Goal: Task Accomplishment & Management: Manage account settings

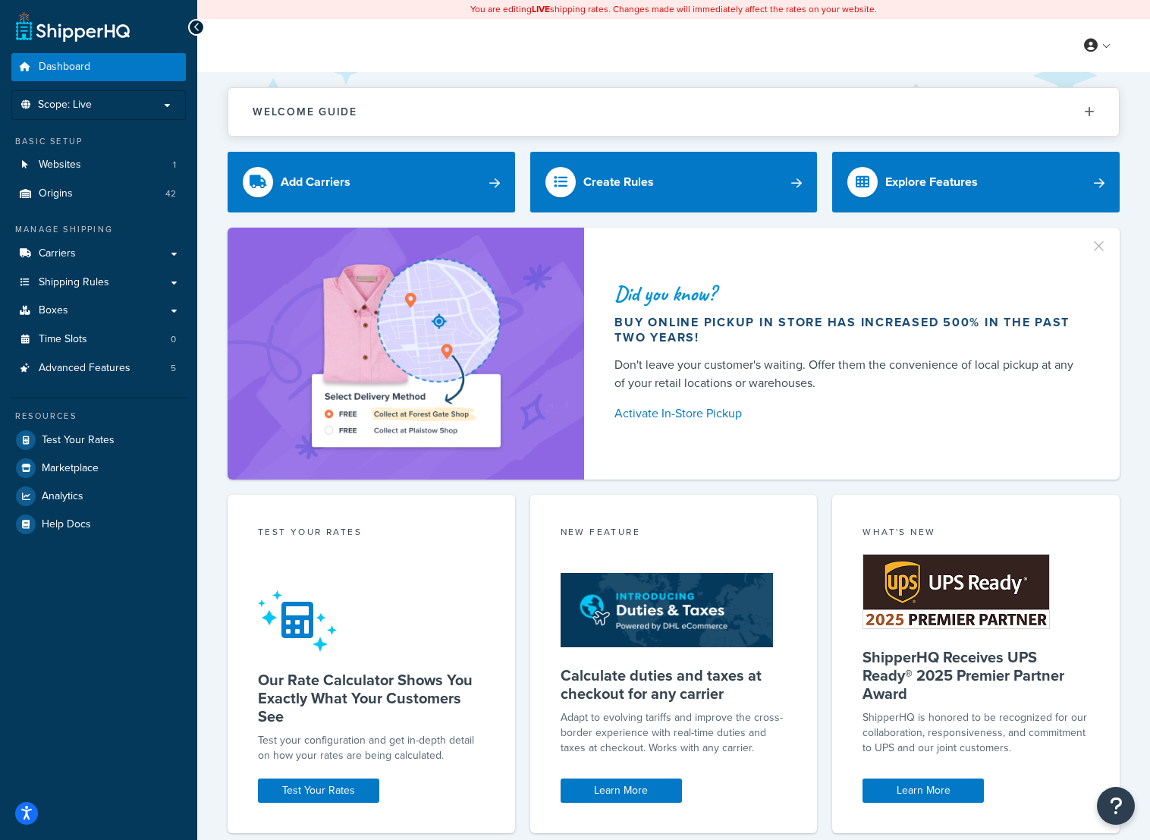
click at [118, 104] on p "Scope: Live" at bounding box center [98, 105] width 161 height 13
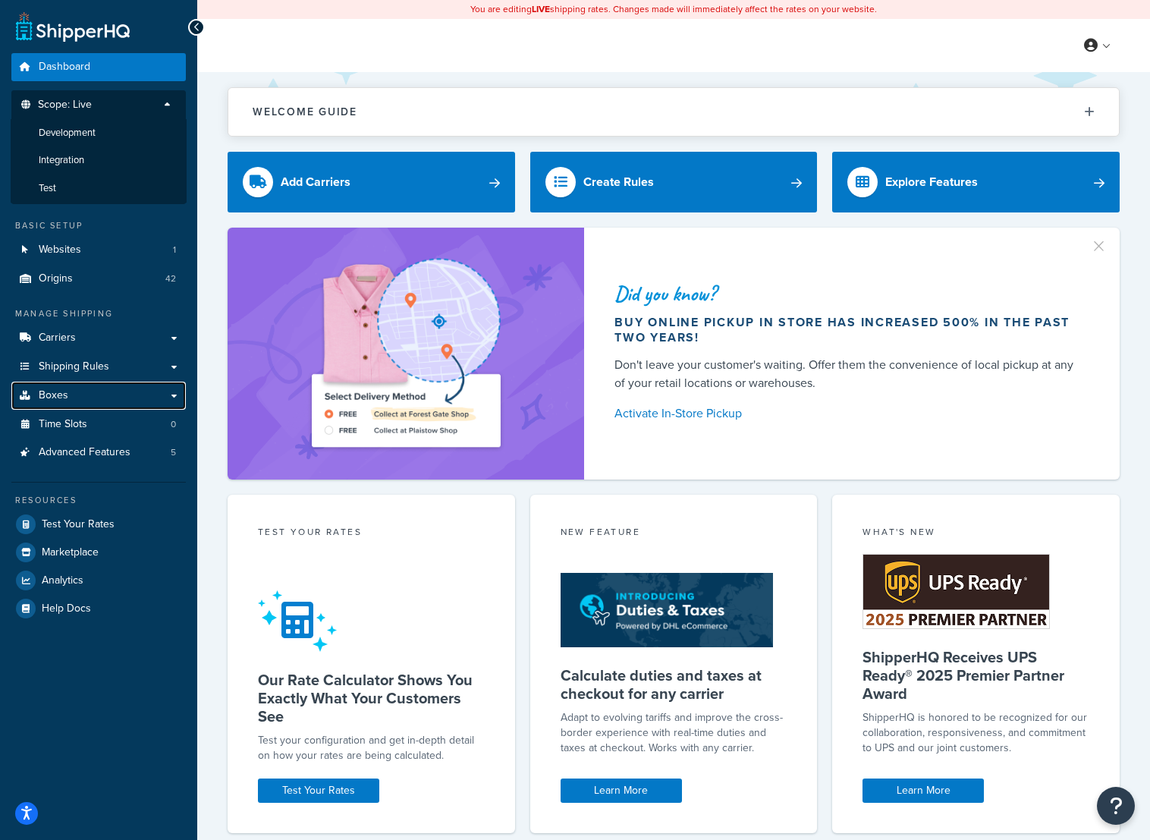
click at [166, 395] on link "Boxes" at bounding box center [98, 396] width 175 height 28
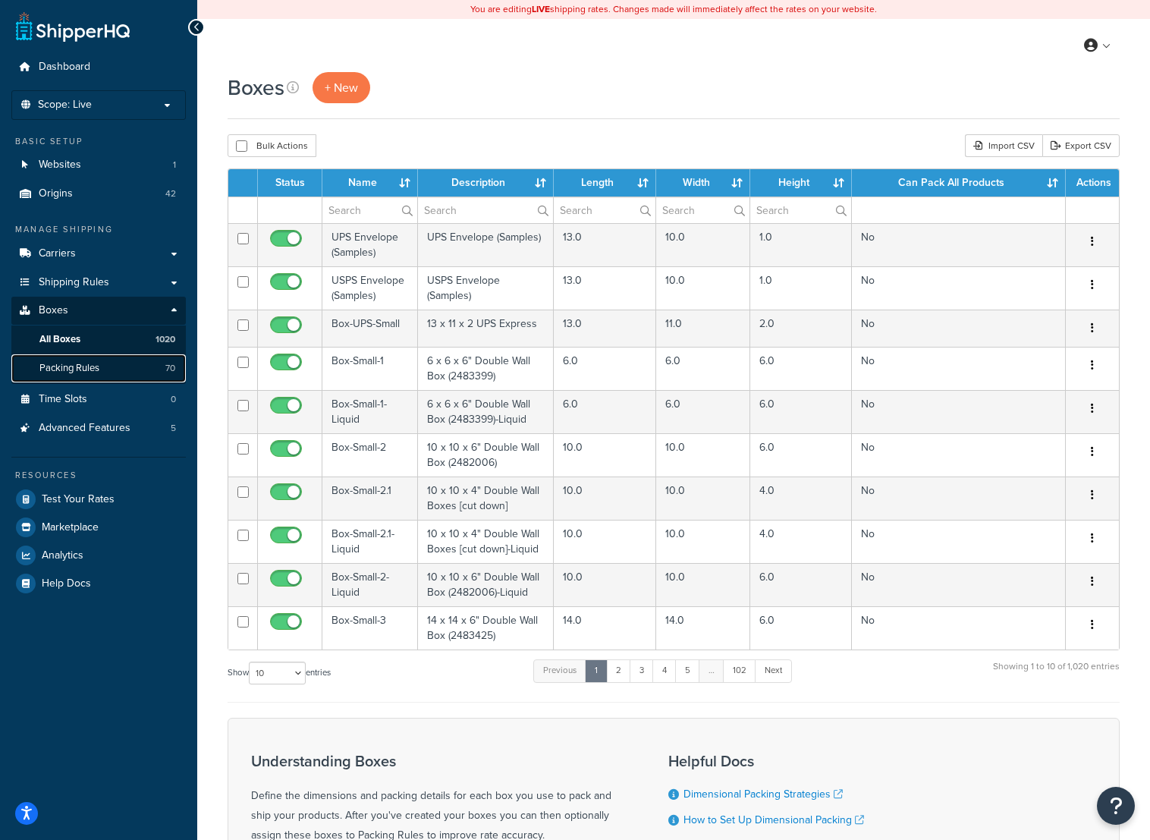
click at [149, 364] on link "Packing Rules 70" at bounding box center [98, 368] width 175 height 28
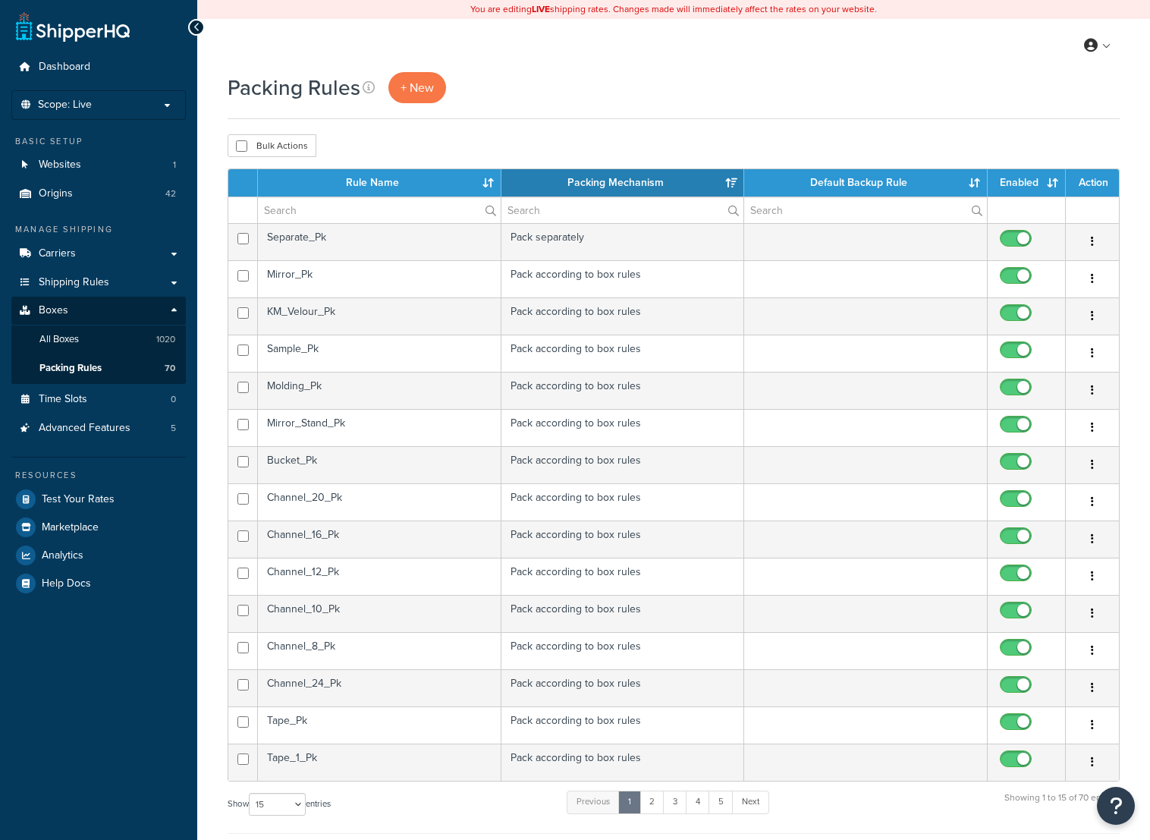
select select "15"
click at [440, 231] on td "Separate_Pk" at bounding box center [380, 241] width 244 height 37
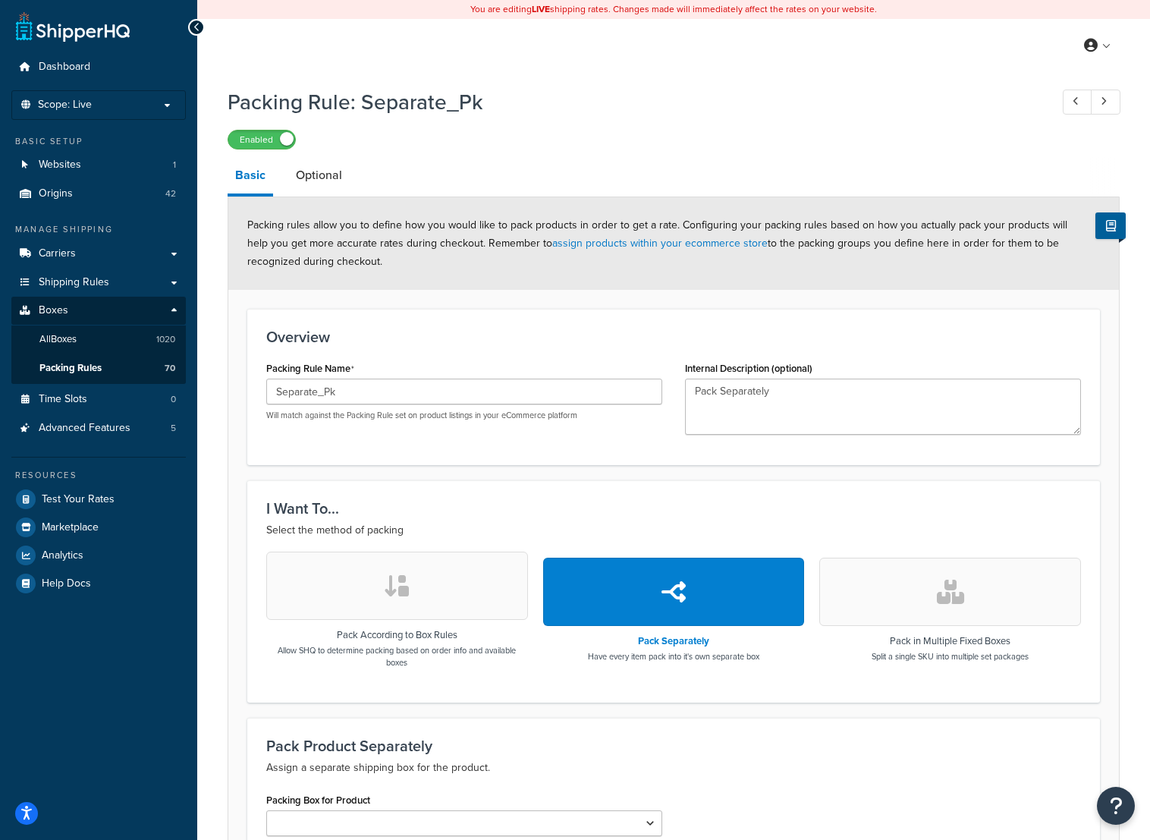
click at [314, 171] on link "Optional" at bounding box center [318, 175] width 61 height 36
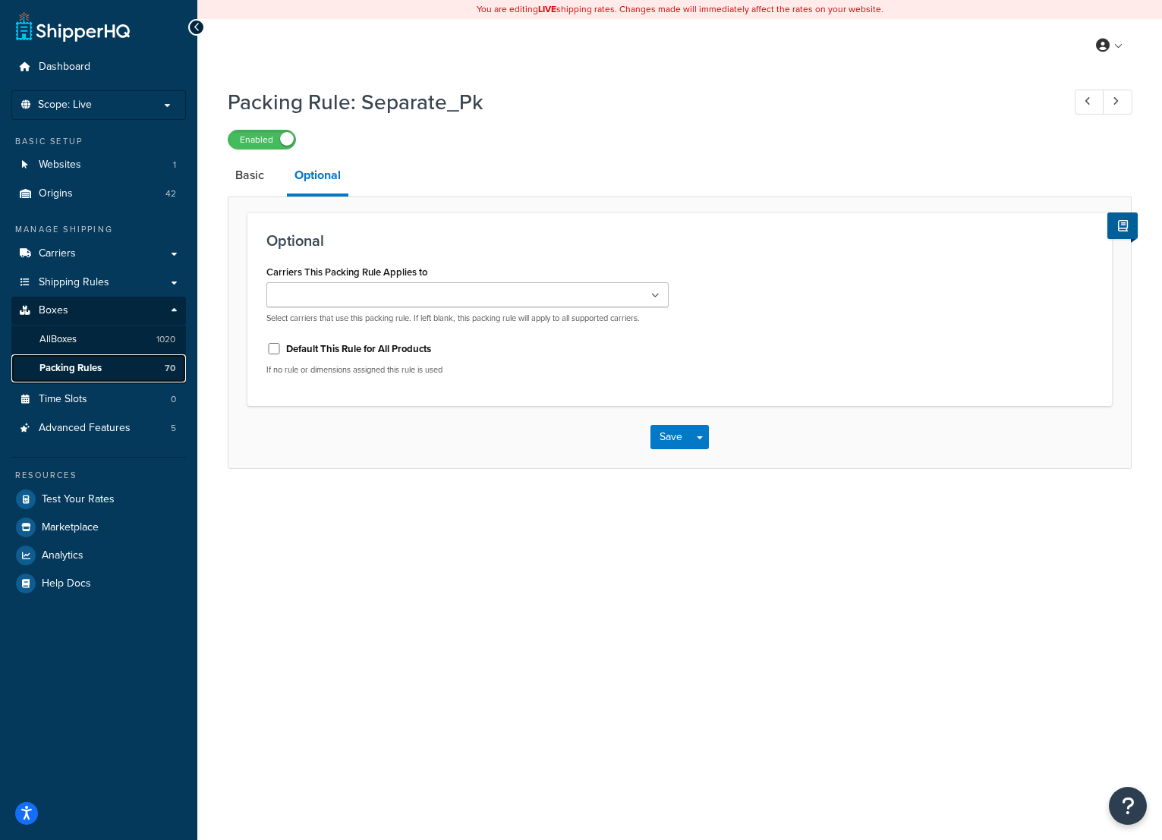
click at [106, 360] on link "Packing Rules 70" at bounding box center [98, 368] width 175 height 28
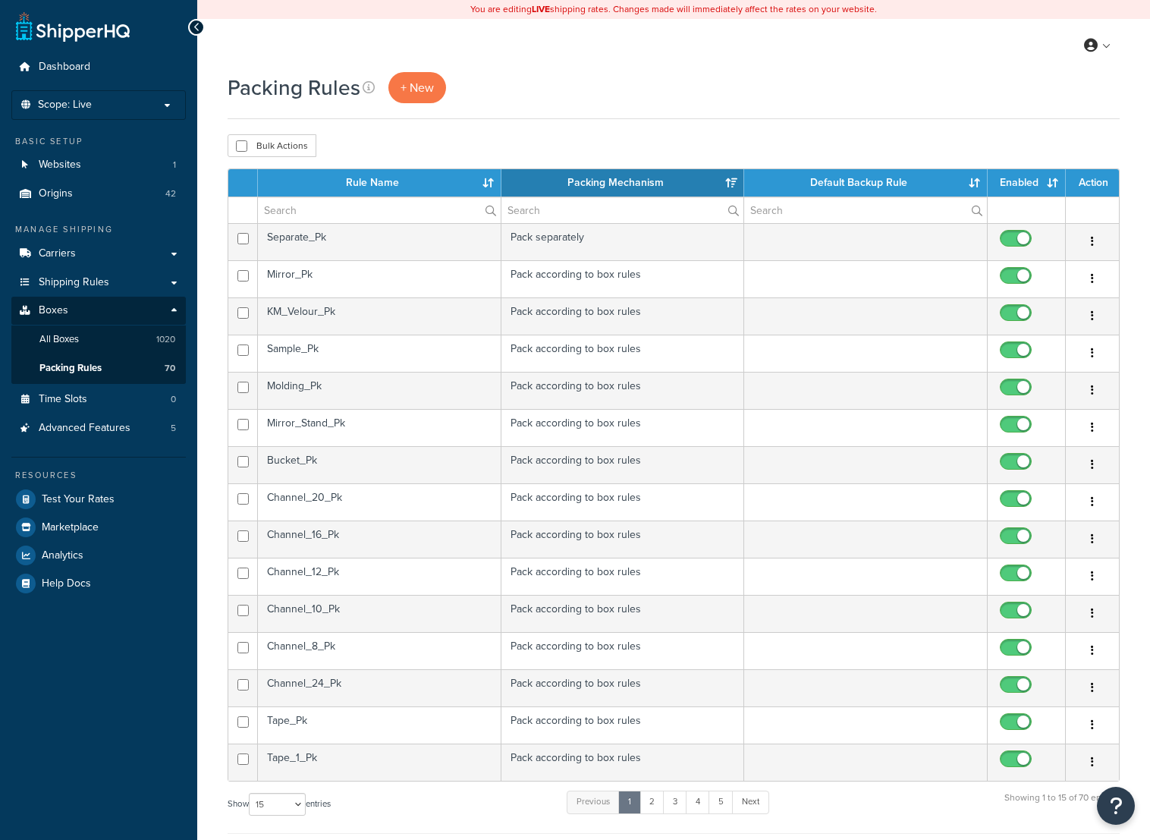
select select "15"
click at [478, 274] on td "Mirror_Pk" at bounding box center [380, 278] width 244 height 37
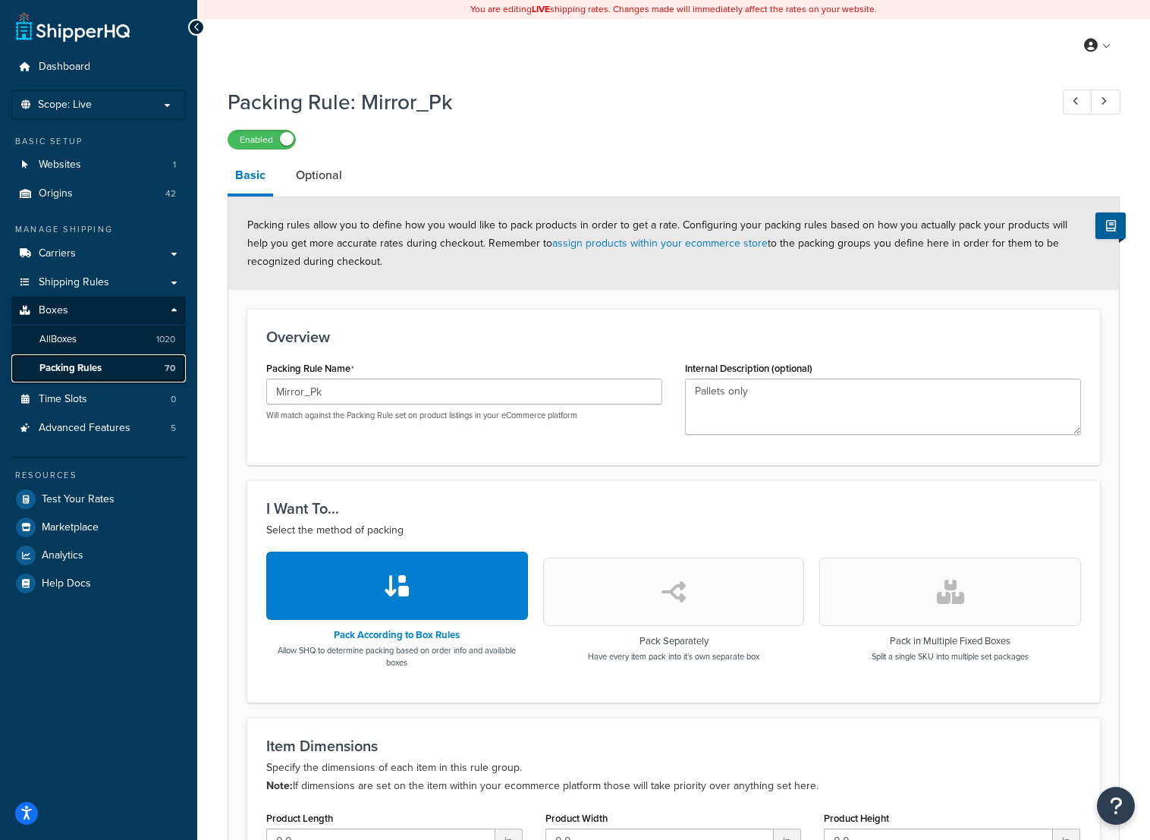
click at [89, 360] on link "Packing Rules 70" at bounding box center [98, 368] width 175 height 28
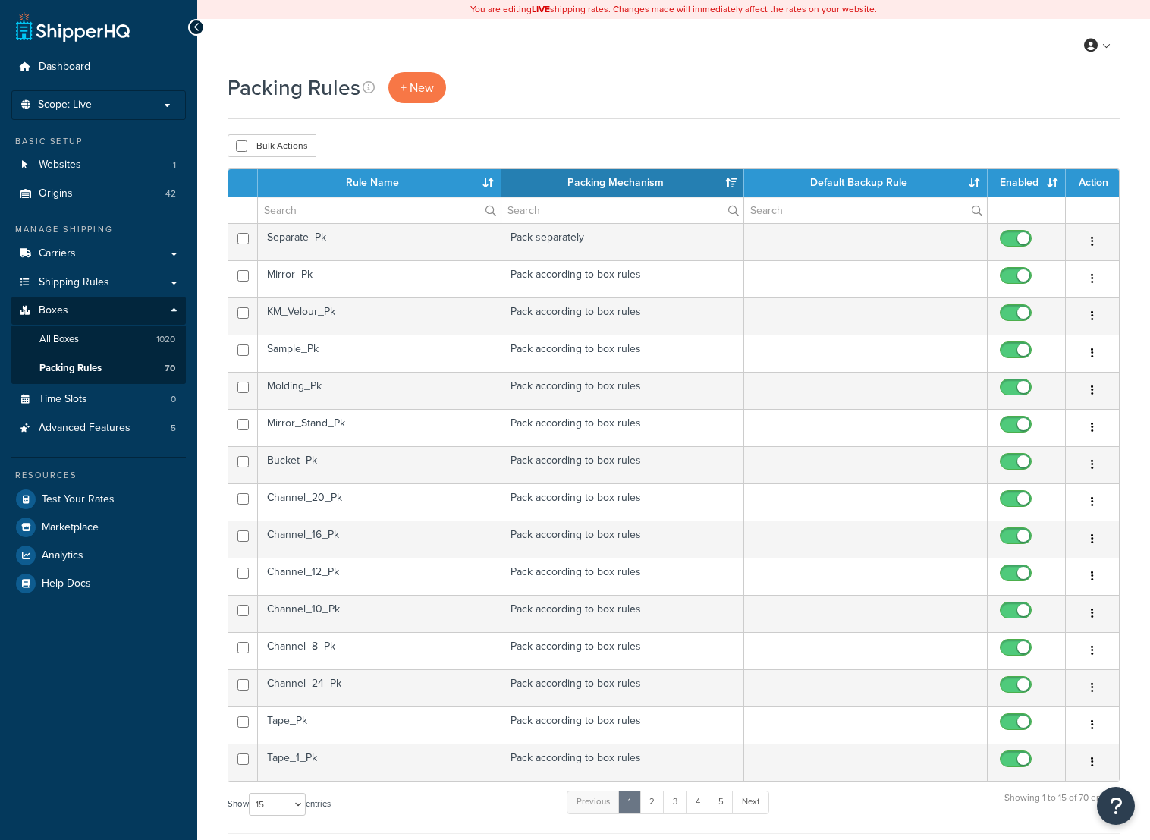
select select "15"
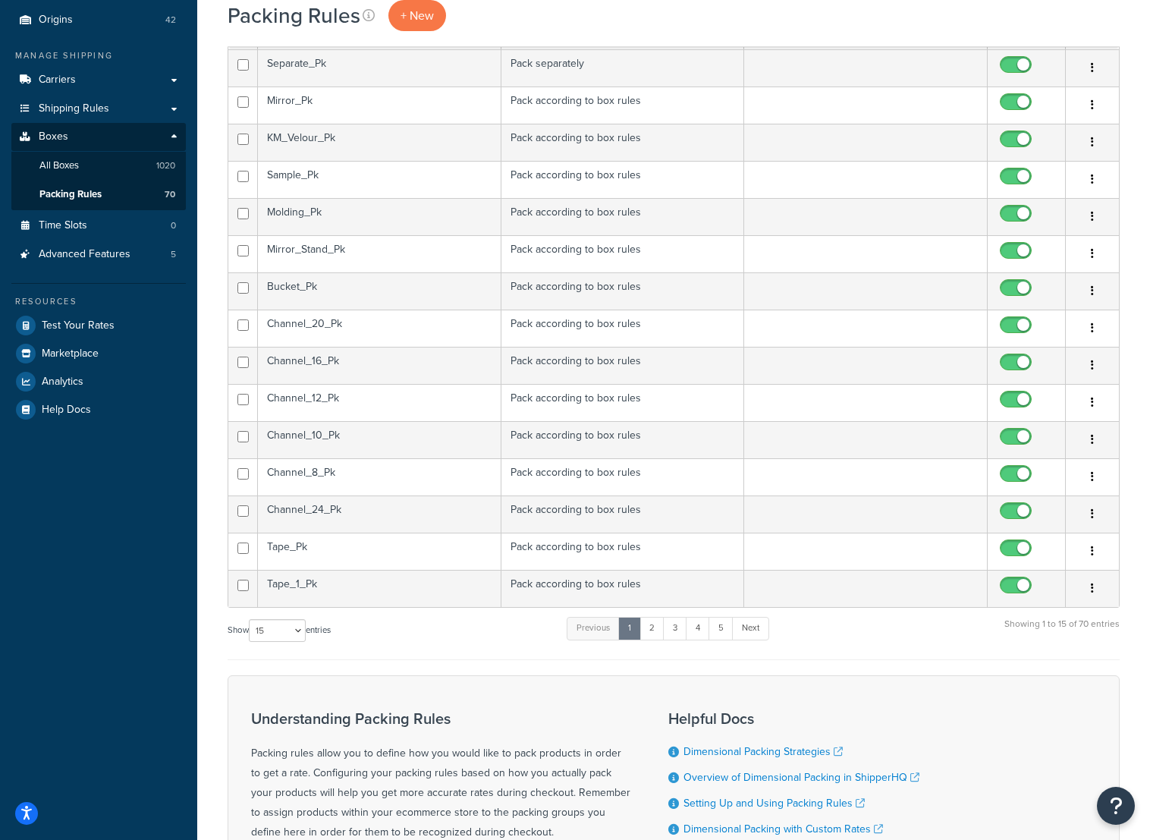
scroll to position [76, 0]
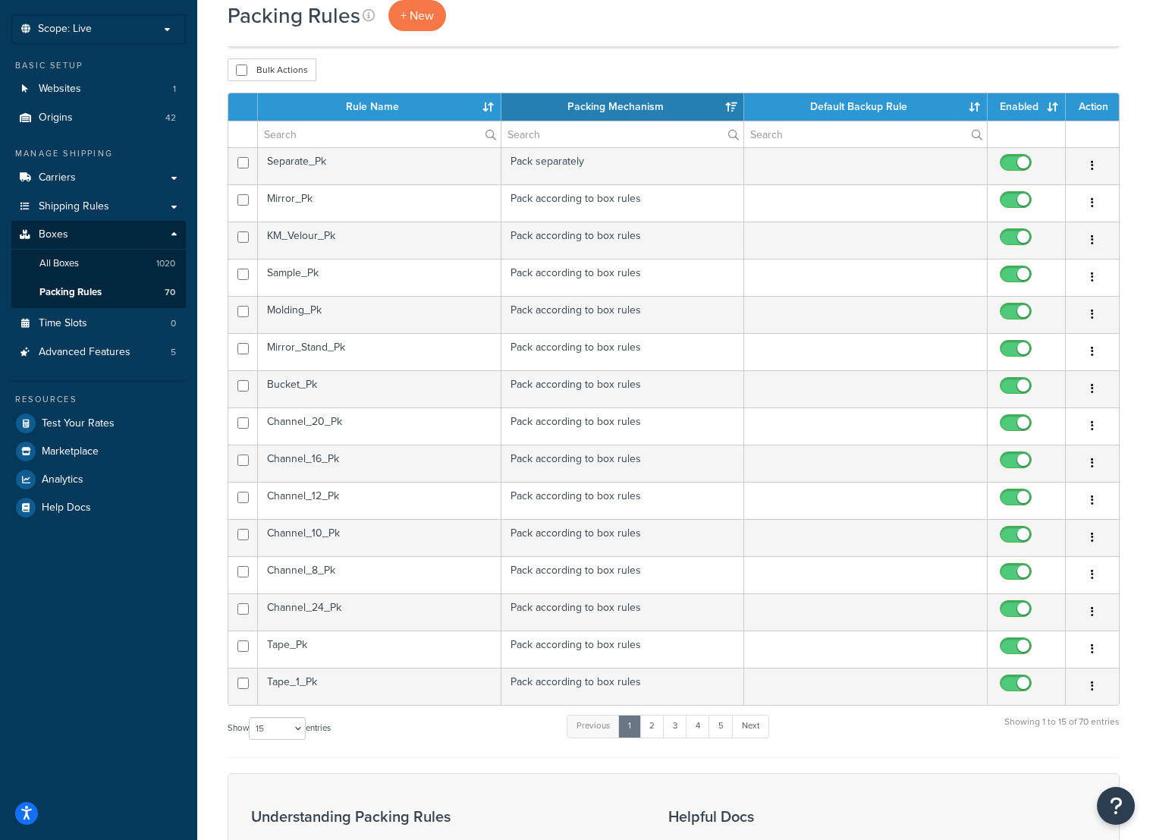
click at [339, 109] on th "Rule Name" at bounding box center [380, 106] width 244 height 27
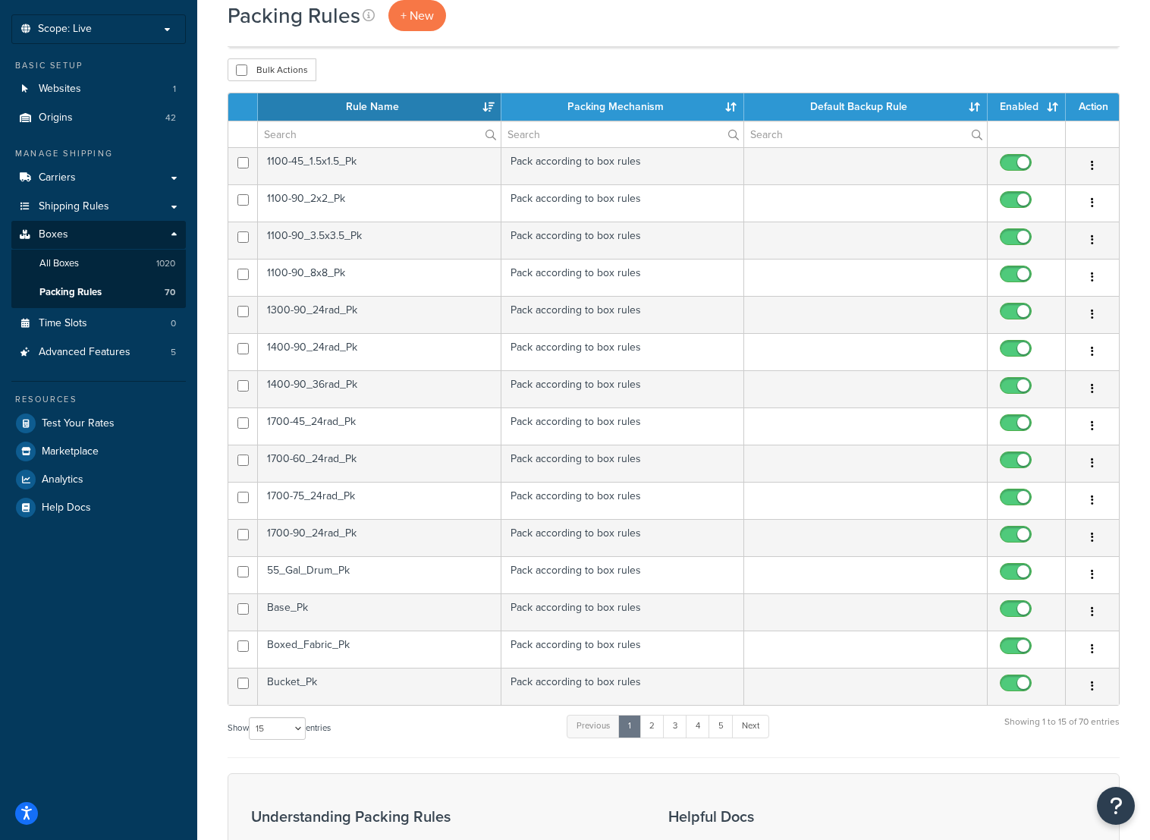
click at [330, 169] on td "1100-45_1.5x1.5_Pk" at bounding box center [380, 165] width 244 height 37
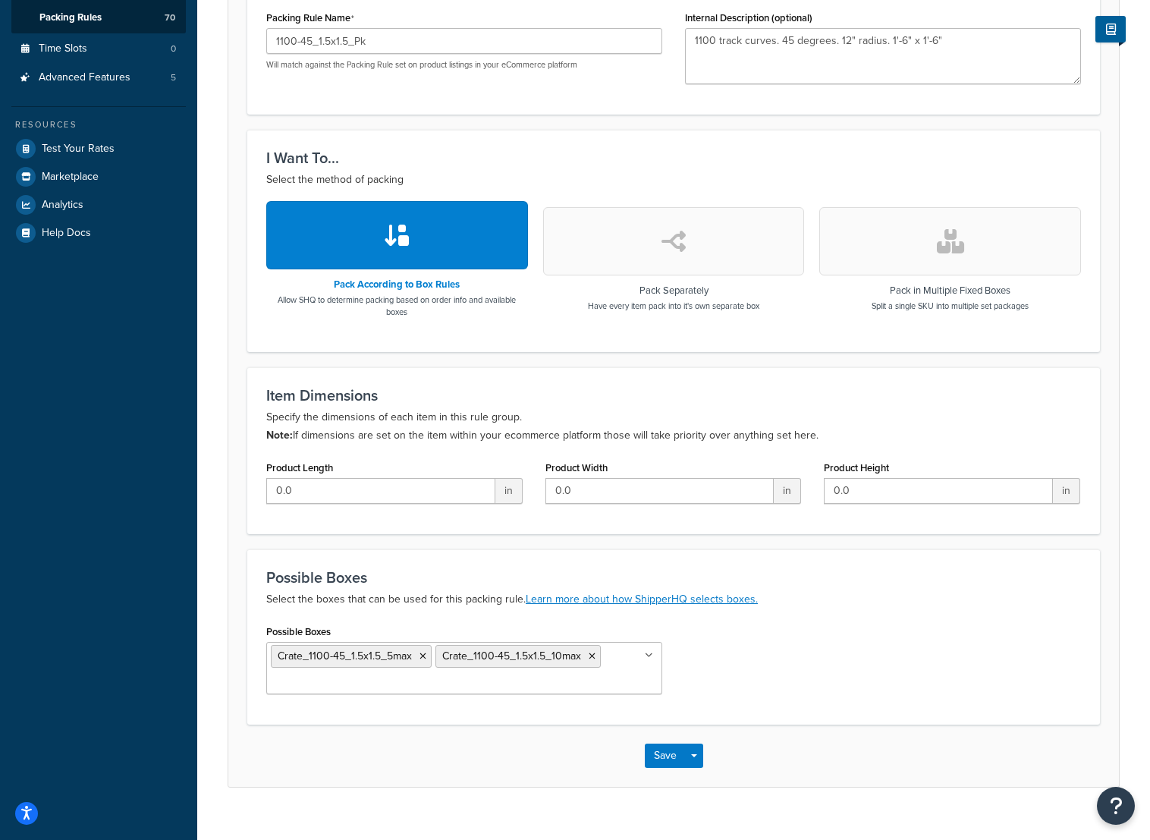
scroll to position [376, 0]
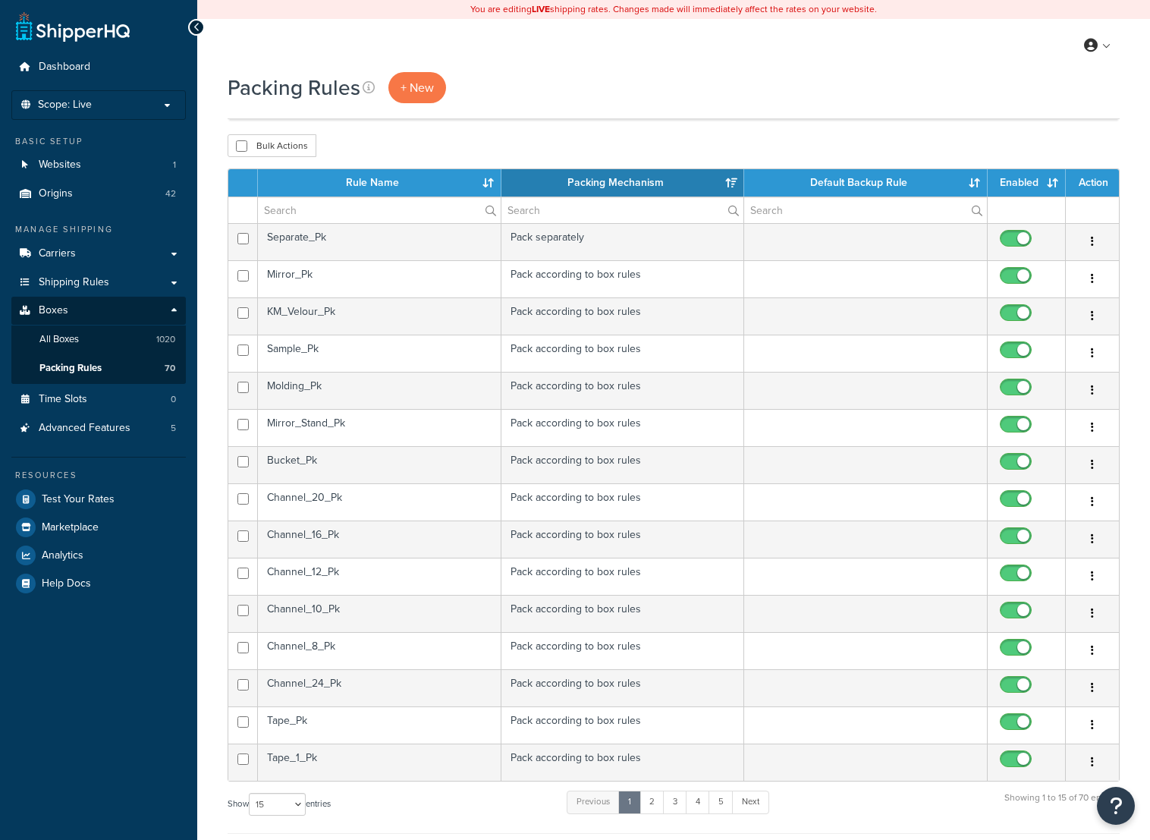
select select "15"
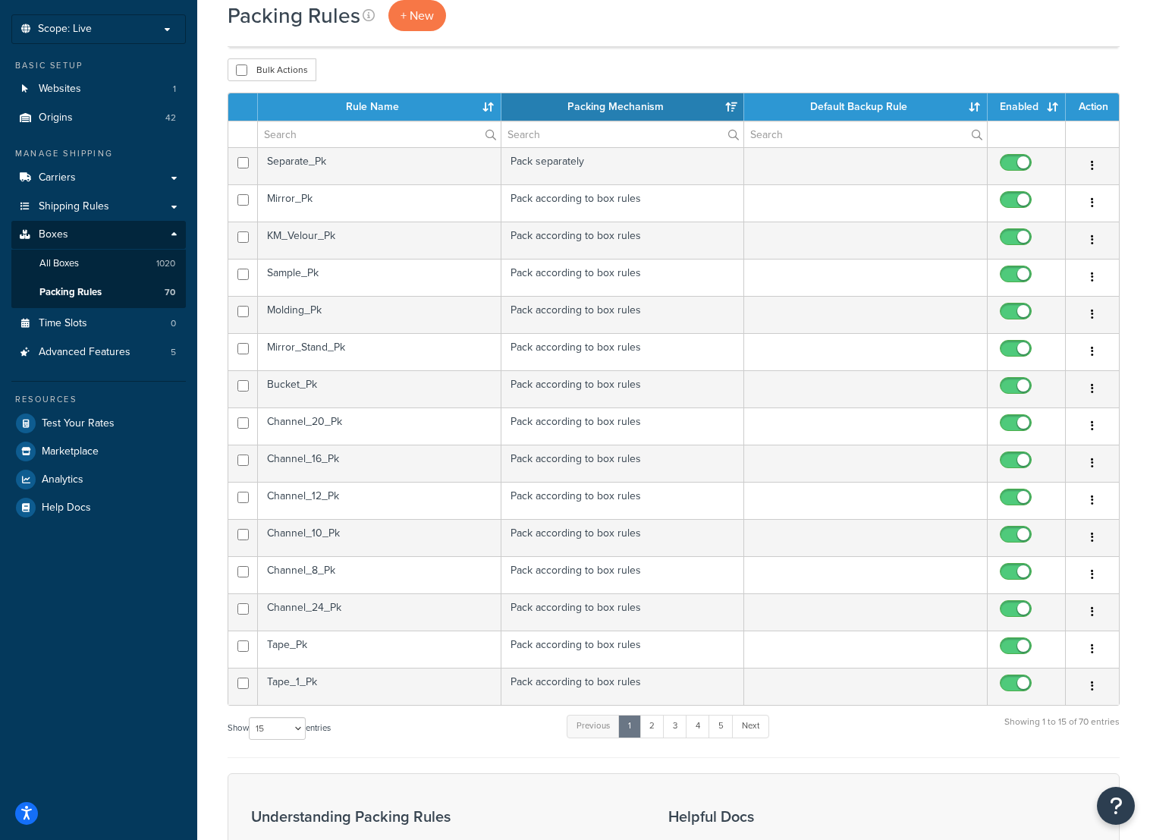
click at [330, 99] on th "Rule Name" at bounding box center [380, 106] width 244 height 27
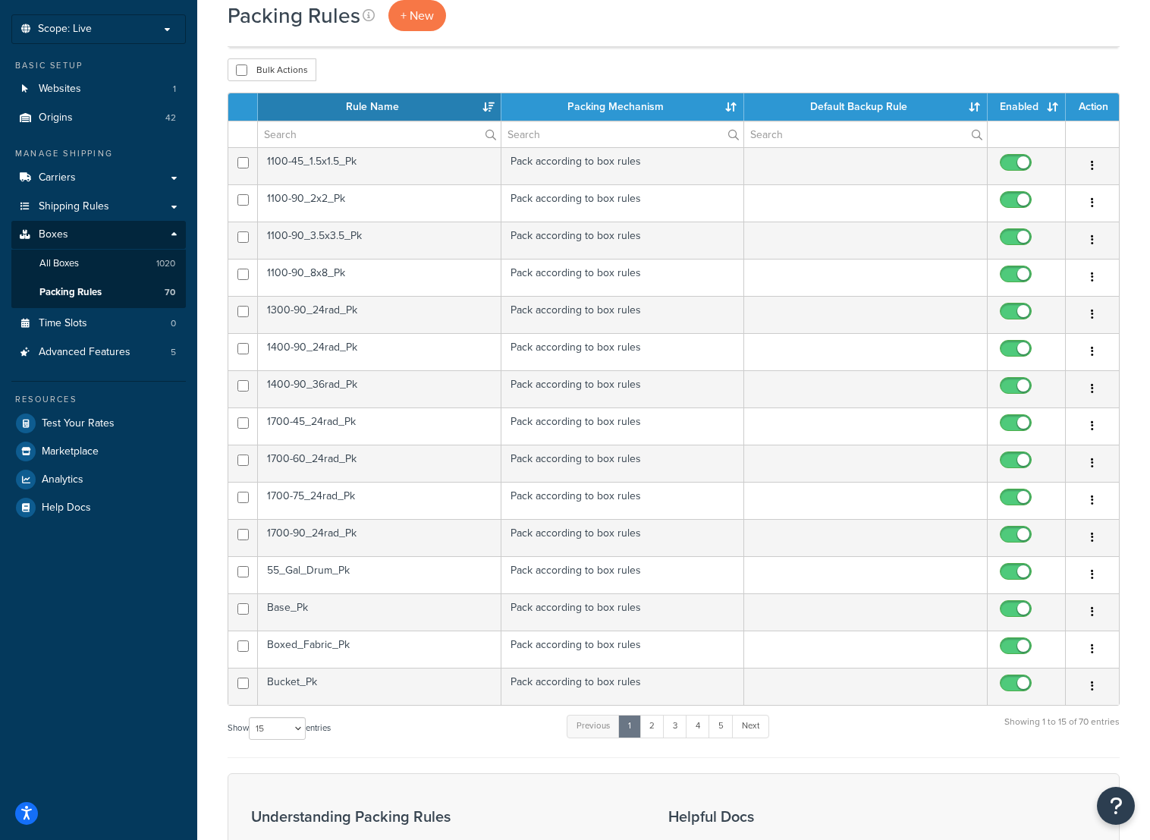
click at [338, 202] on td "1100-90_2x2_Pk" at bounding box center [380, 202] width 244 height 37
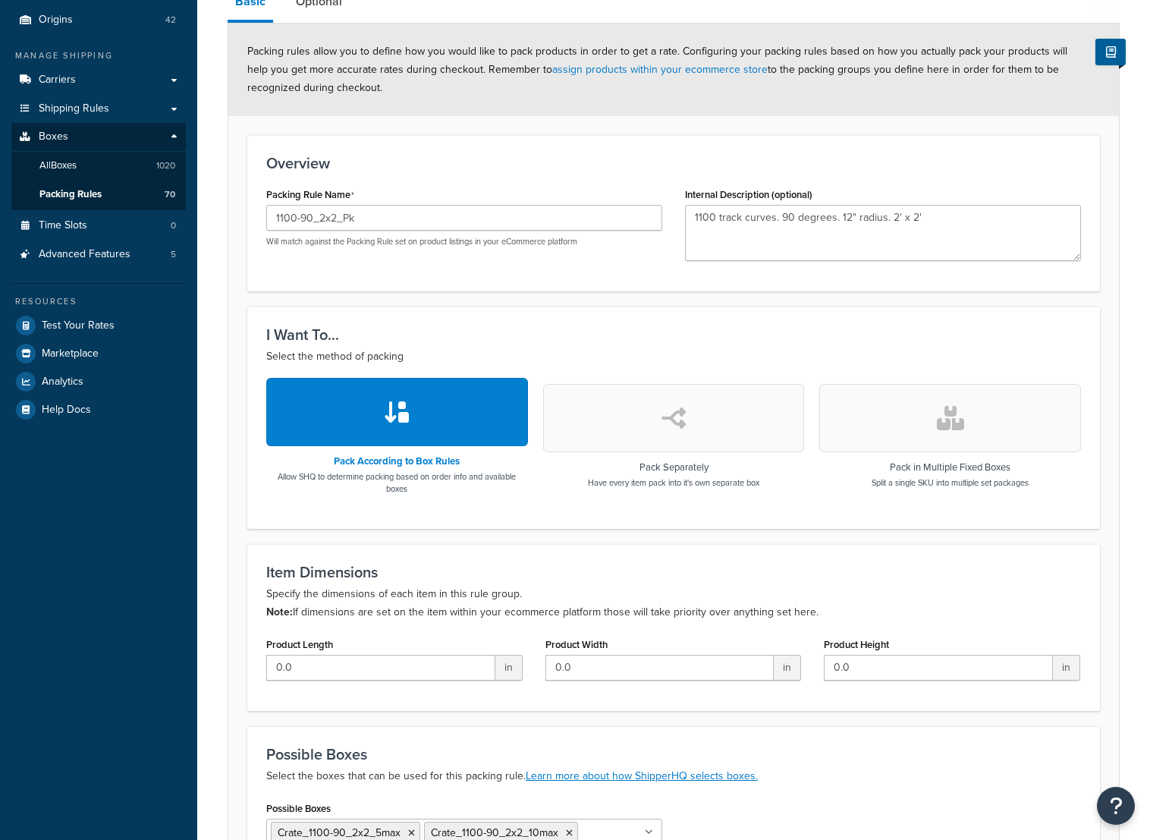
scroll to position [376, 0]
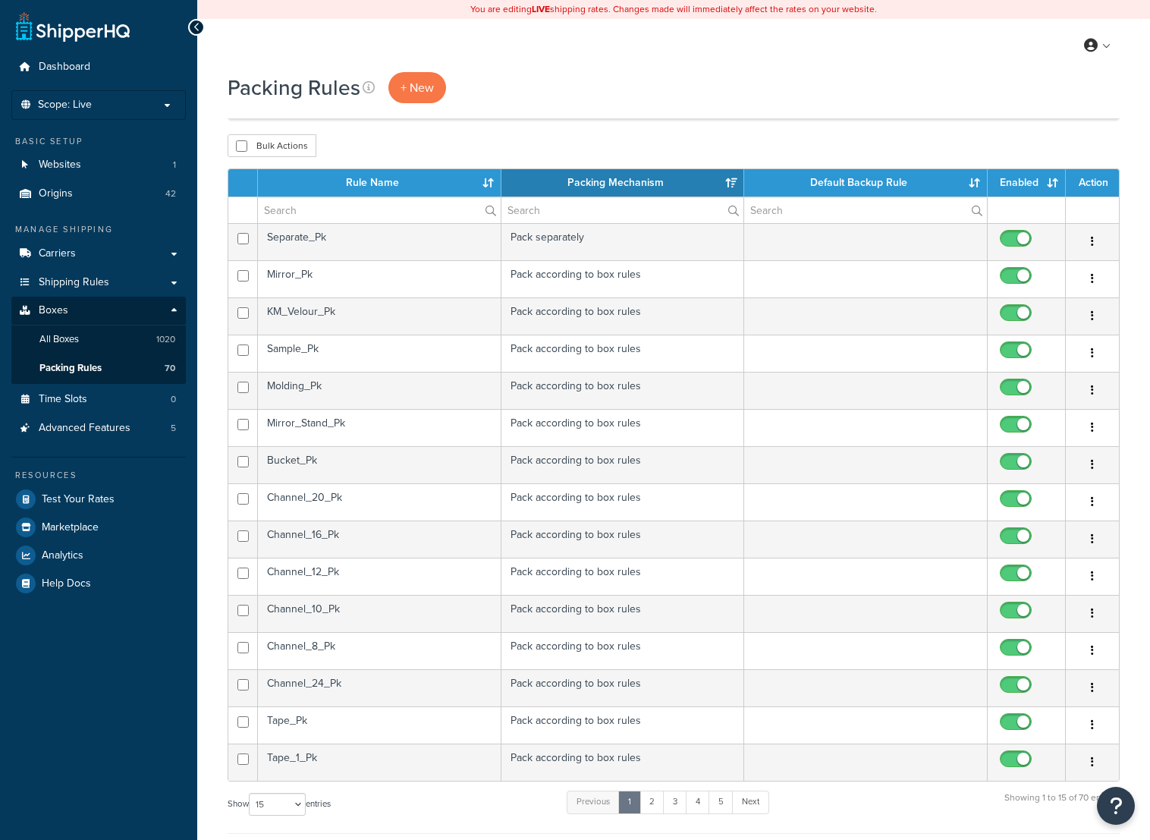
select select "15"
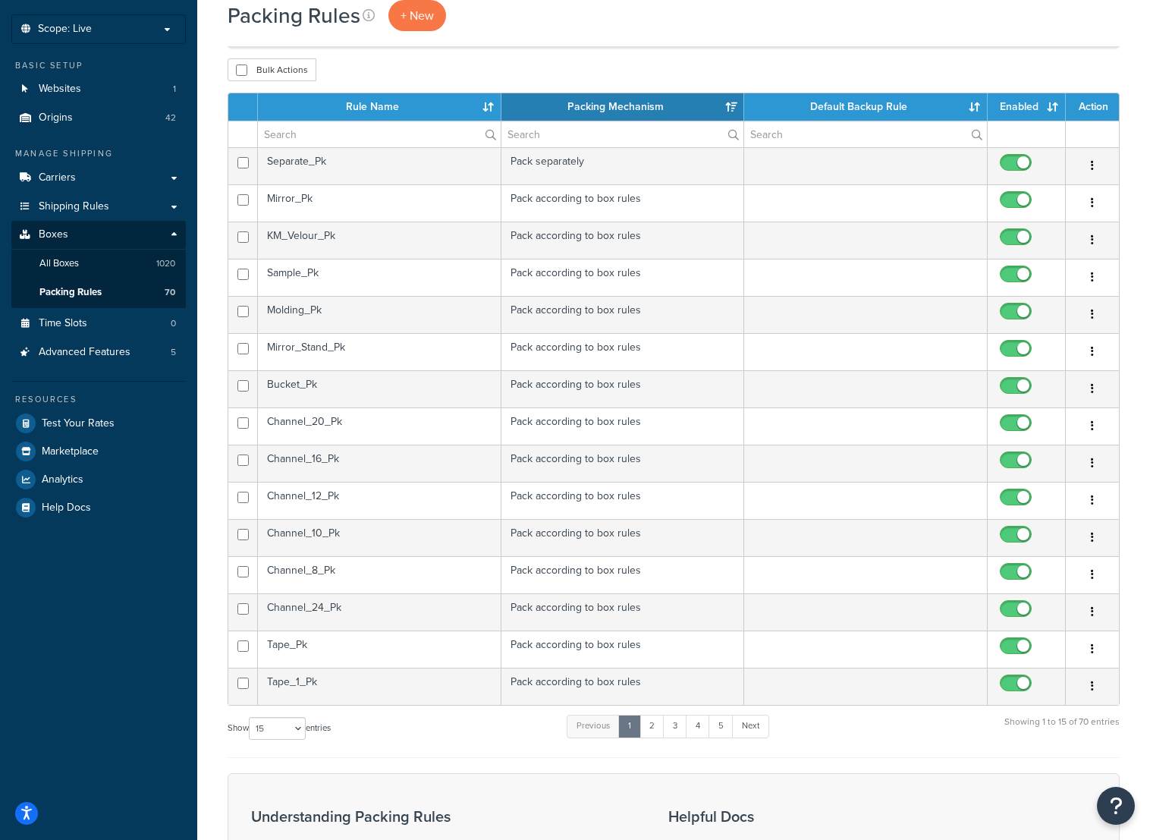
click at [312, 114] on th "Rule Name" at bounding box center [380, 106] width 244 height 27
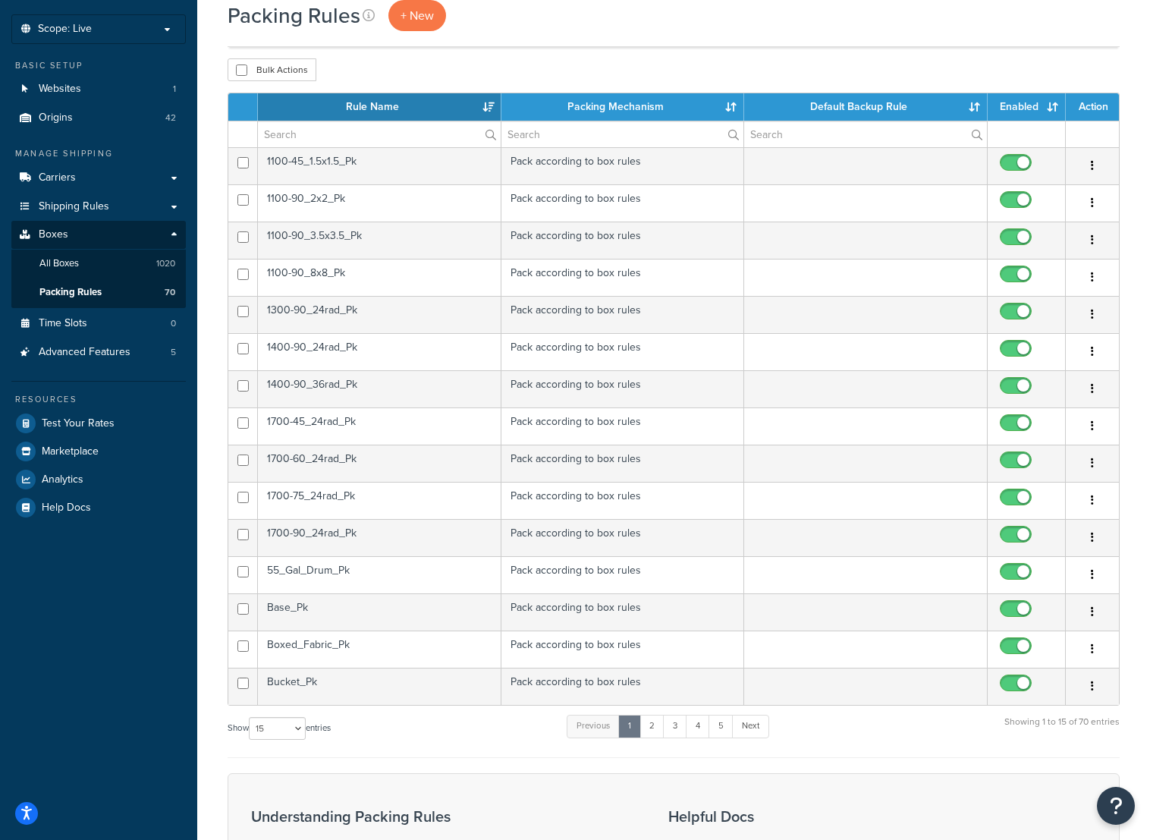
click at [312, 240] on td "1100-90_3.5x3.5_Pk" at bounding box center [380, 240] width 244 height 37
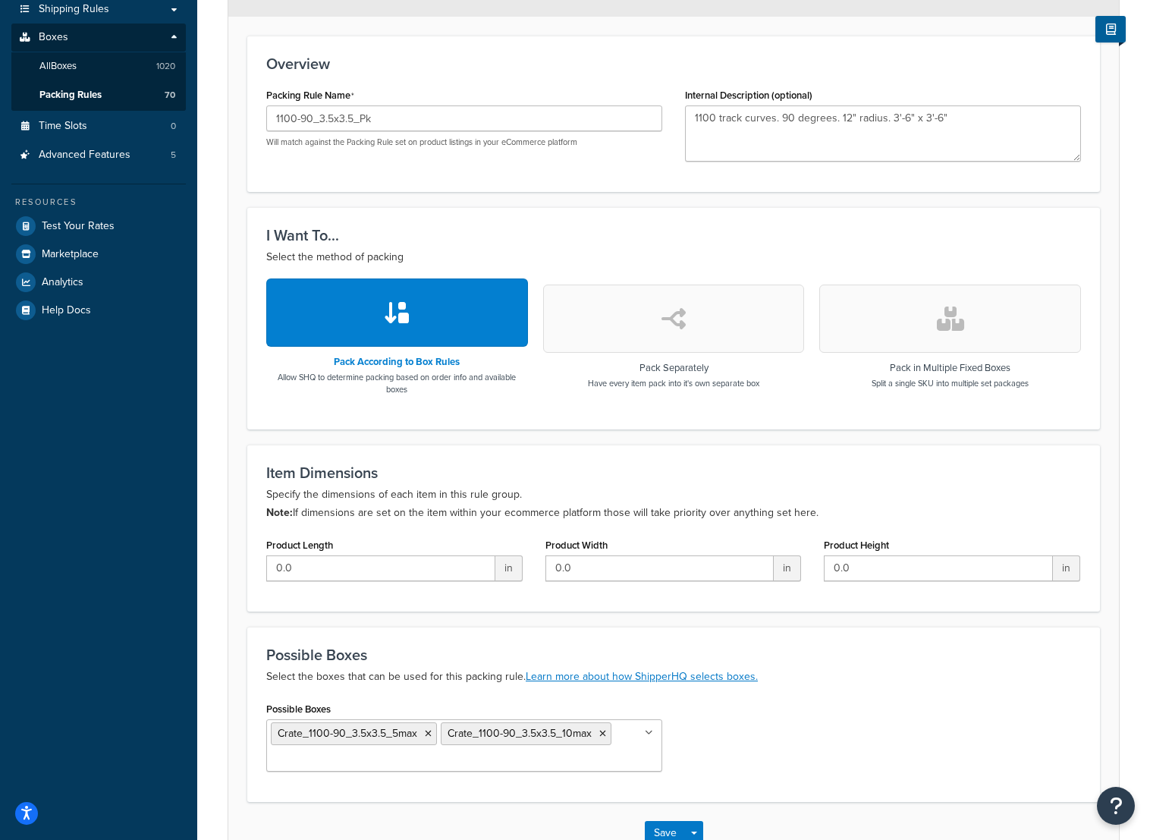
scroll to position [376, 0]
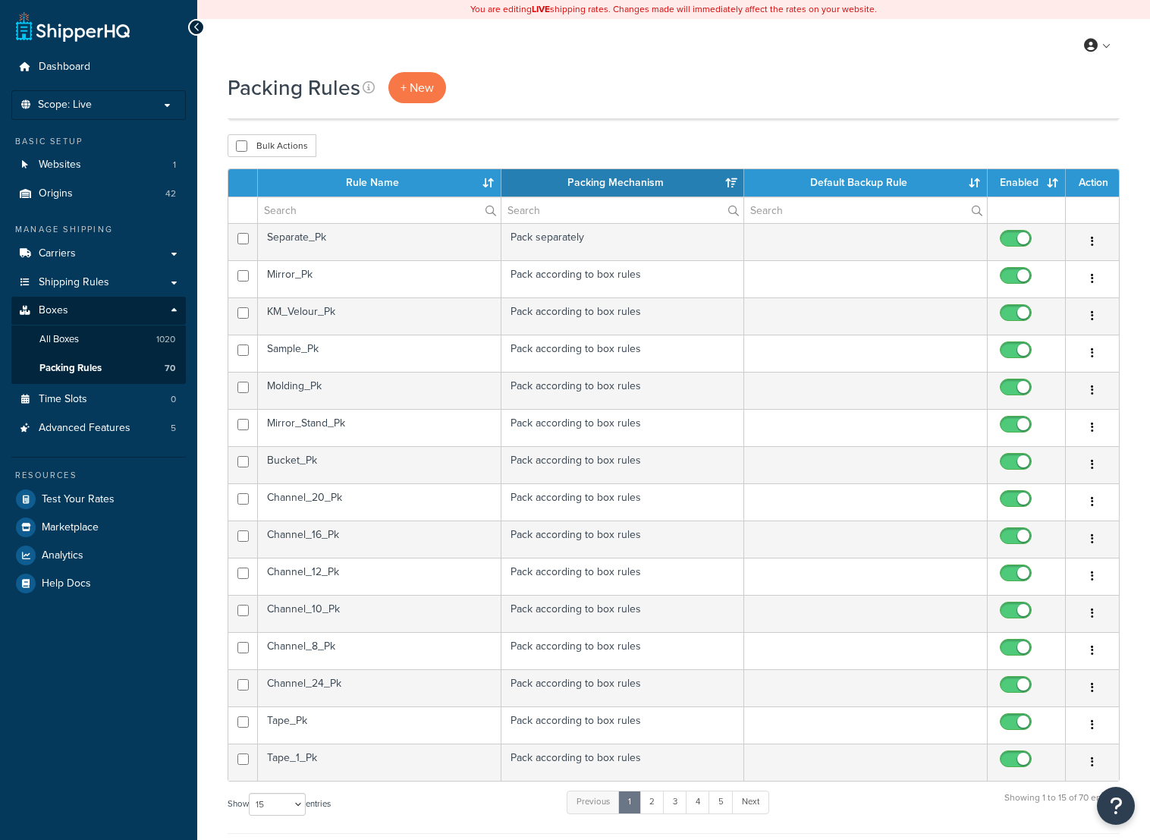
select select "15"
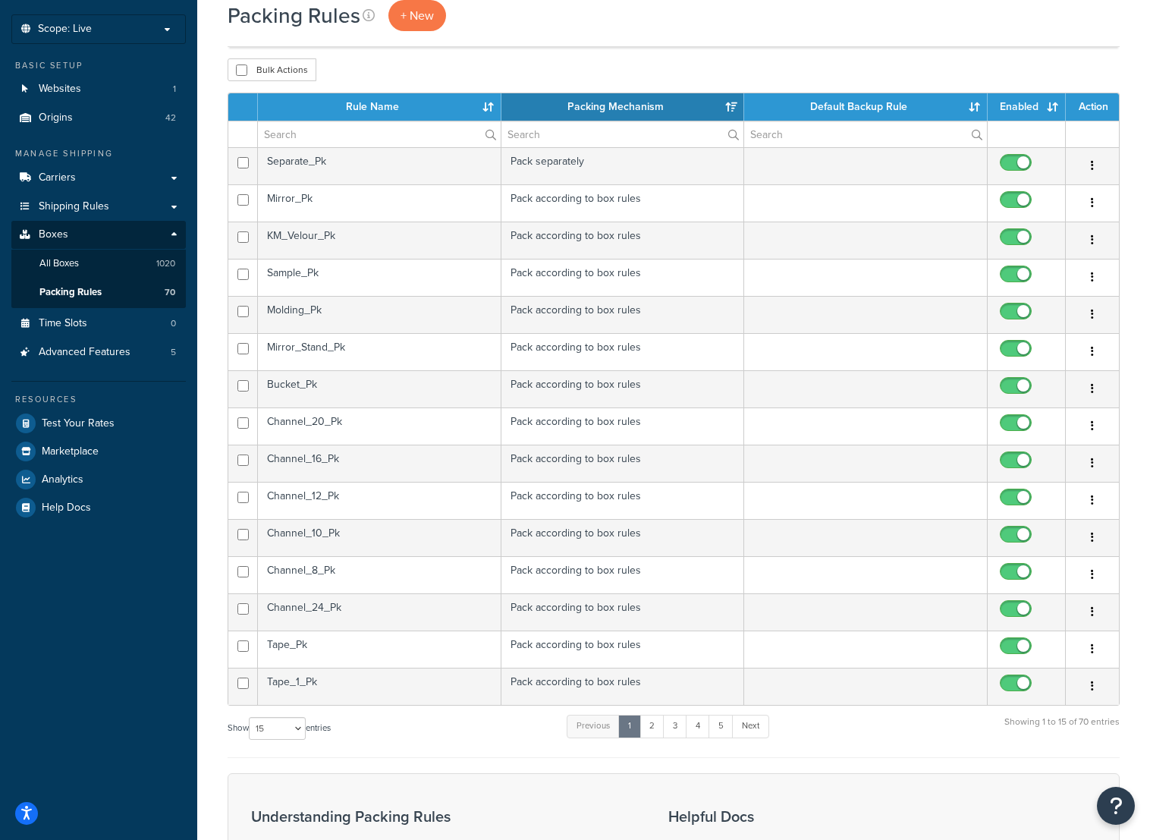
click at [382, 105] on th "Rule Name" at bounding box center [380, 106] width 244 height 27
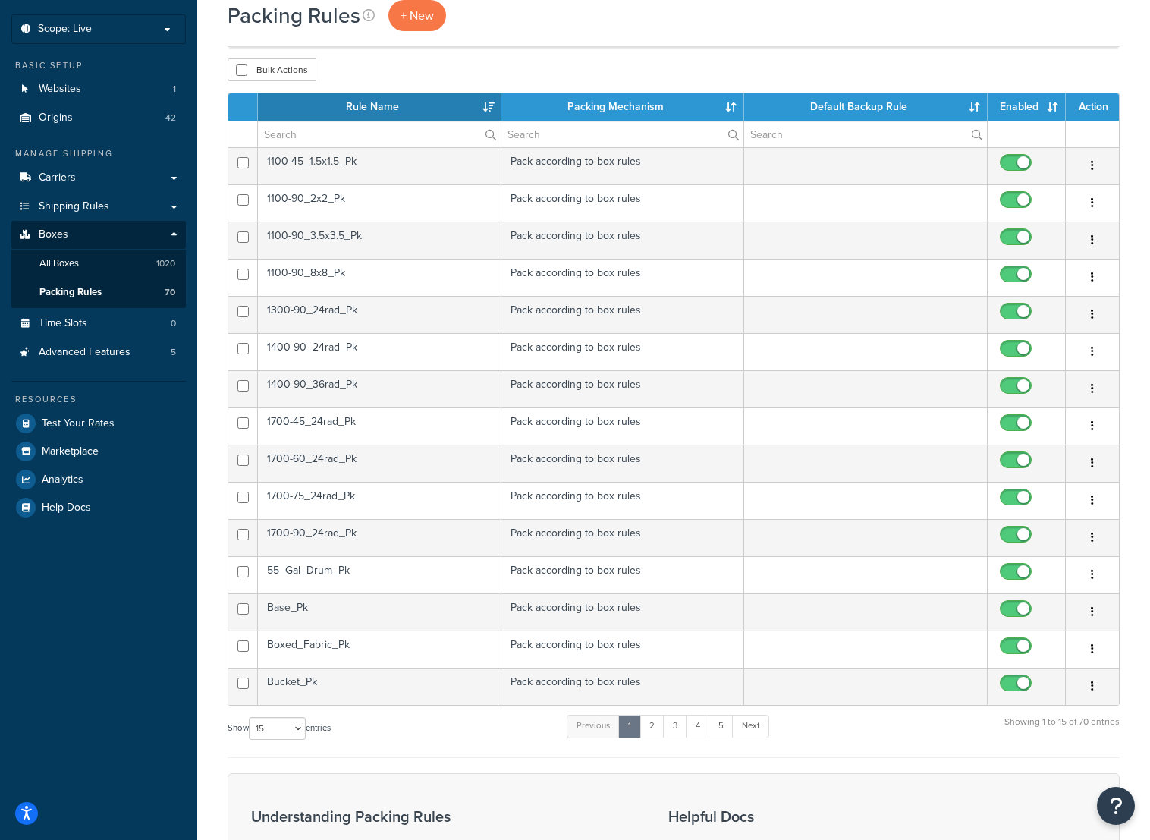
click at [400, 312] on td "1300-90_24rad_Pk" at bounding box center [380, 314] width 244 height 37
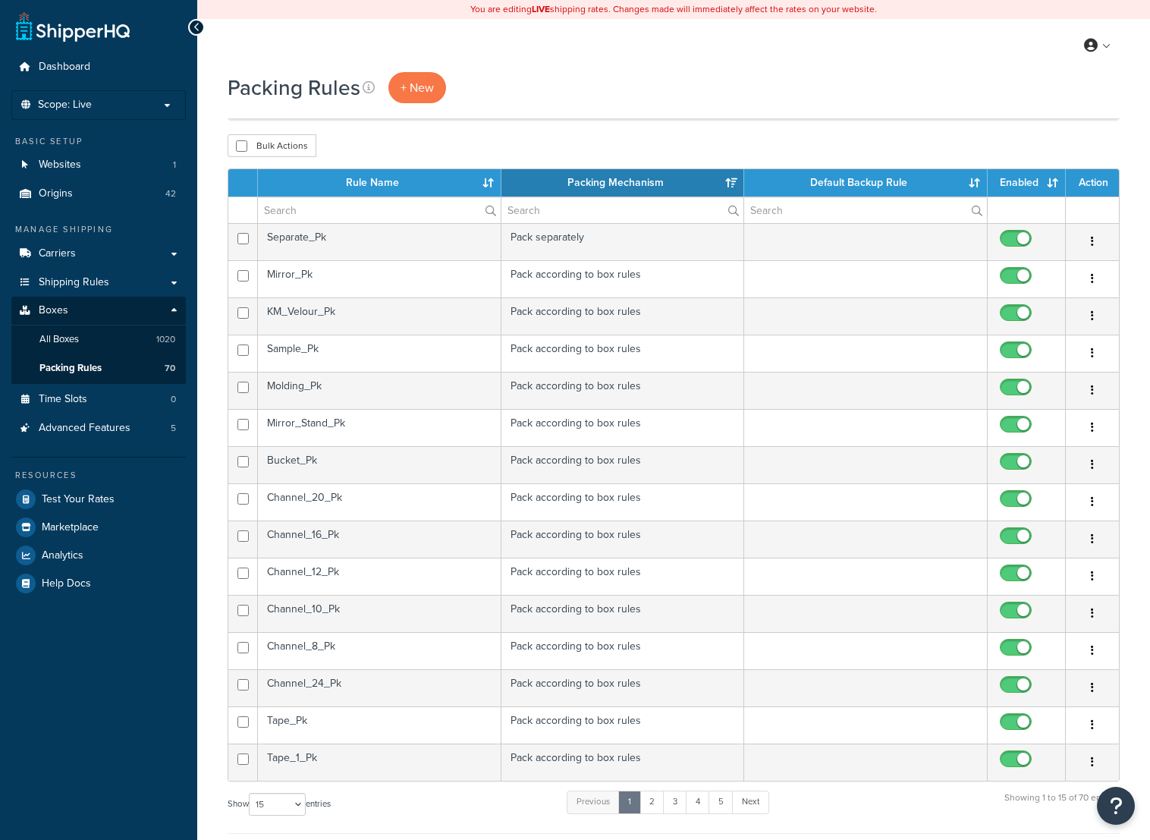
select select "15"
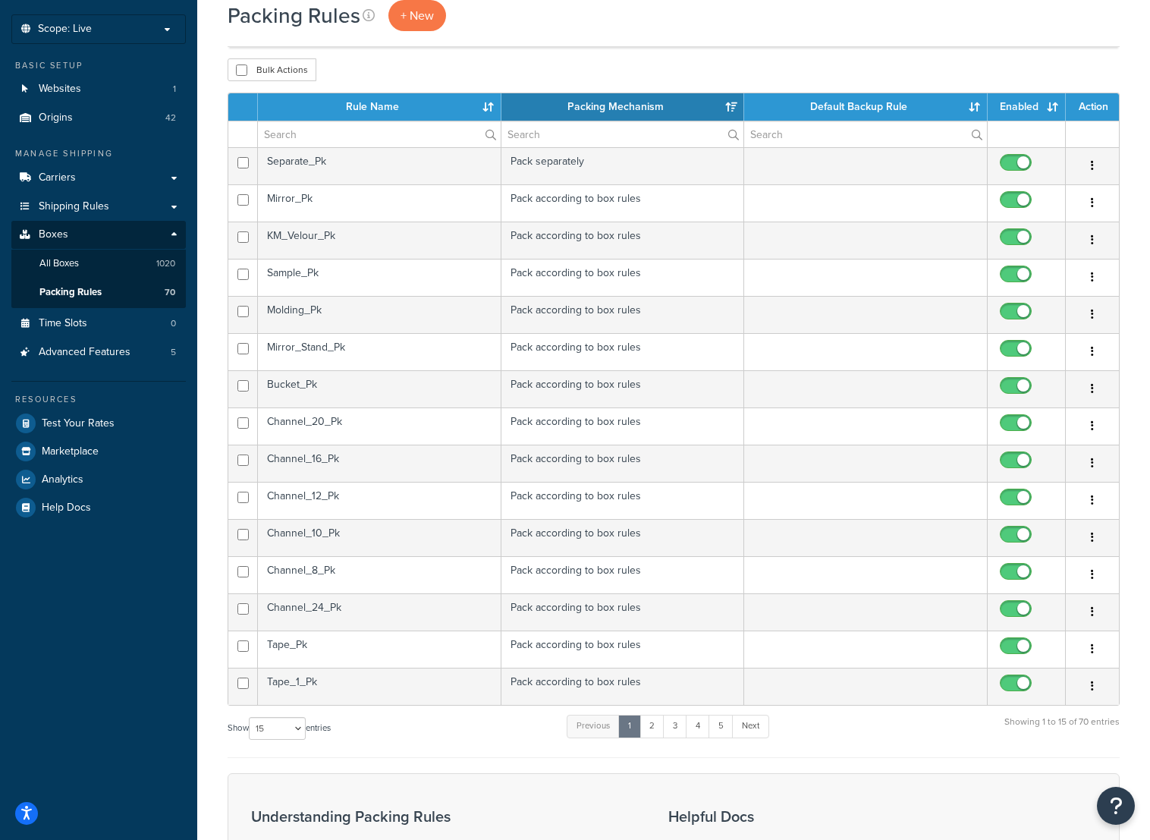
click at [359, 95] on th "Rule Name" at bounding box center [380, 106] width 244 height 27
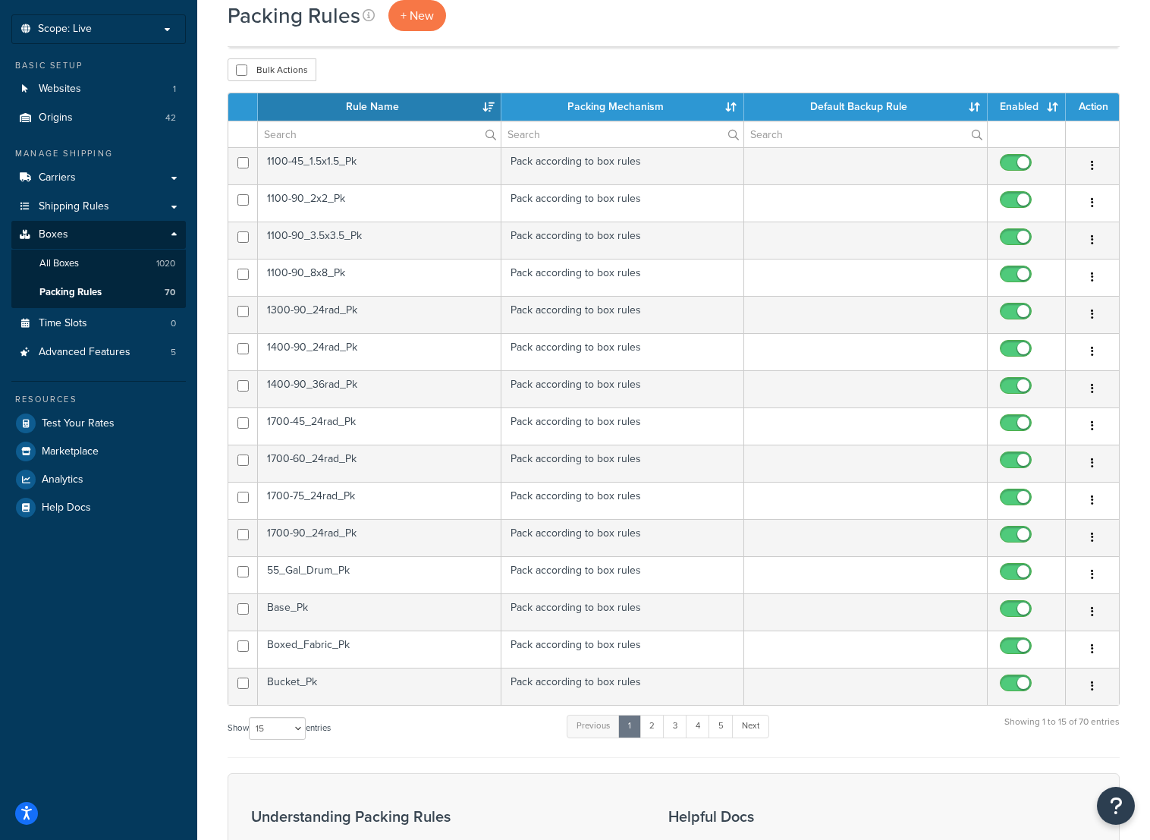
click at [341, 423] on td "1700-45_24rad_Pk" at bounding box center [380, 425] width 244 height 37
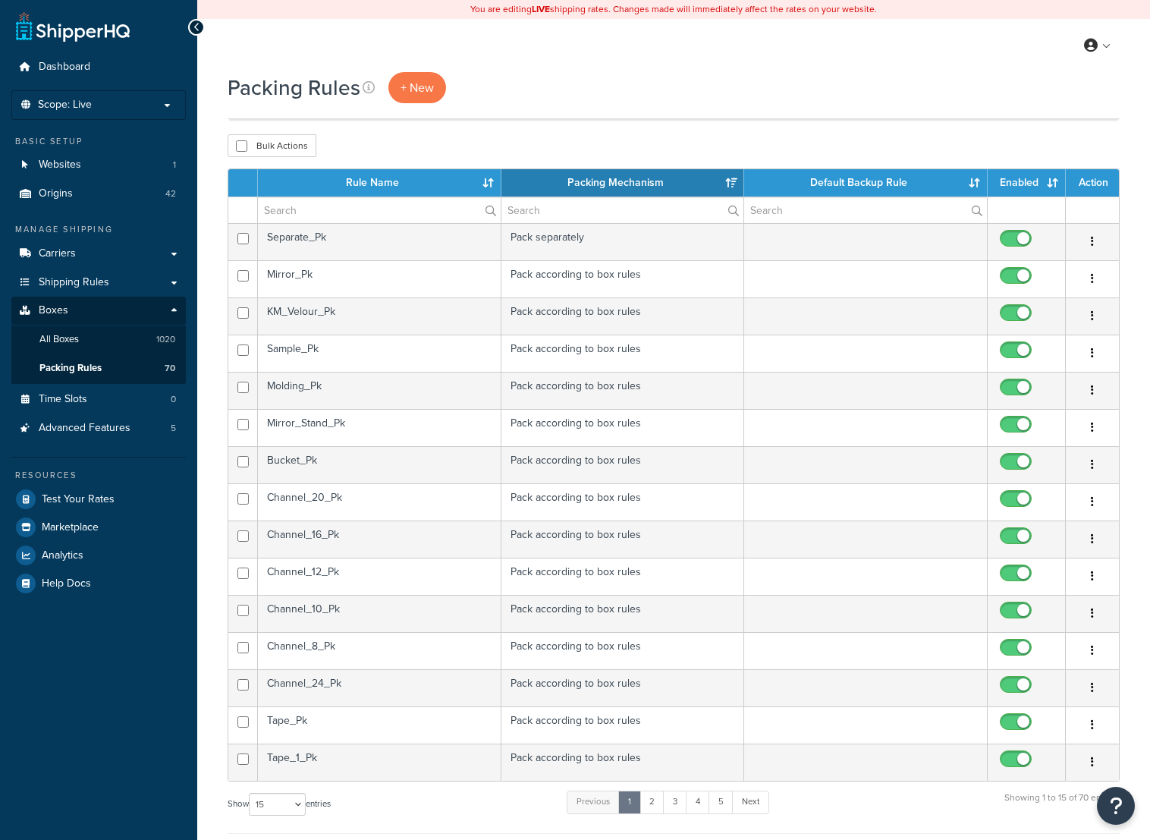
select select "15"
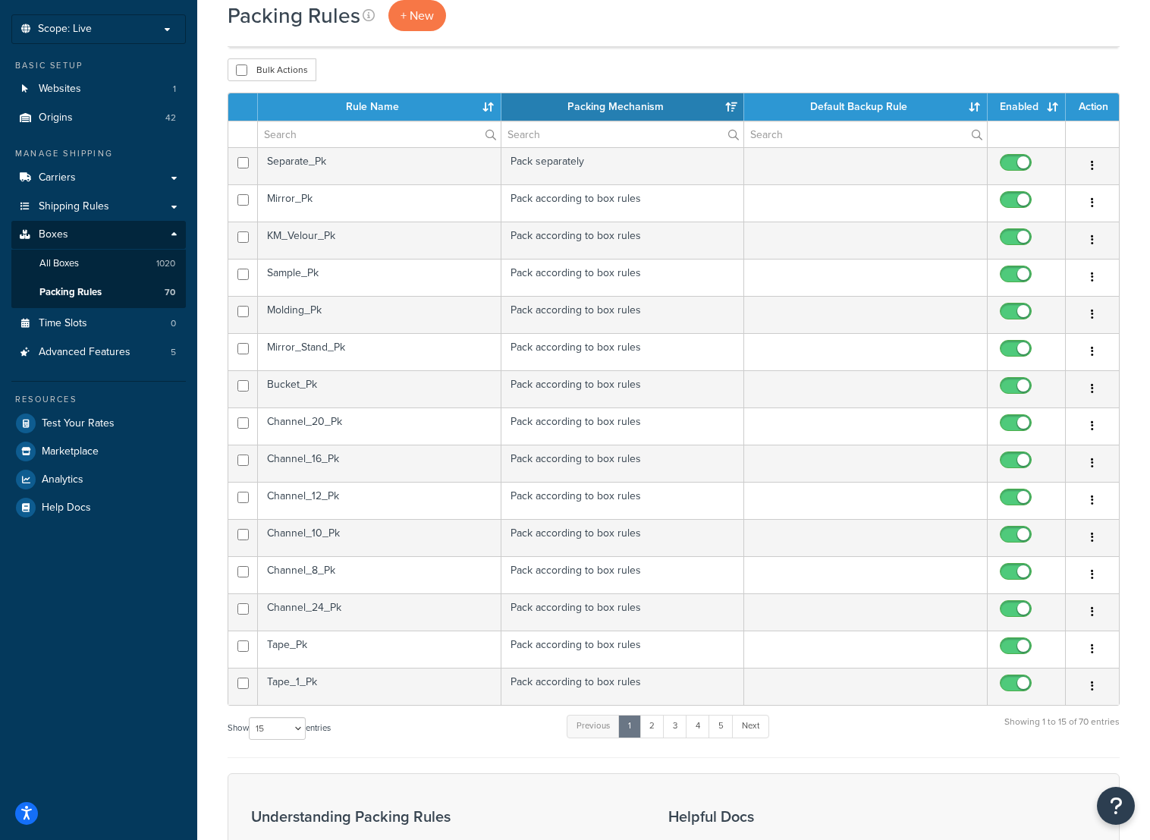
click at [368, 109] on th "Rule Name" at bounding box center [380, 106] width 244 height 27
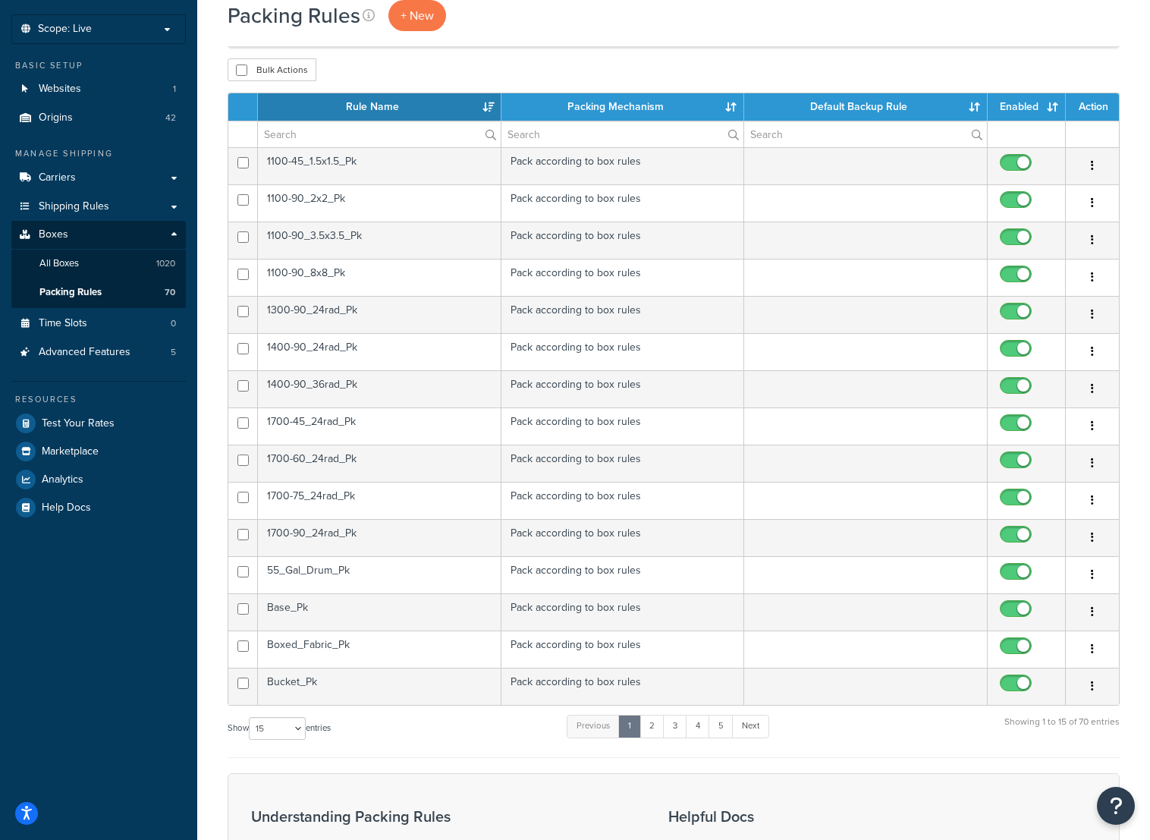
click at [281, 535] on td "1700-90_24rad_Pk" at bounding box center [380, 537] width 244 height 37
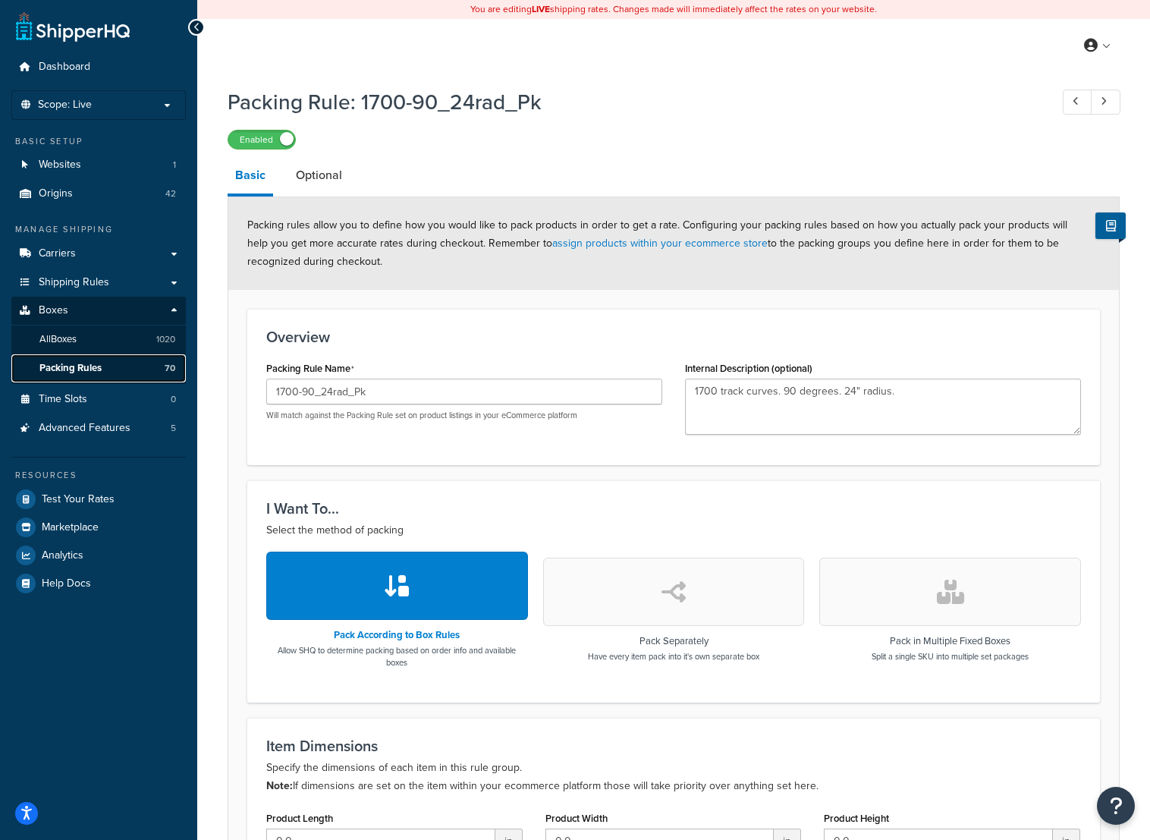
click at [77, 373] on span "Packing Rules" at bounding box center [70, 368] width 62 height 13
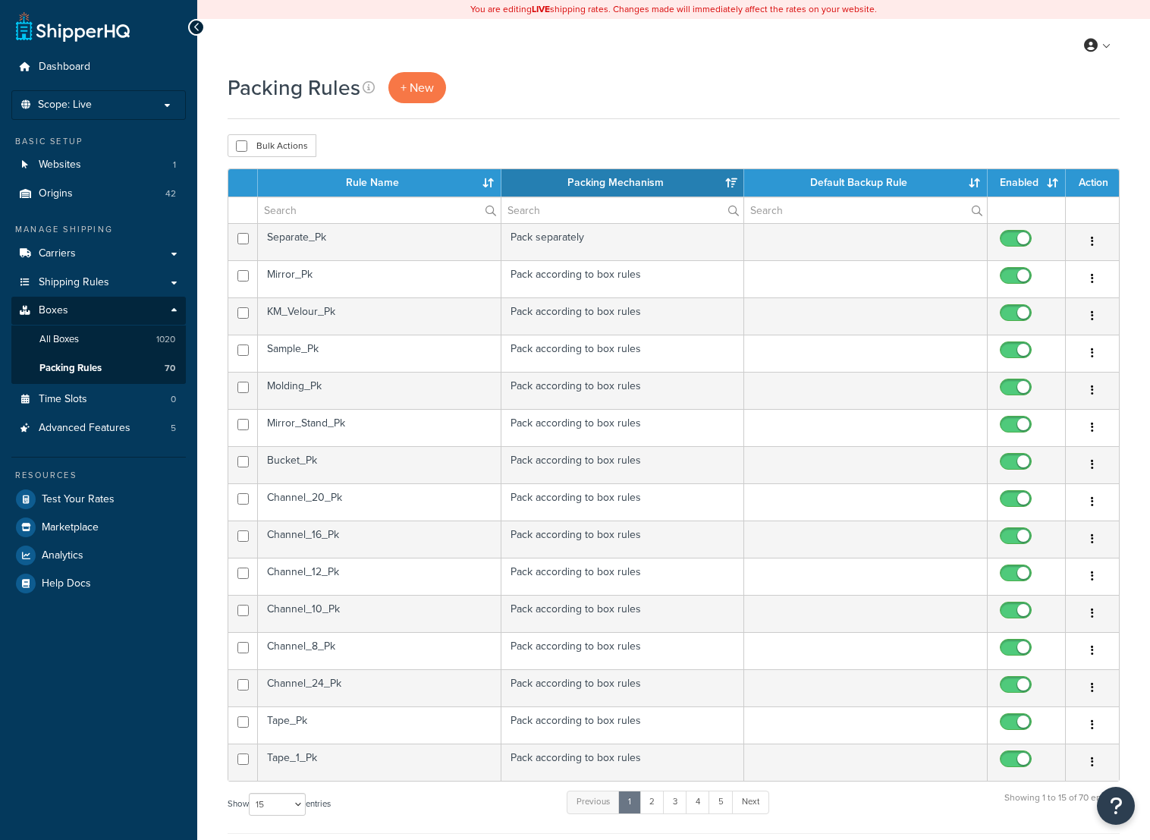
select select "15"
click at [364, 686] on td "Channel_24_Pk" at bounding box center [380, 687] width 244 height 37
select select "15"
click at [414, 502] on td "Channel_20_Pk" at bounding box center [380, 501] width 244 height 37
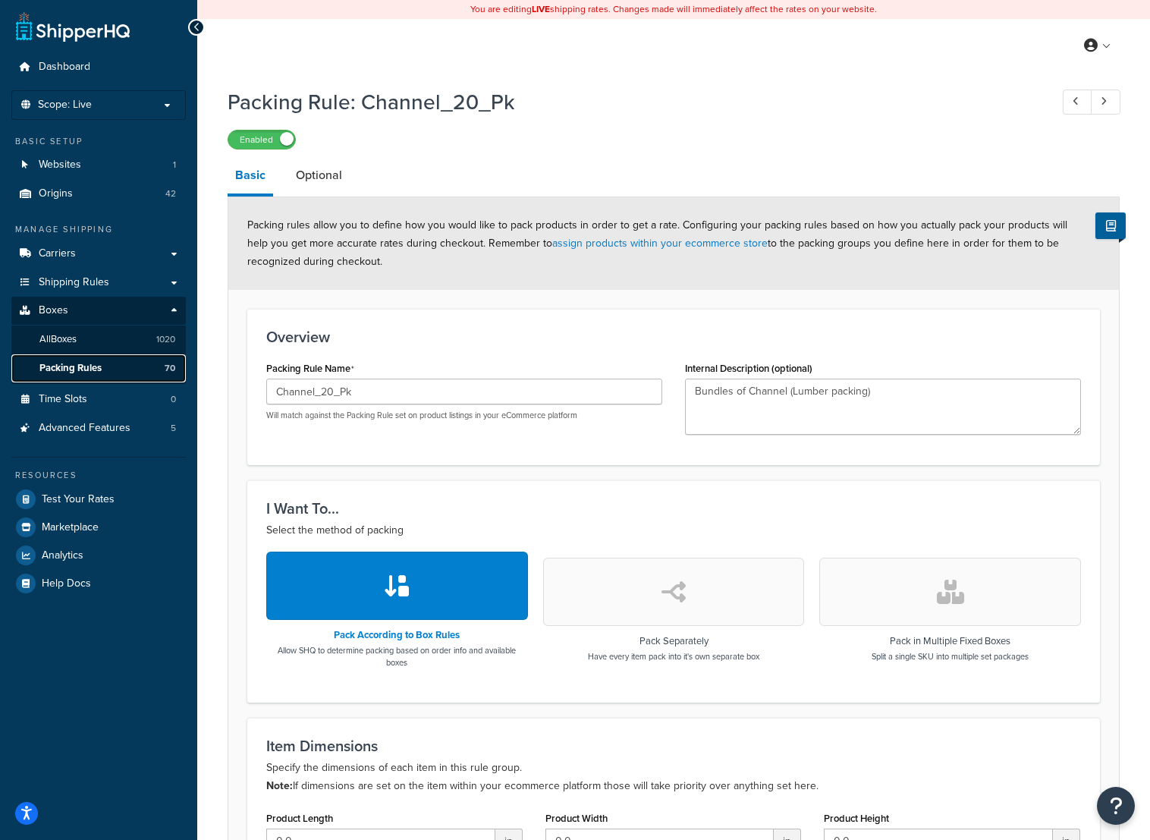
click at [94, 364] on span "Packing Rules" at bounding box center [70, 368] width 62 height 13
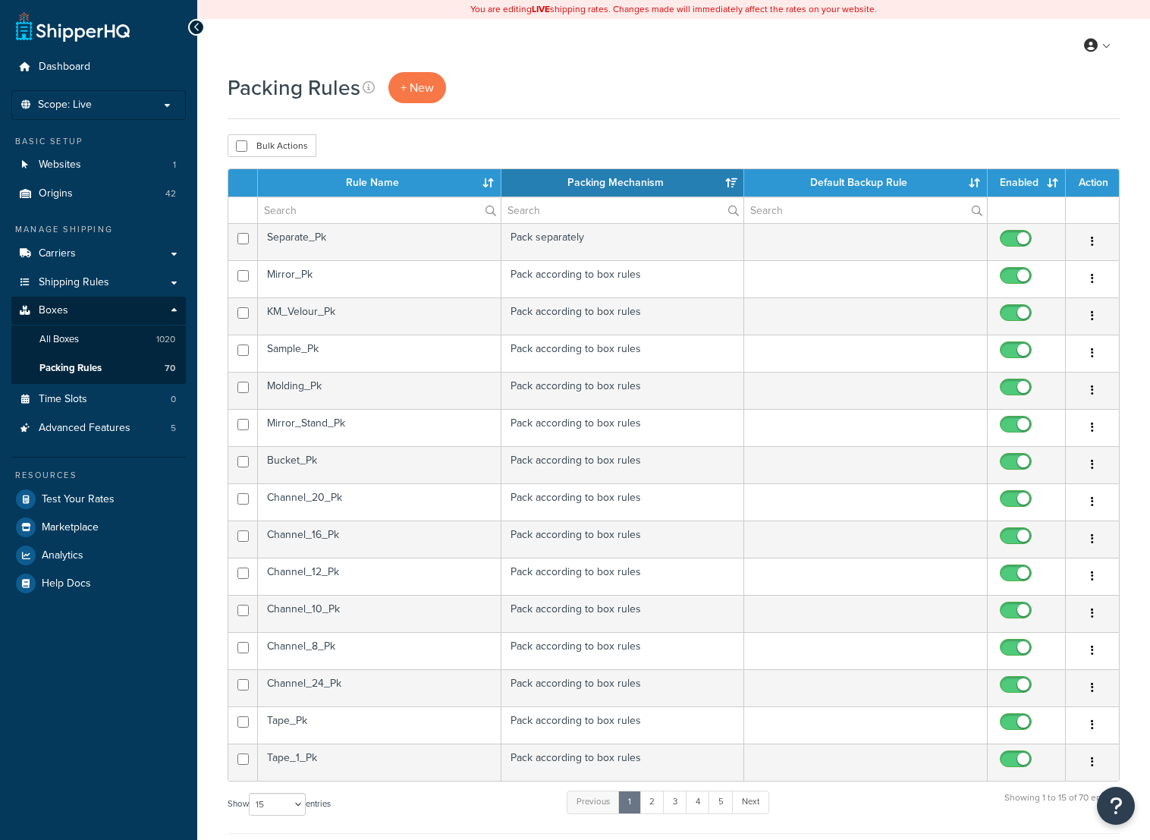
select select "15"
click at [353, 539] on td "Channel_16_Pk" at bounding box center [380, 539] width 244 height 37
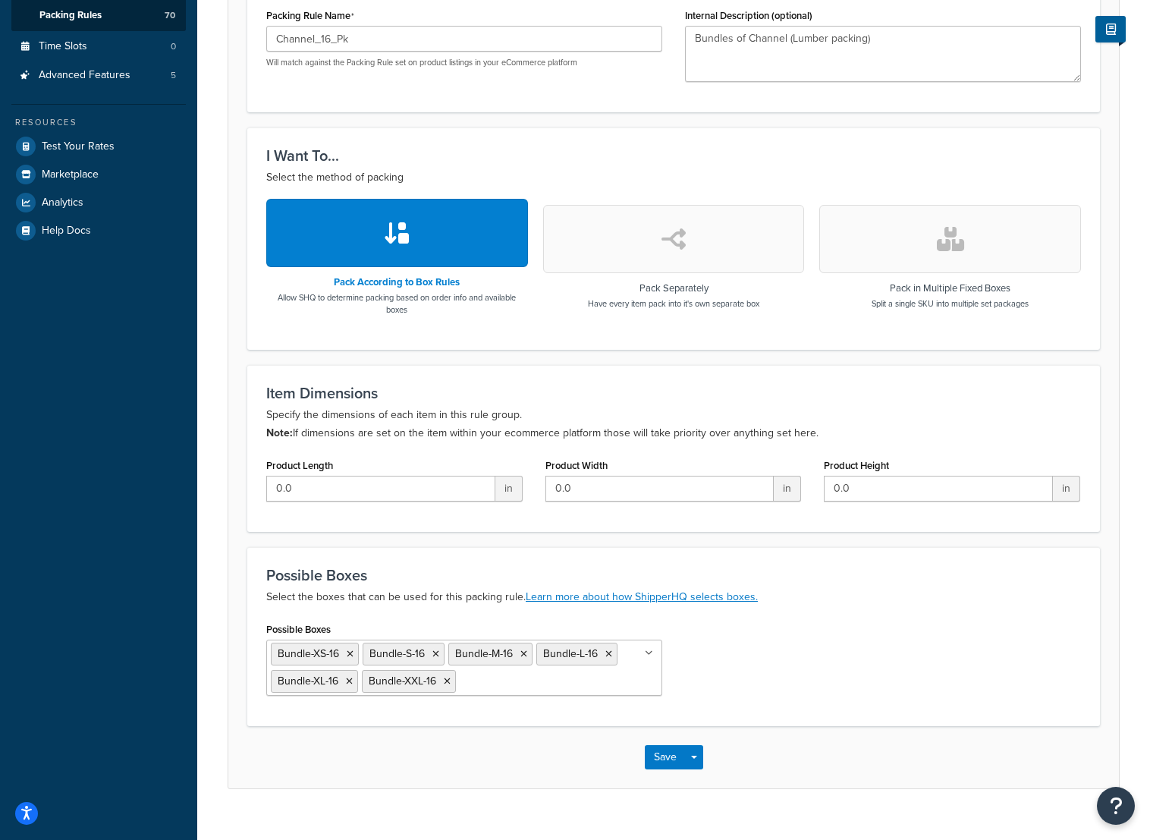
scroll to position [379, 0]
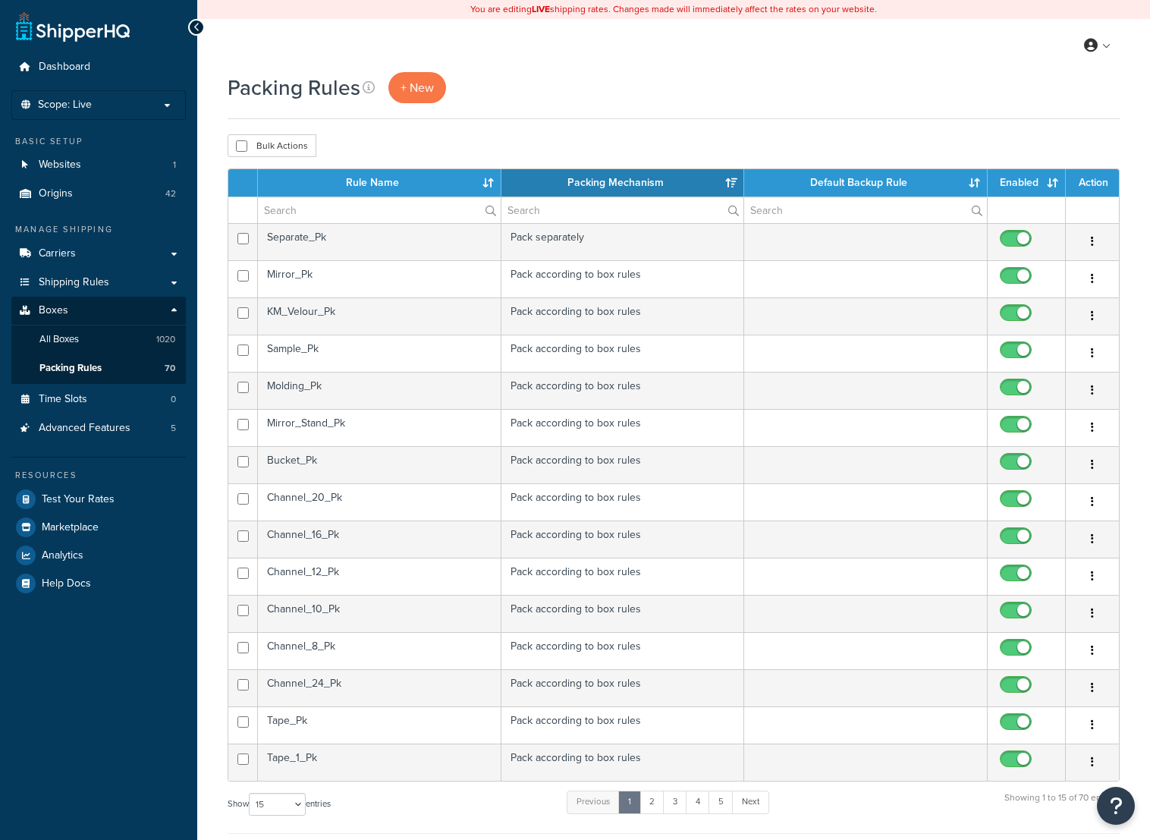
select select "15"
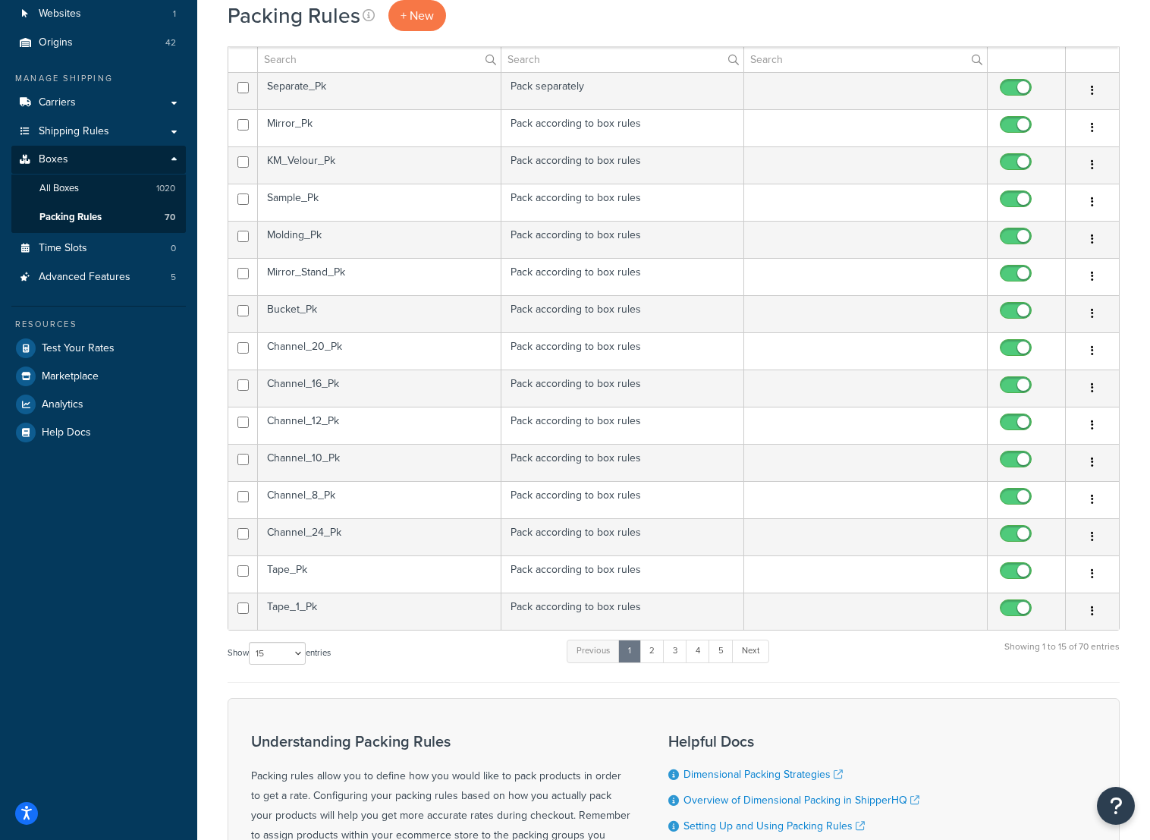
scroll to position [152, 0]
click at [345, 423] on td "Channel_12_Pk" at bounding box center [380, 424] width 244 height 37
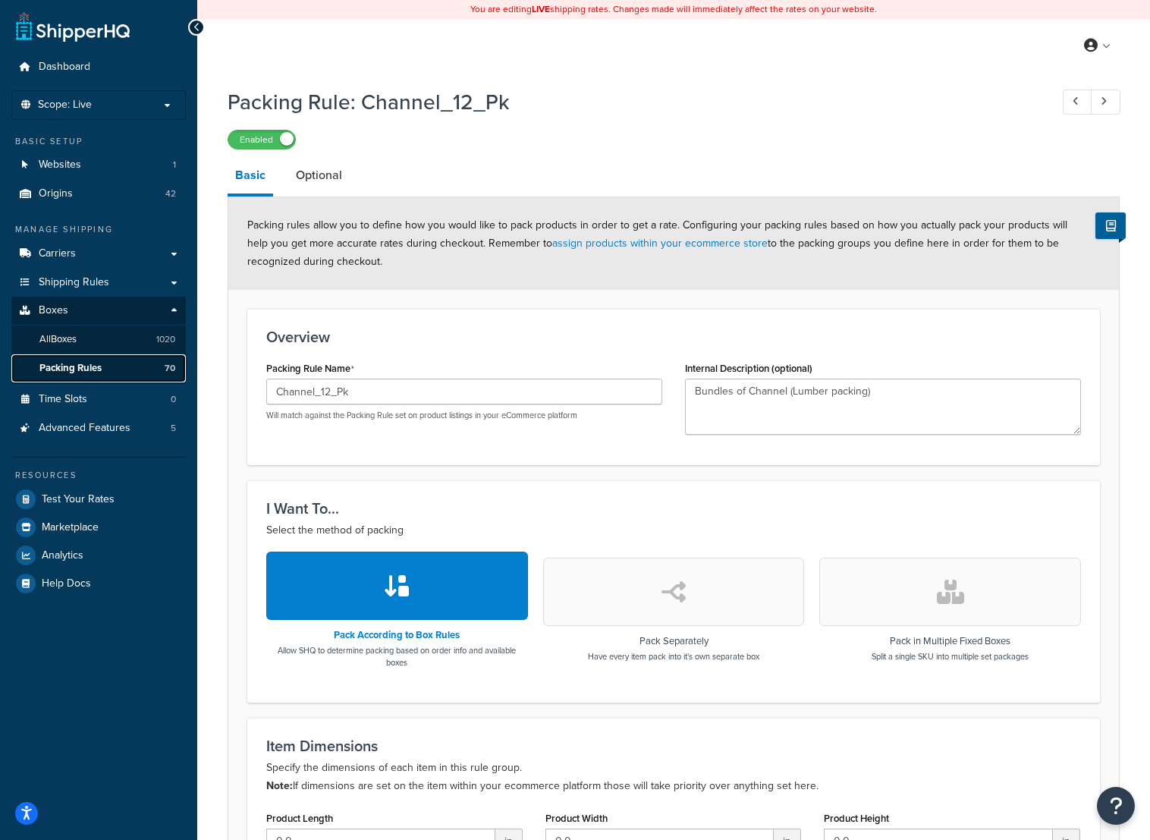
click at [126, 362] on link "Packing Rules 70" at bounding box center [98, 368] width 175 height 28
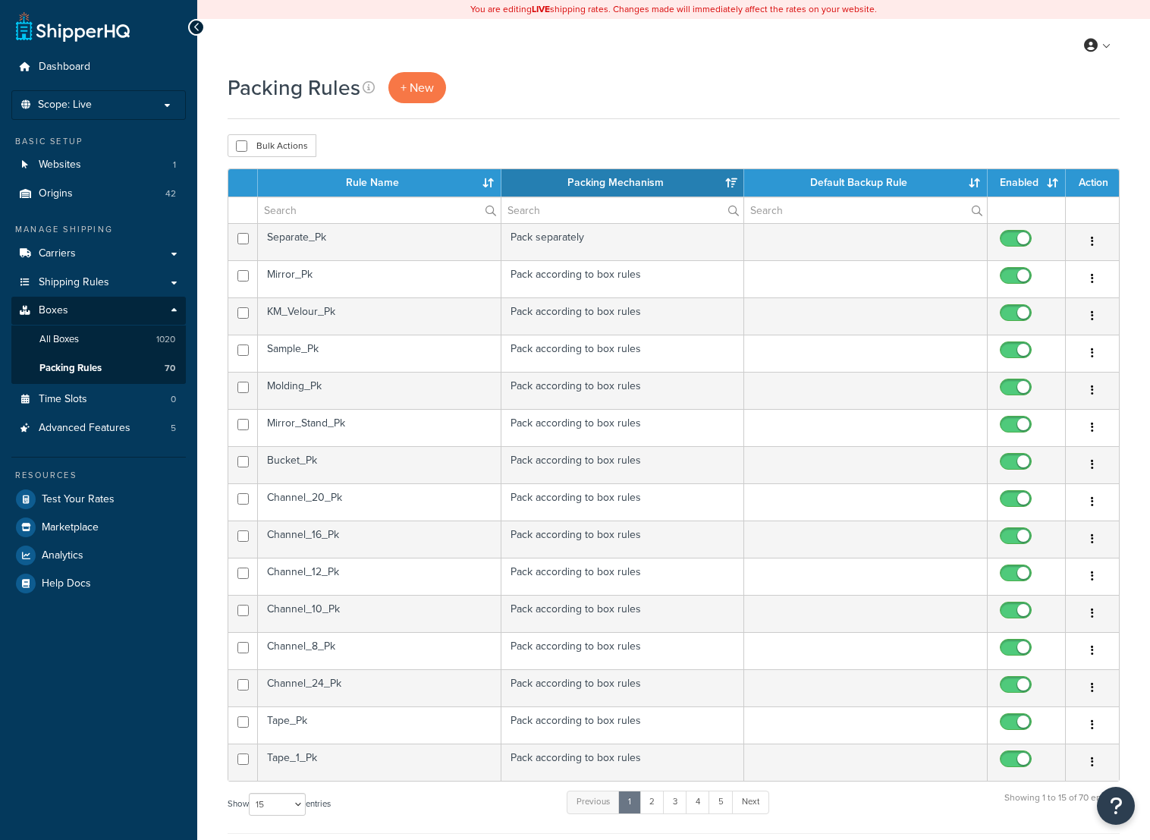
select select "15"
click at [349, 603] on td "Channel_10_Pk" at bounding box center [380, 613] width 244 height 37
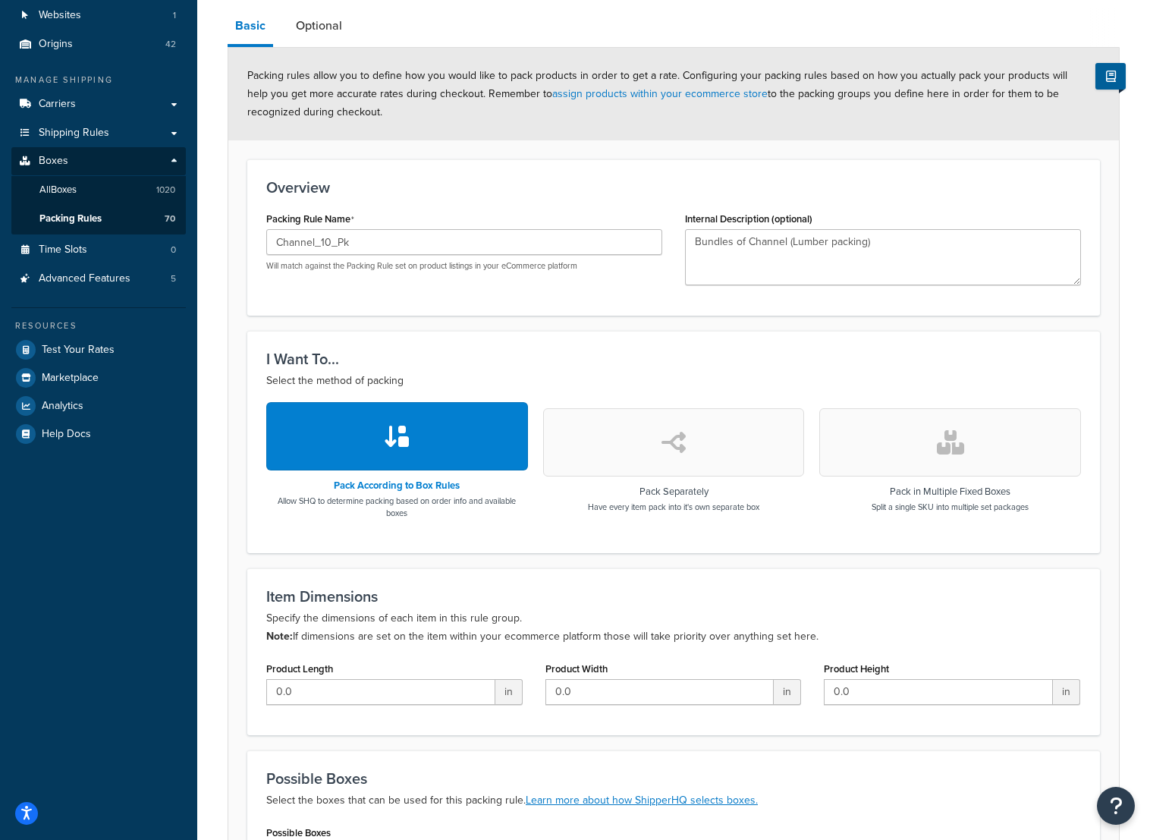
scroll to position [379, 0]
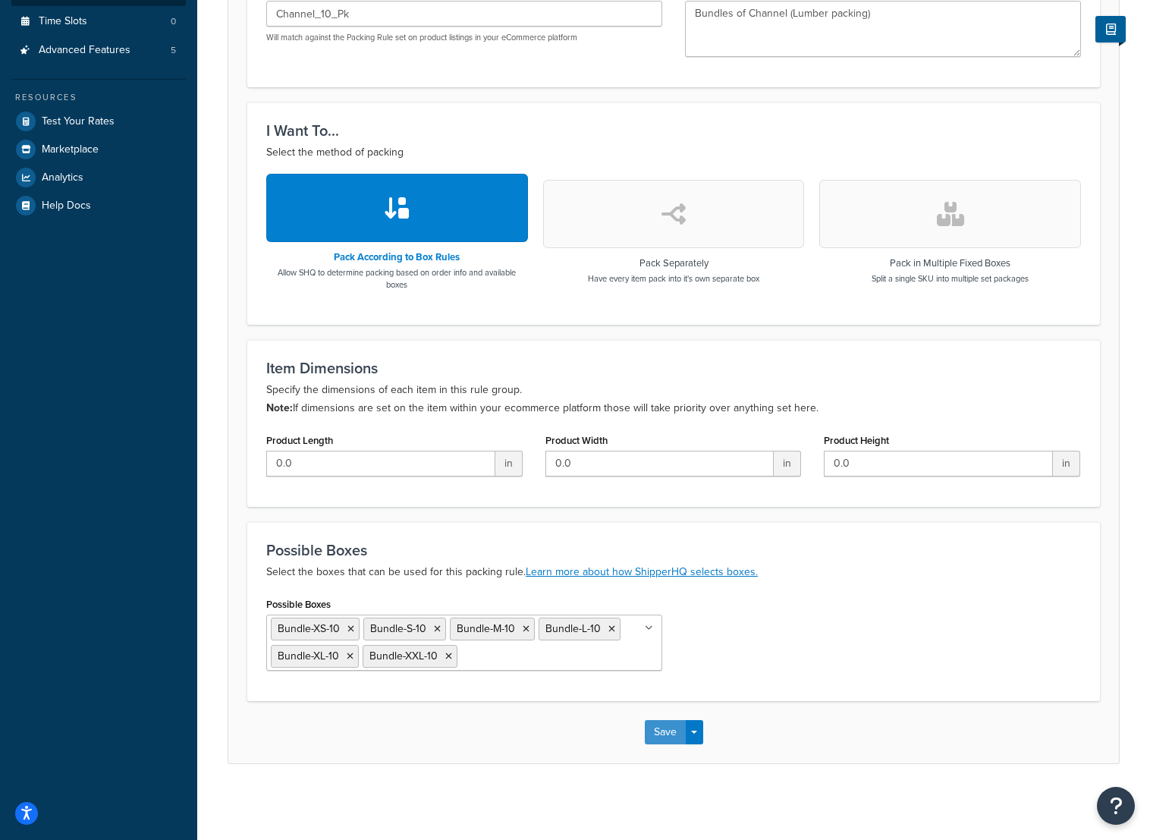
click at [668, 734] on button "Save" at bounding box center [665, 732] width 41 height 24
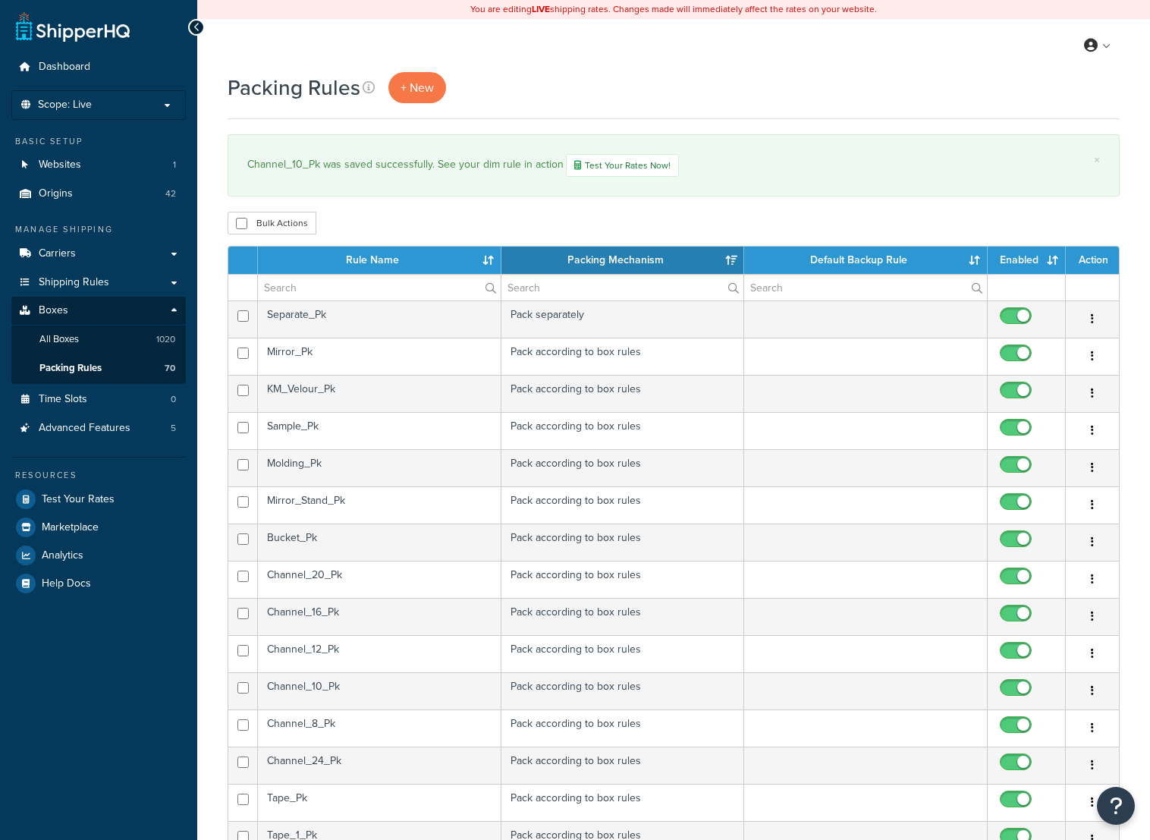
select select "15"
click at [376, 388] on td "KM_Velour_Pk" at bounding box center [380, 393] width 244 height 37
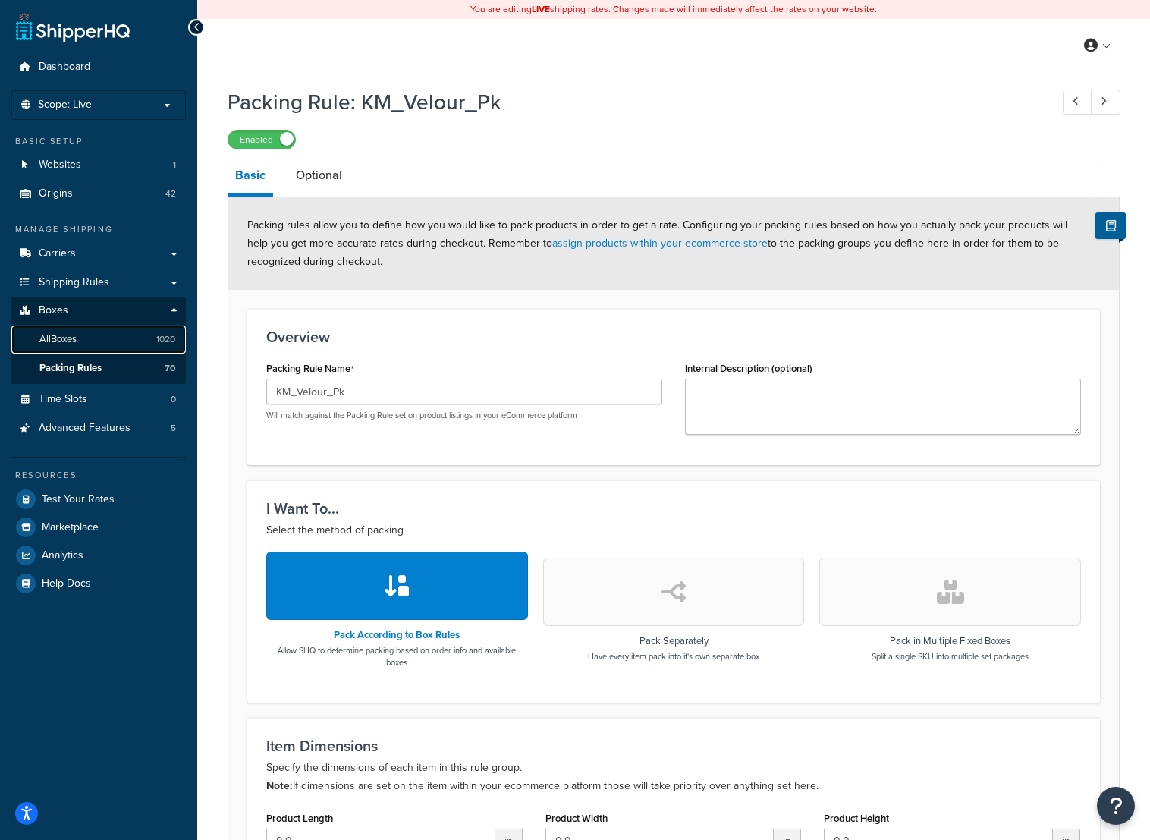
click at [114, 338] on link "All Boxes 1020" at bounding box center [98, 340] width 175 height 28
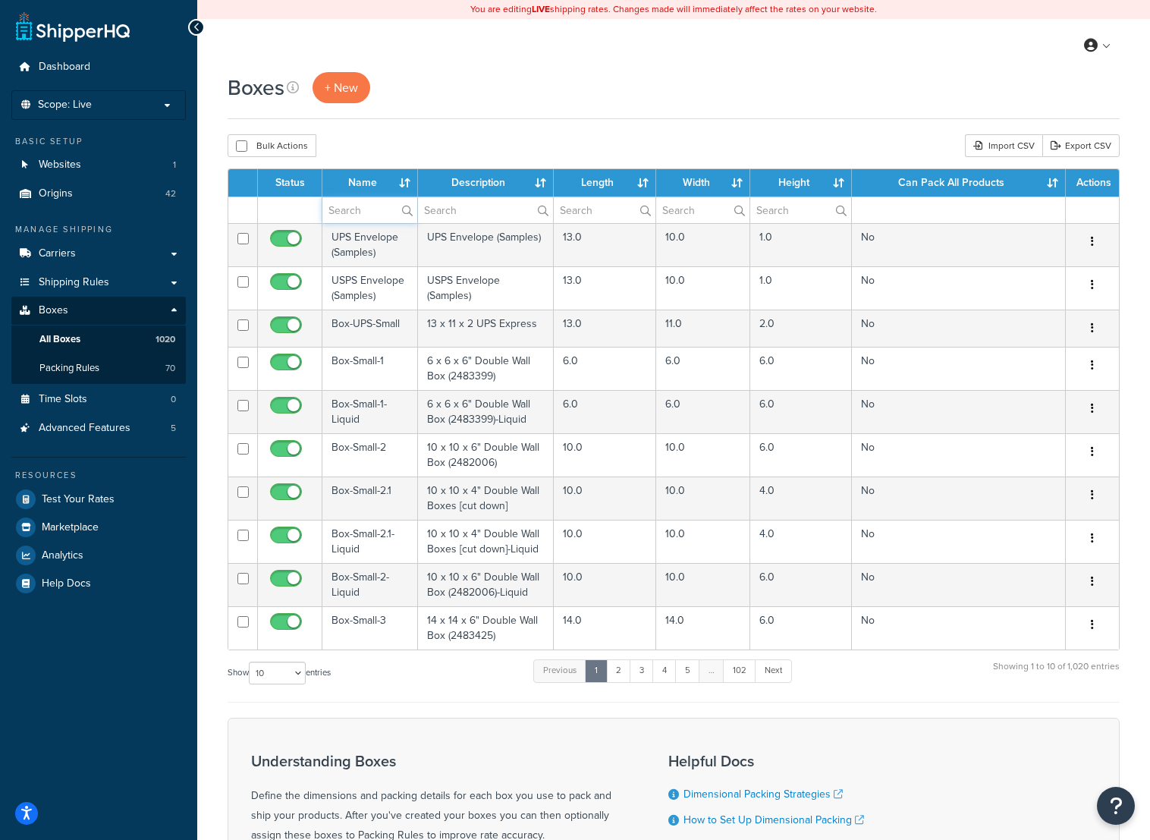
click at [354, 209] on input "text" at bounding box center [369, 210] width 95 height 26
type input "pallet c"
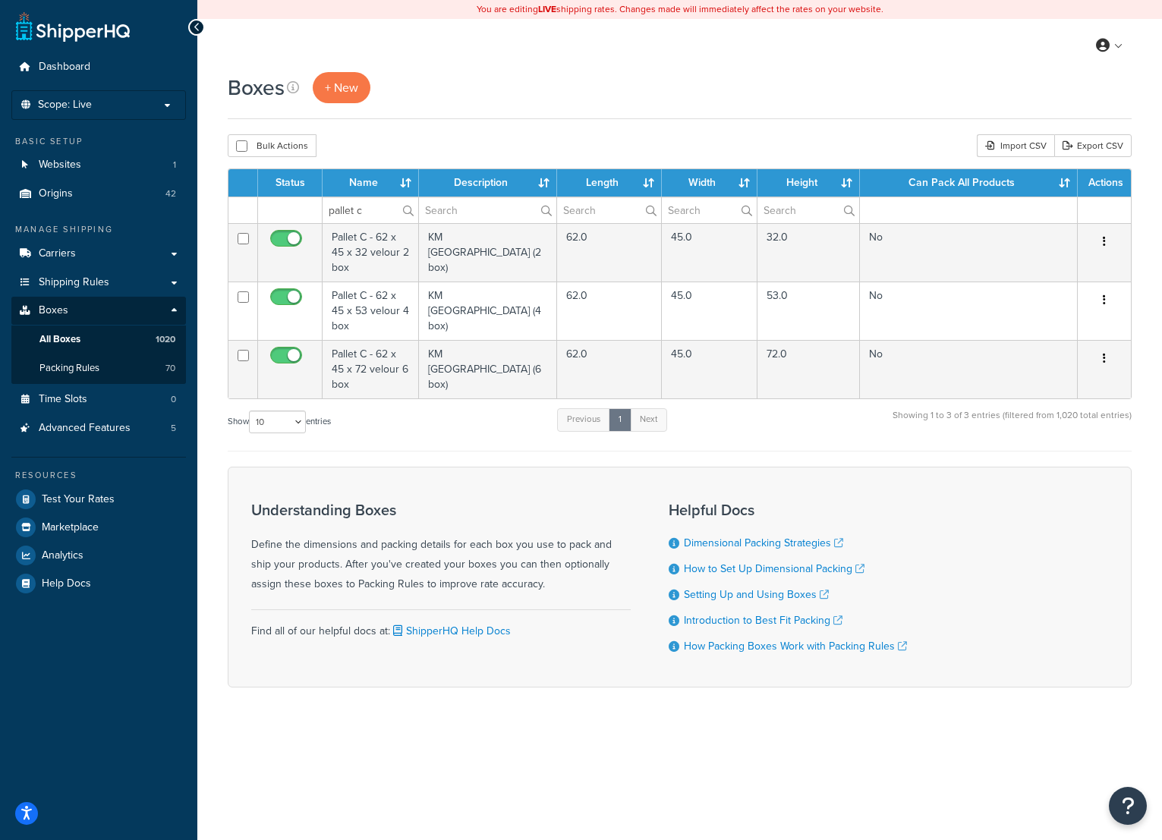
click at [373, 291] on td "Pallet C - 62 x 45 x 53 velour 4 box" at bounding box center [370, 311] width 96 height 58
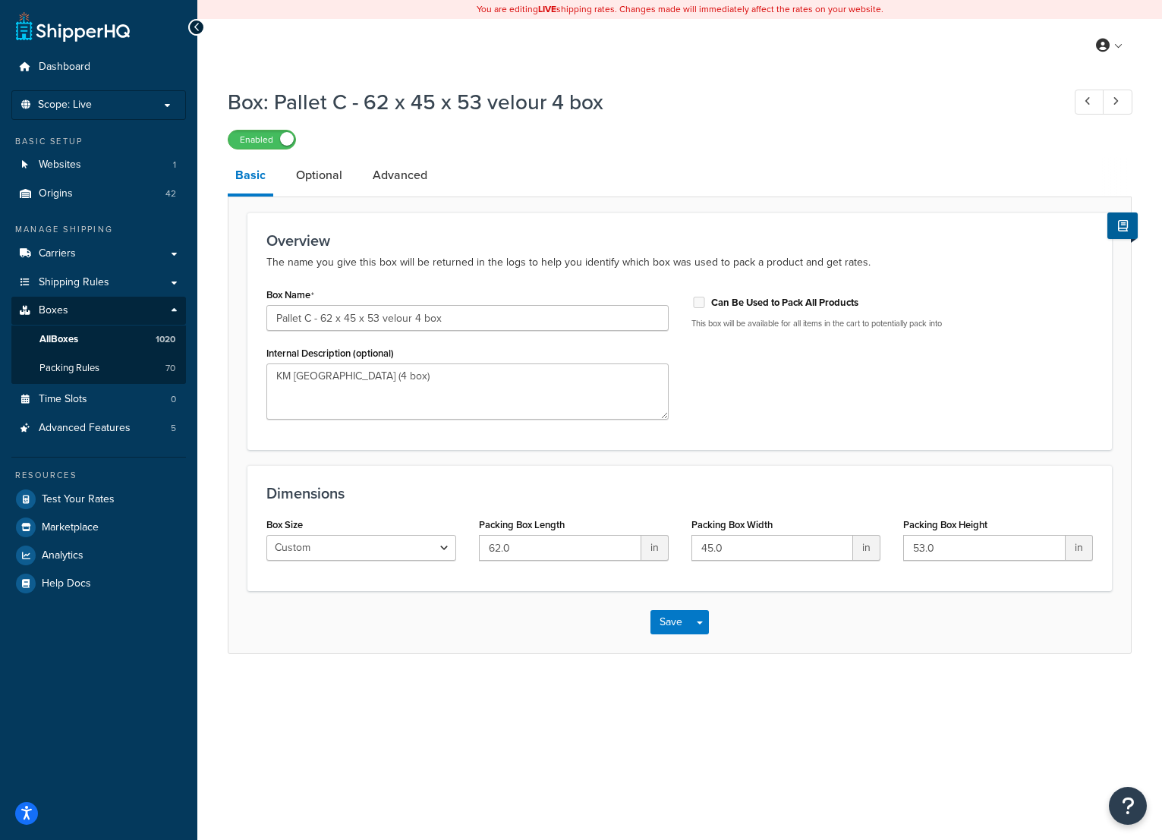
click at [335, 171] on link "Optional" at bounding box center [318, 175] width 61 height 36
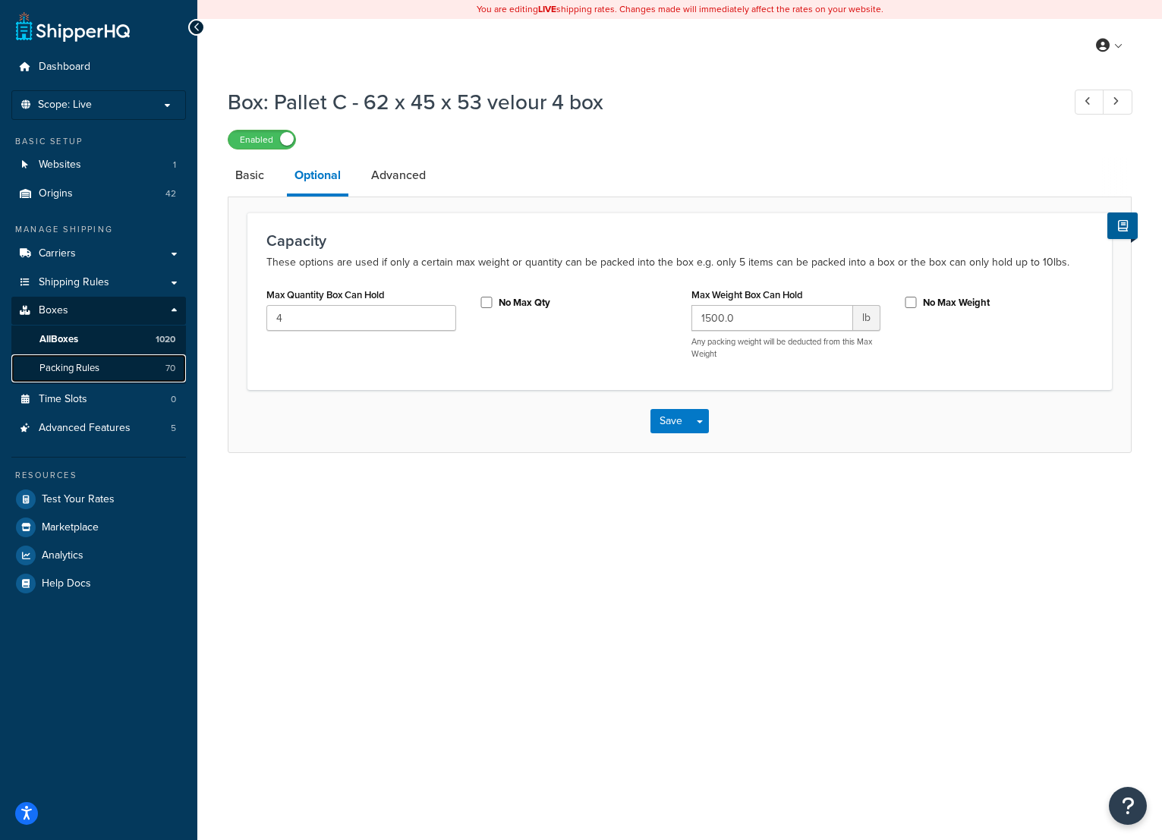
click at [96, 357] on link "Packing Rules 70" at bounding box center [98, 368] width 175 height 28
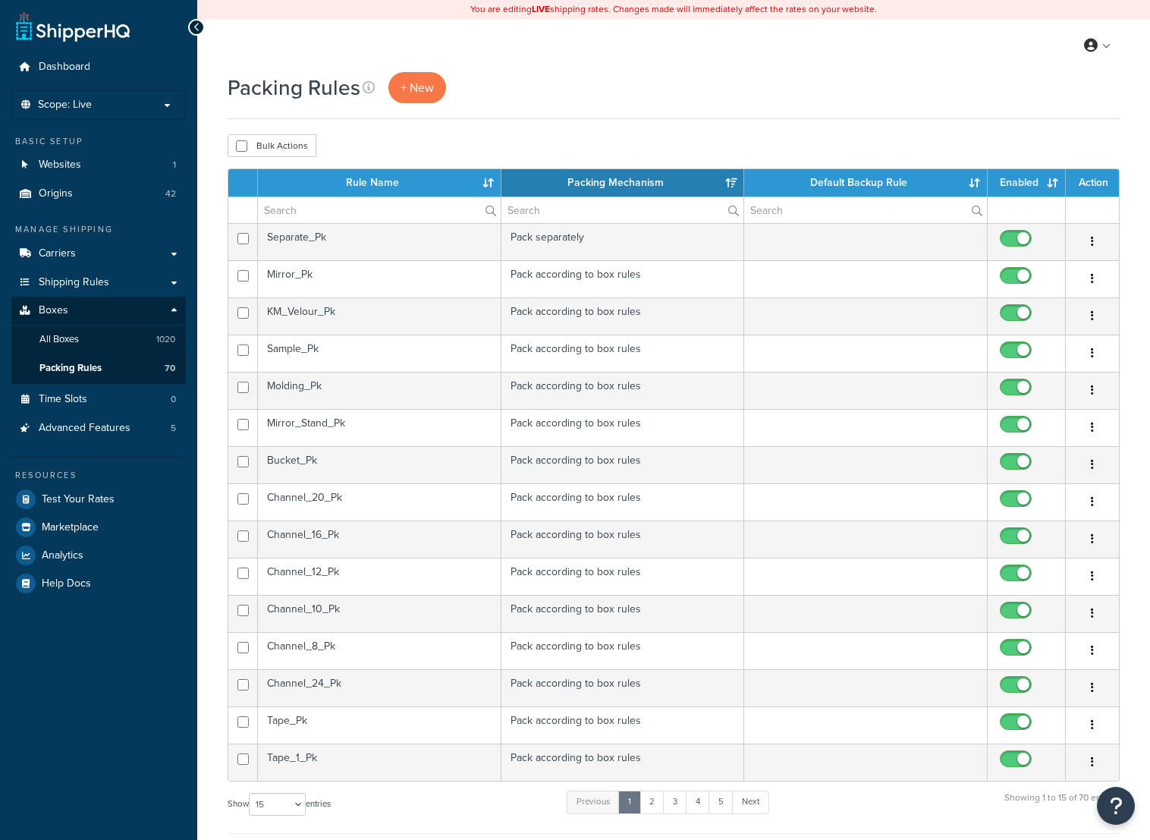
select select "15"
click at [439, 348] on td "Sample_Pk" at bounding box center [380, 353] width 244 height 37
select select "15"
click at [301, 205] on input "text" at bounding box center [379, 210] width 243 height 26
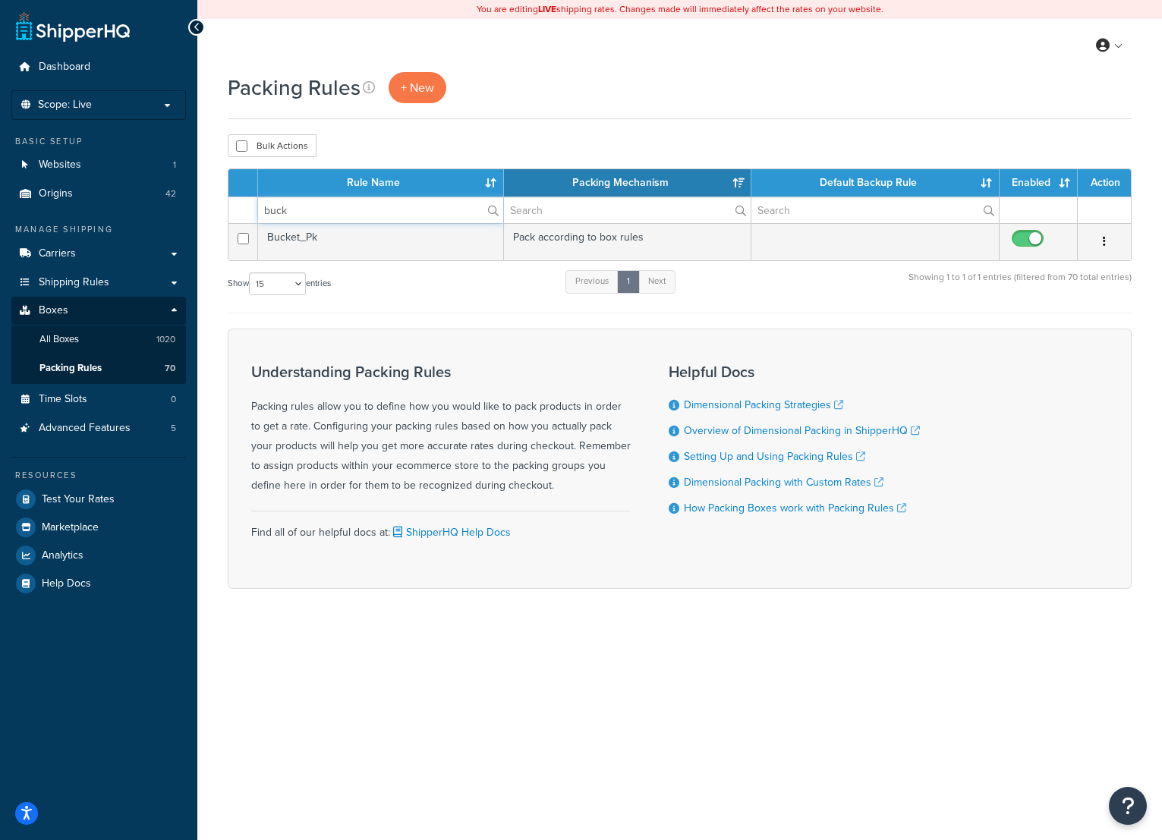
type input "buck"
click at [370, 242] on td "Bucket_Pk" at bounding box center [381, 241] width 246 height 37
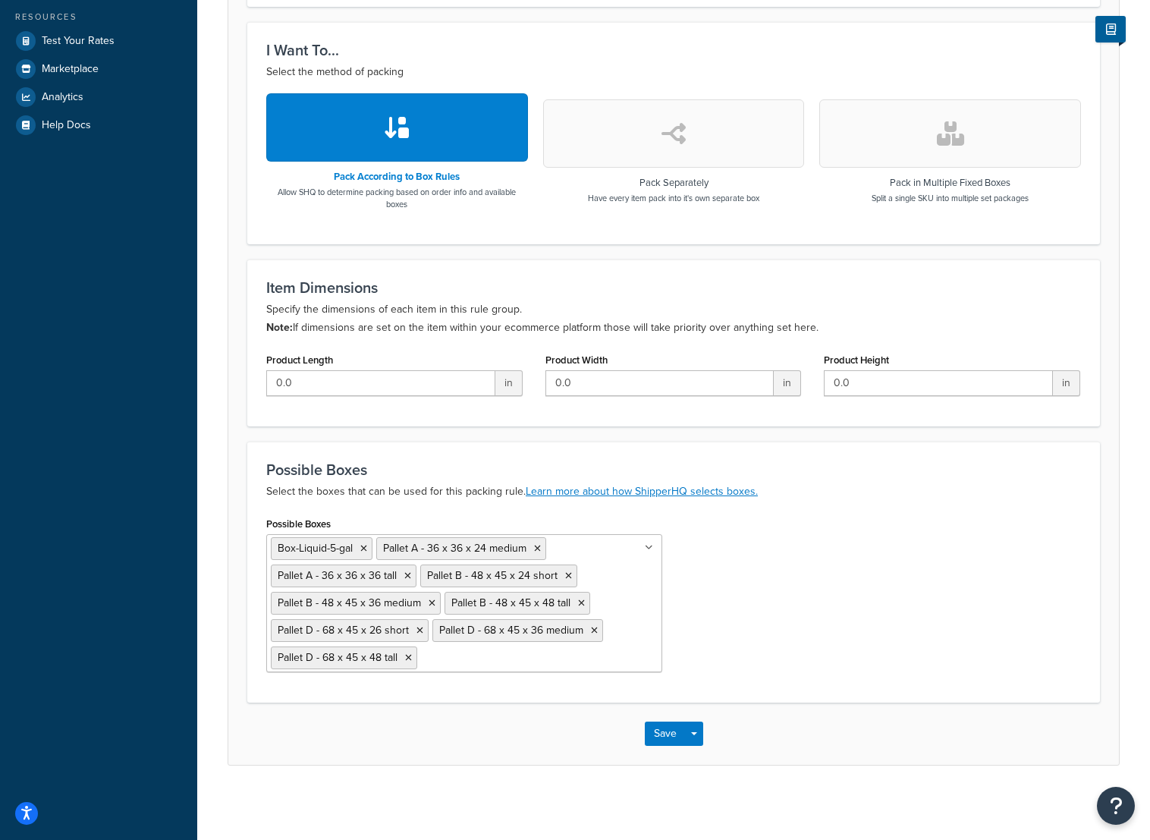
scroll to position [461, 0]
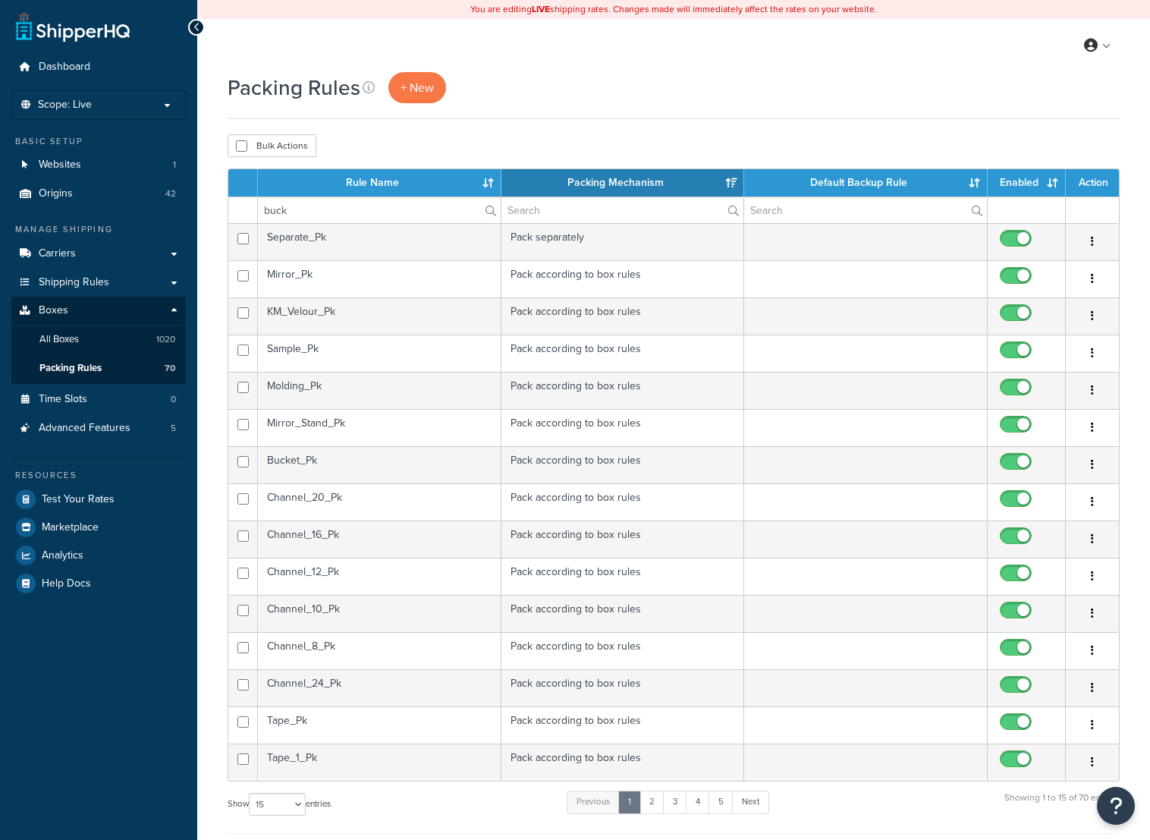
select select "15"
click at [327, 210] on input "buck" at bounding box center [379, 210] width 243 height 26
drag, startPoint x: 327, startPoint y: 210, endPoint x: 282, endPoint y: 209, distance: 44.8
click at [282, 209] on input "buck" at bounding box center [379, 210] width 243 height 26
type input "un"
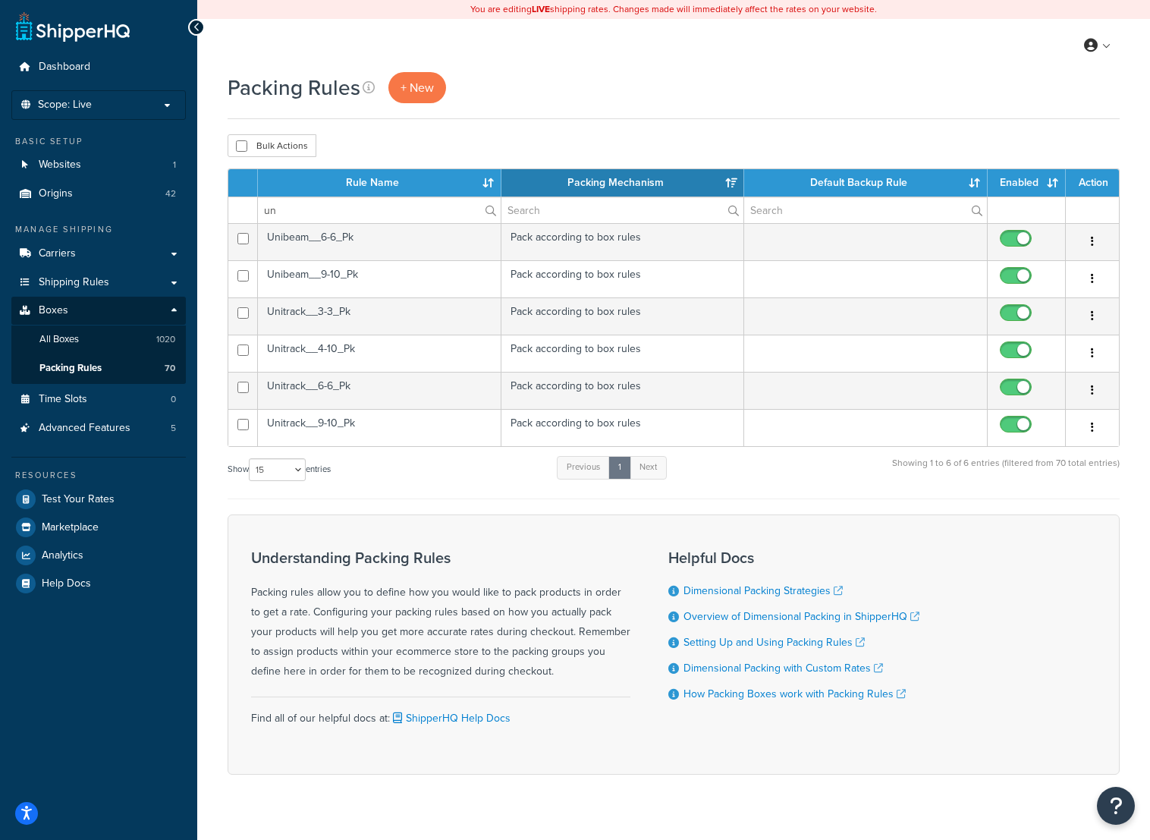
click at [351, 237] on td "Unibeam__6-6_Pk" at bounding box center [380, 241] width 244 height 37
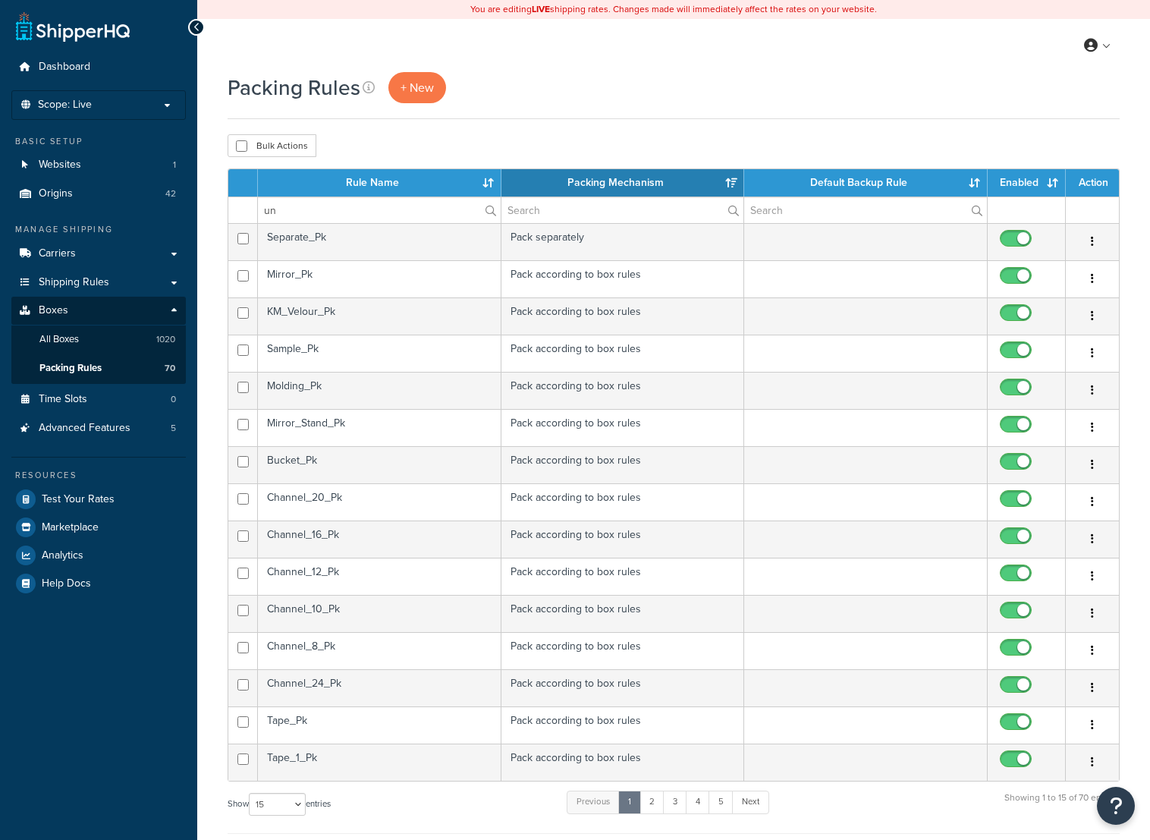
select select "15"
click at [339, 207] on input "un" at bounding box center [379, 210] width 243 height 26
type input "uni"
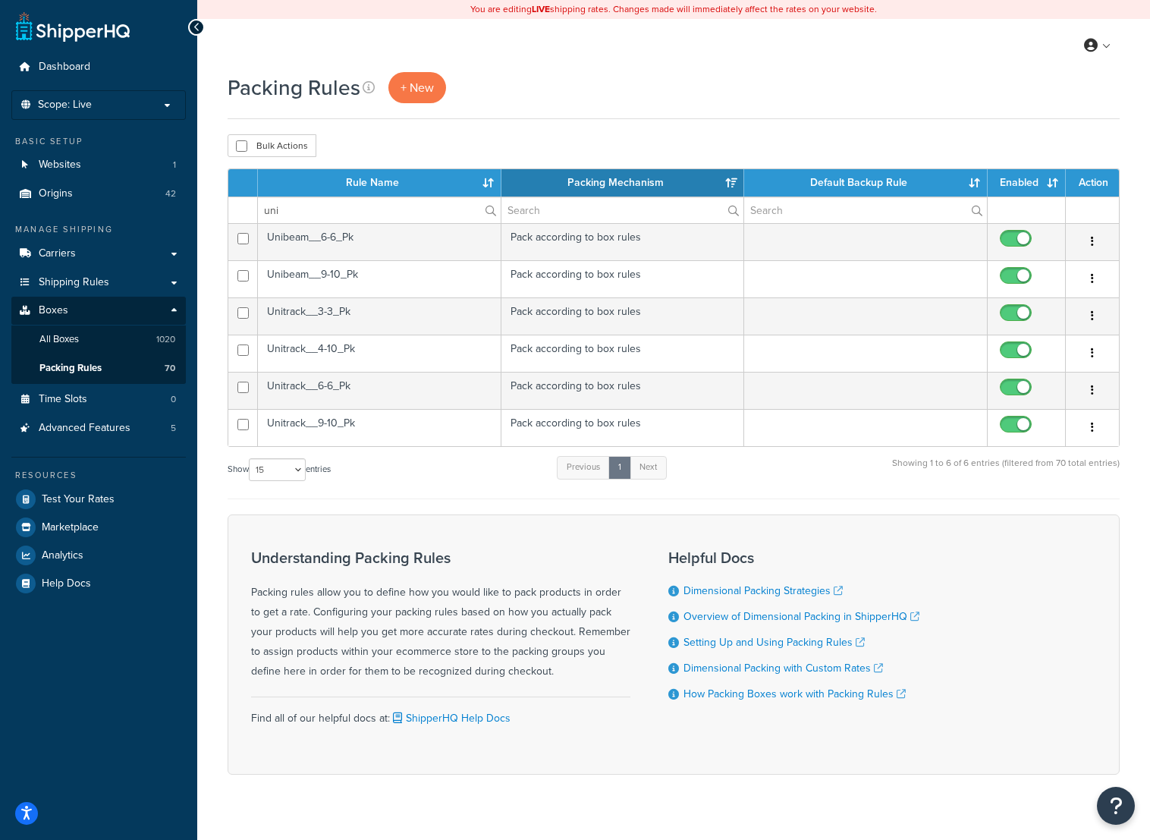
click at [370, 420] on td "Unitrack__9-10_Pk" at bounding box center [380, 427] width 244 height 37
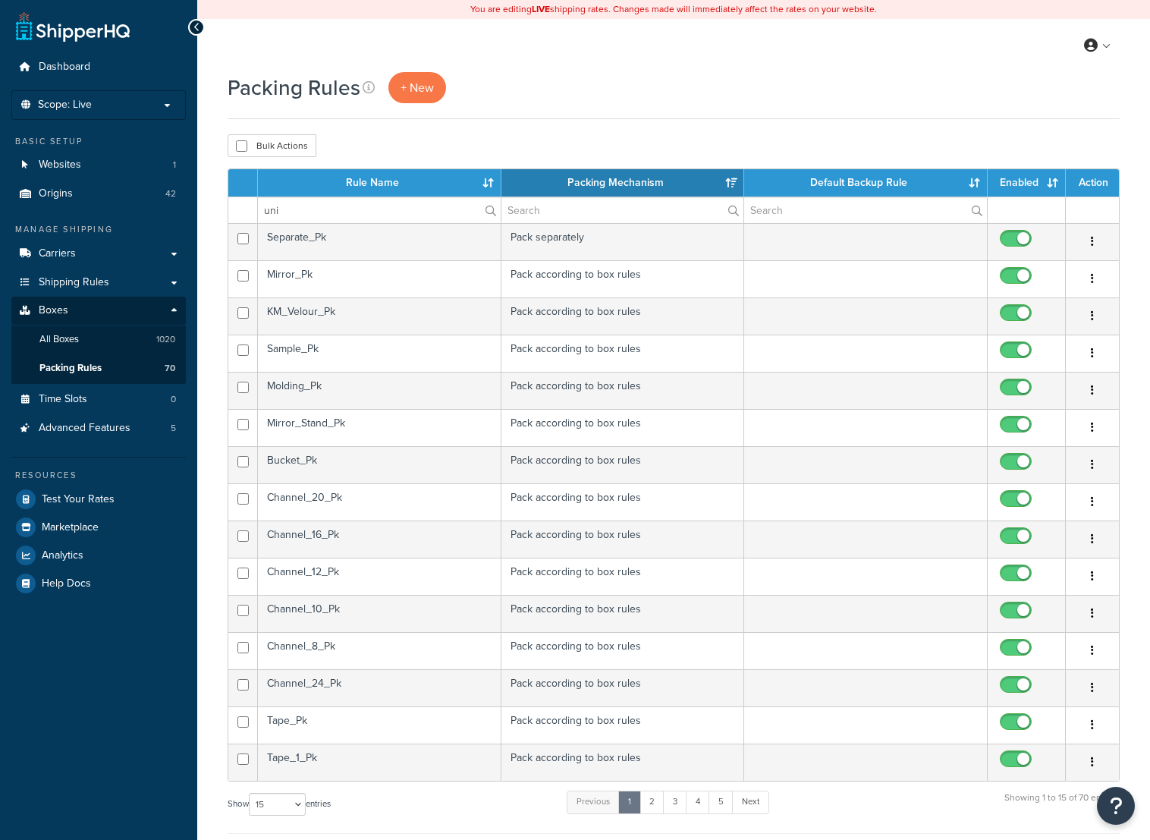
select select "15"
click at [376, 205] on input "uni" at bounding box center [379, 210] width 243 height 26
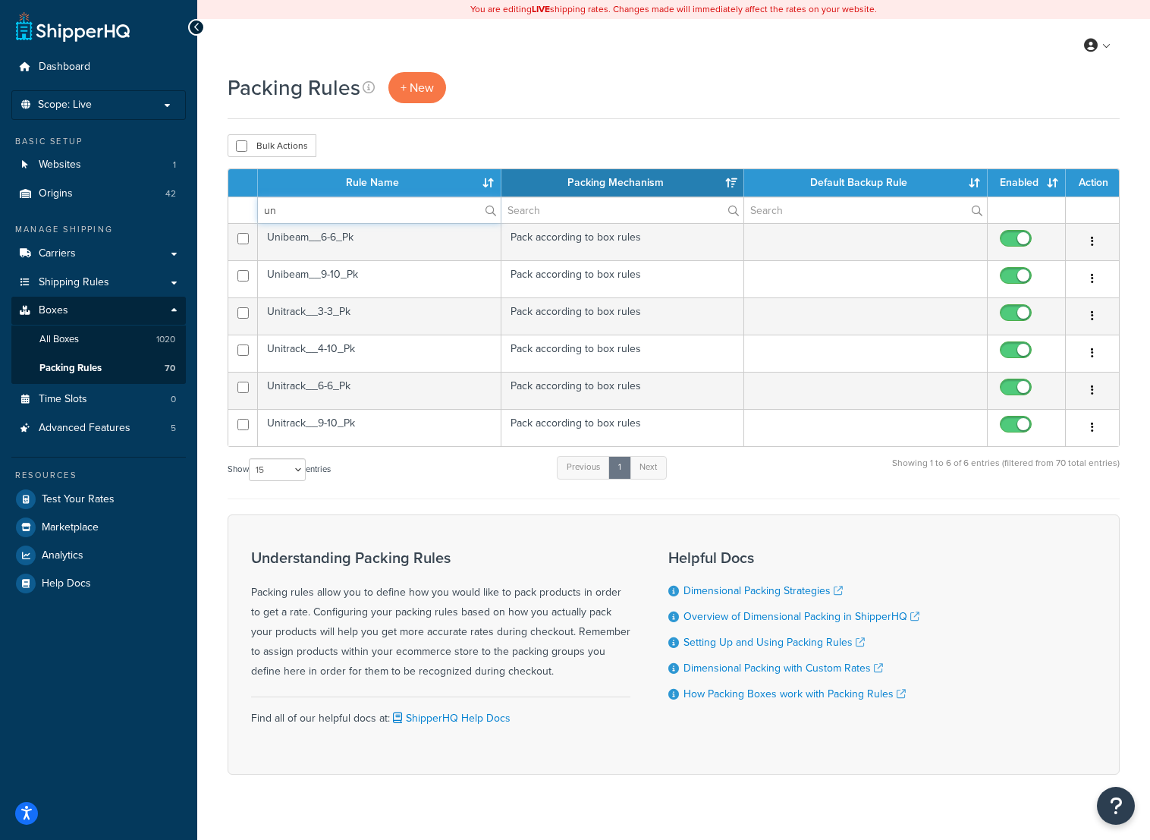
type input "un"
click at [414, 386] on td "Unitrack__6-6_Pk" at bounding box center [380, 390] width 244 height 37
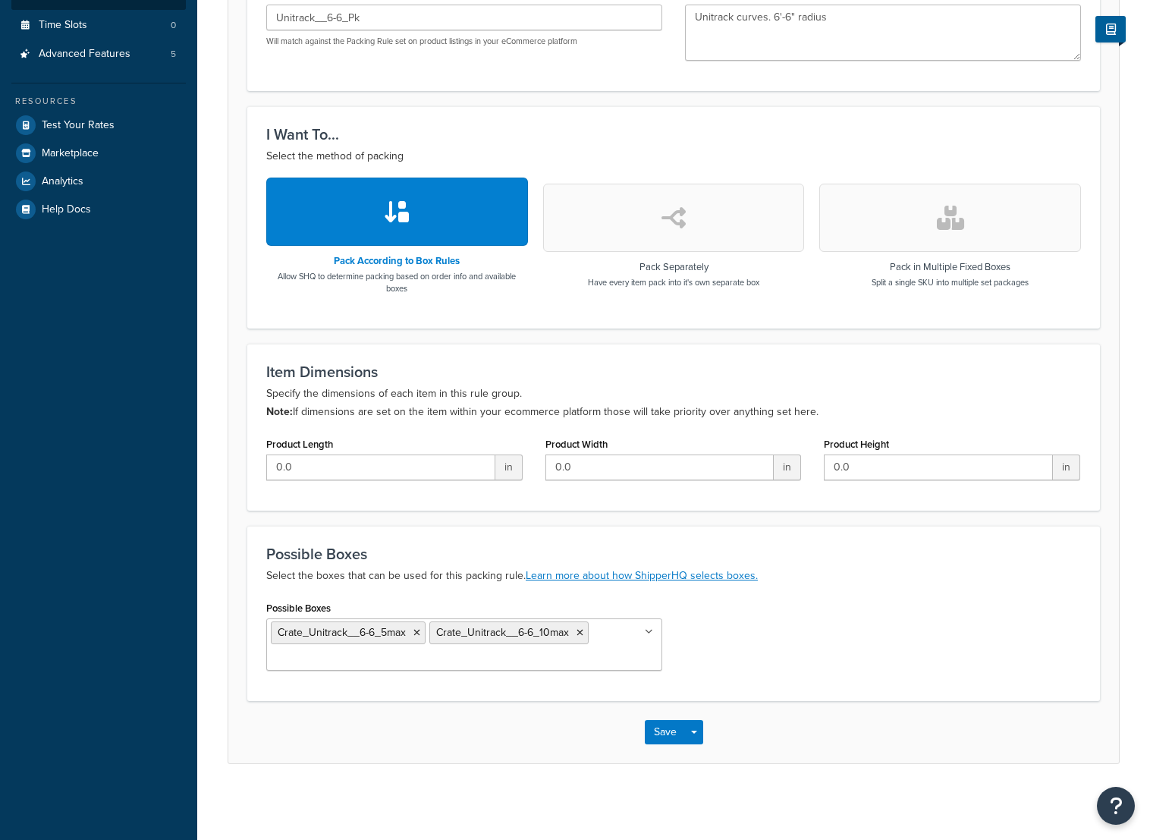
scroll to position [376, 0]
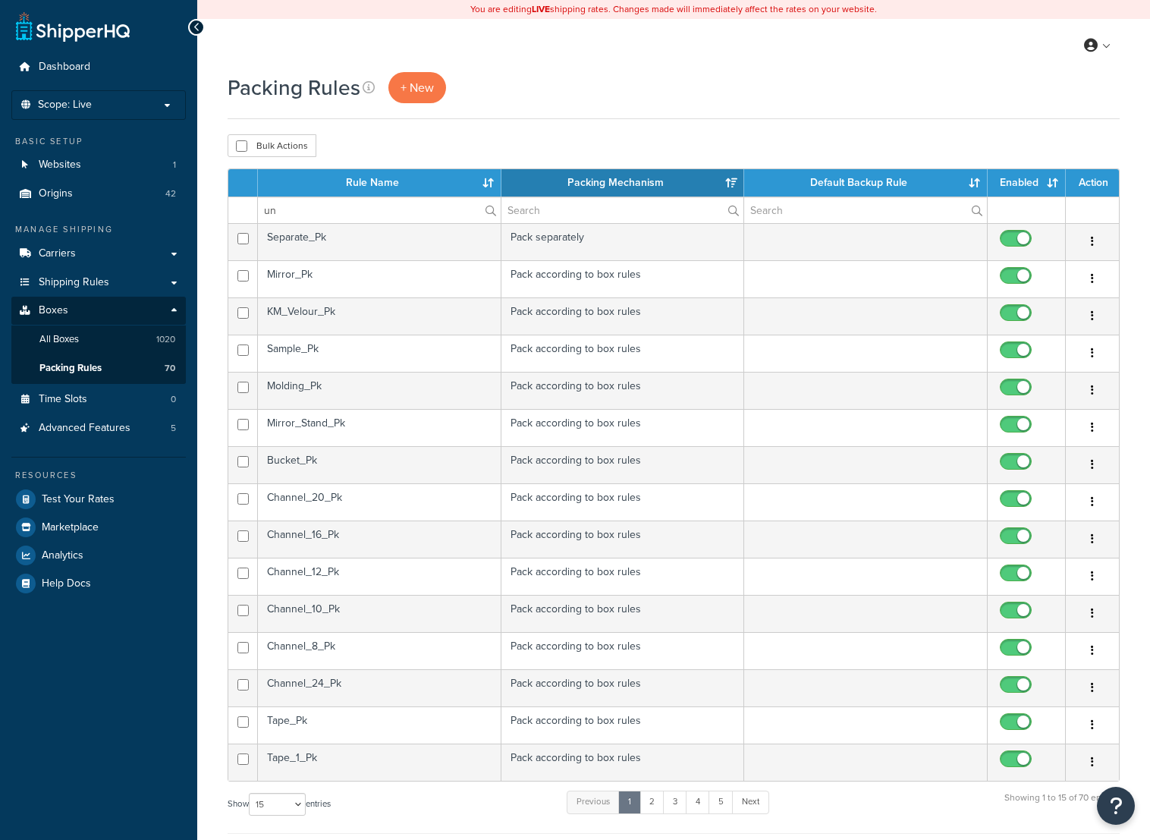
select select "15"
click at [319, 209] on input "un" at bounding box center [379, 210] width 243 height 26
type input "uni"
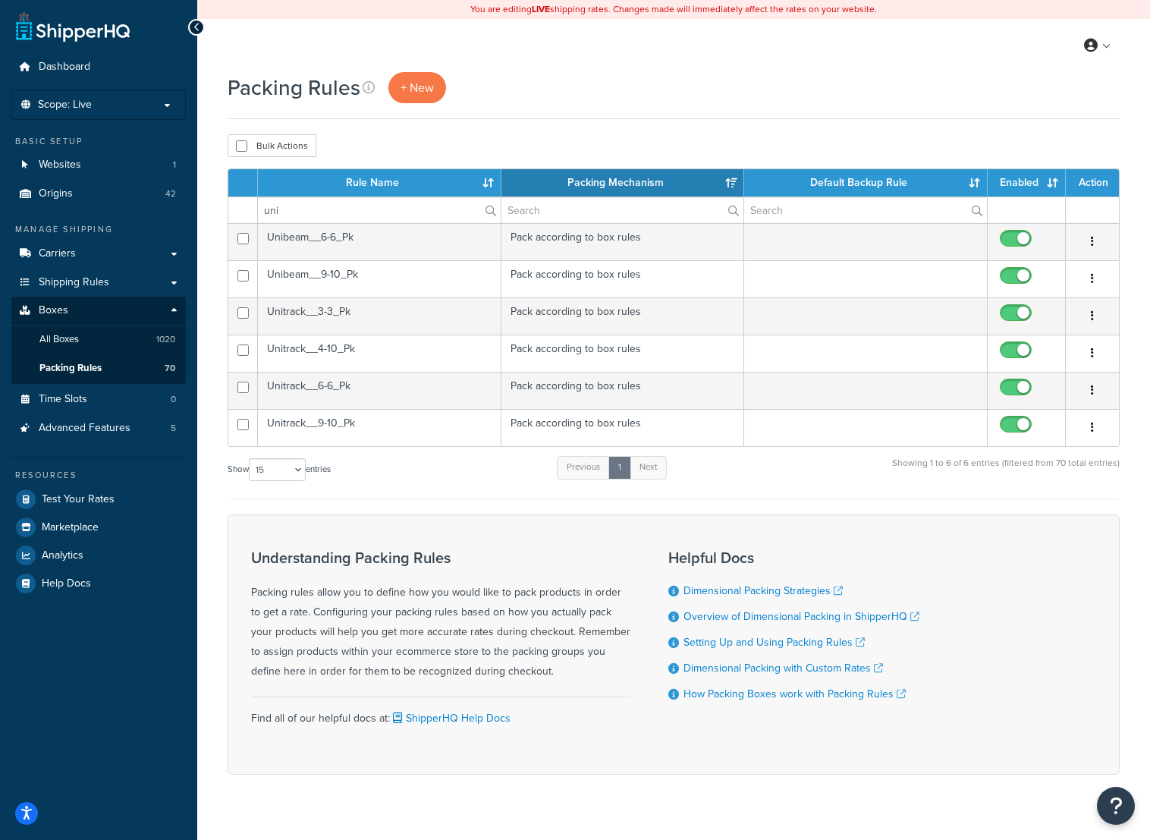
click at [380, 348] on td "Unitrack__4-10_Pk" at bounding box center [380, 353] width 244 height 37
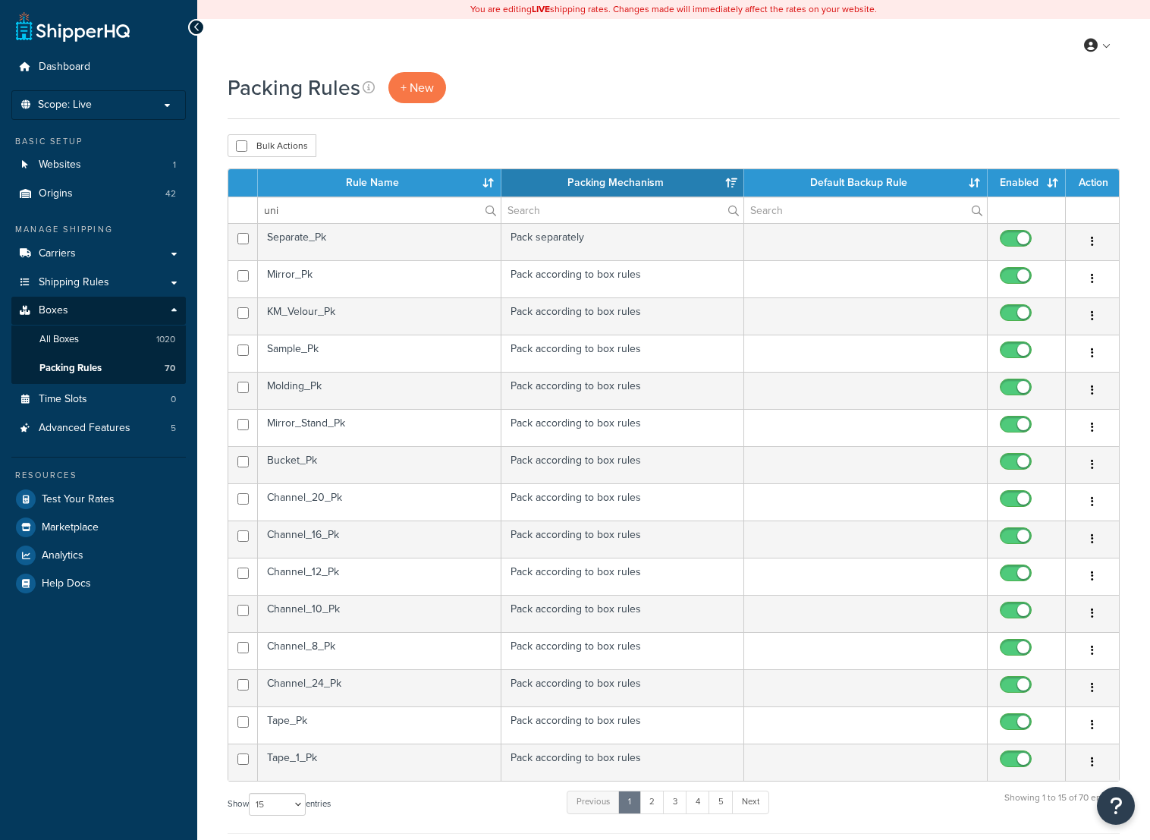
select select "15"
click at [373, 216] on input "uni" at bounding box center [379, 210] width 243 height 26
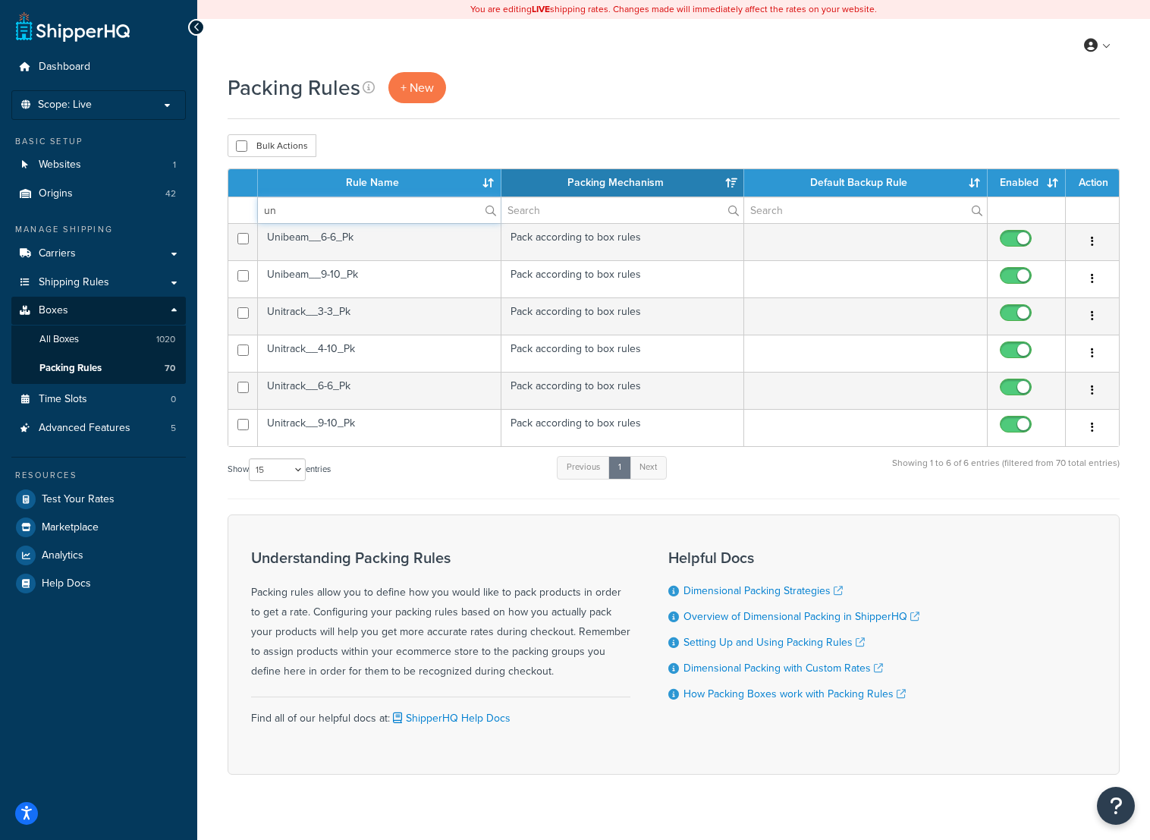
type input "un"
click at [373, 315] on td "Unitrack__3-3_Pk" at bounding box center [380, 315] width 244 height 37
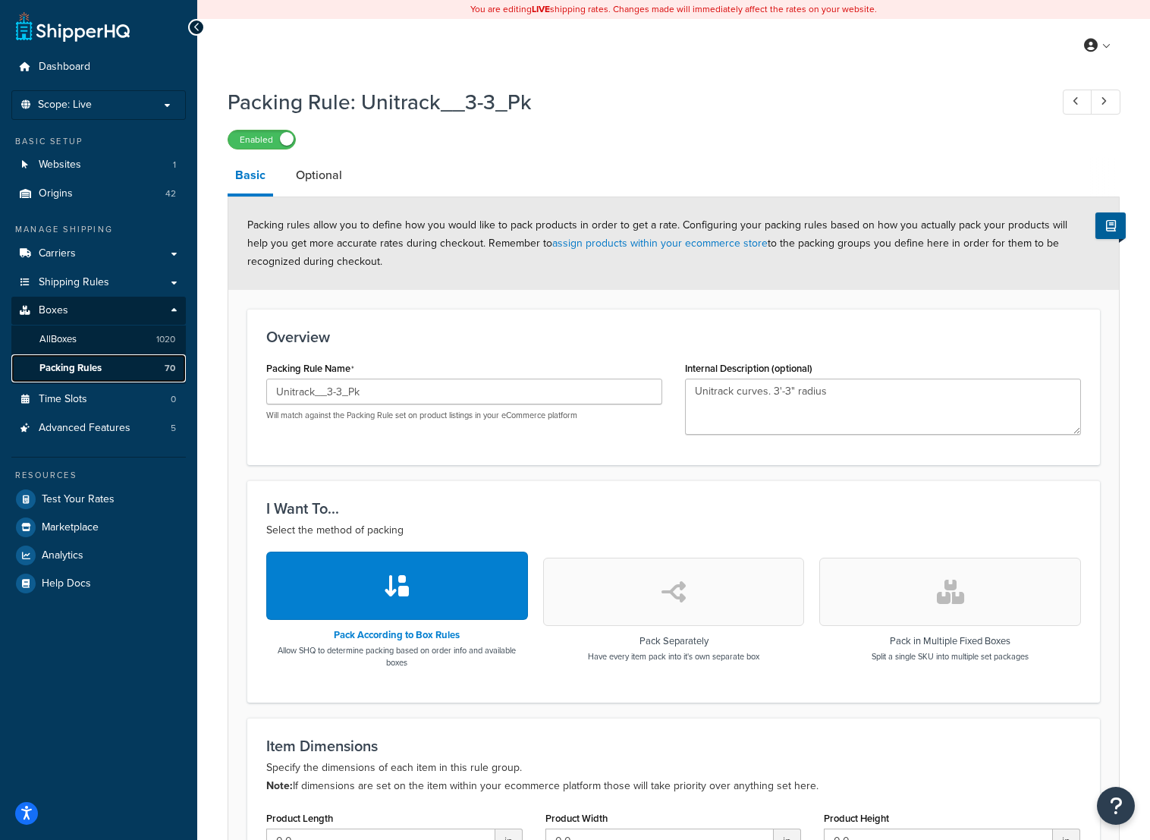
click at [83, 366] on span "Packing Rules" at bounding box center [70, 368] width 62 height 13
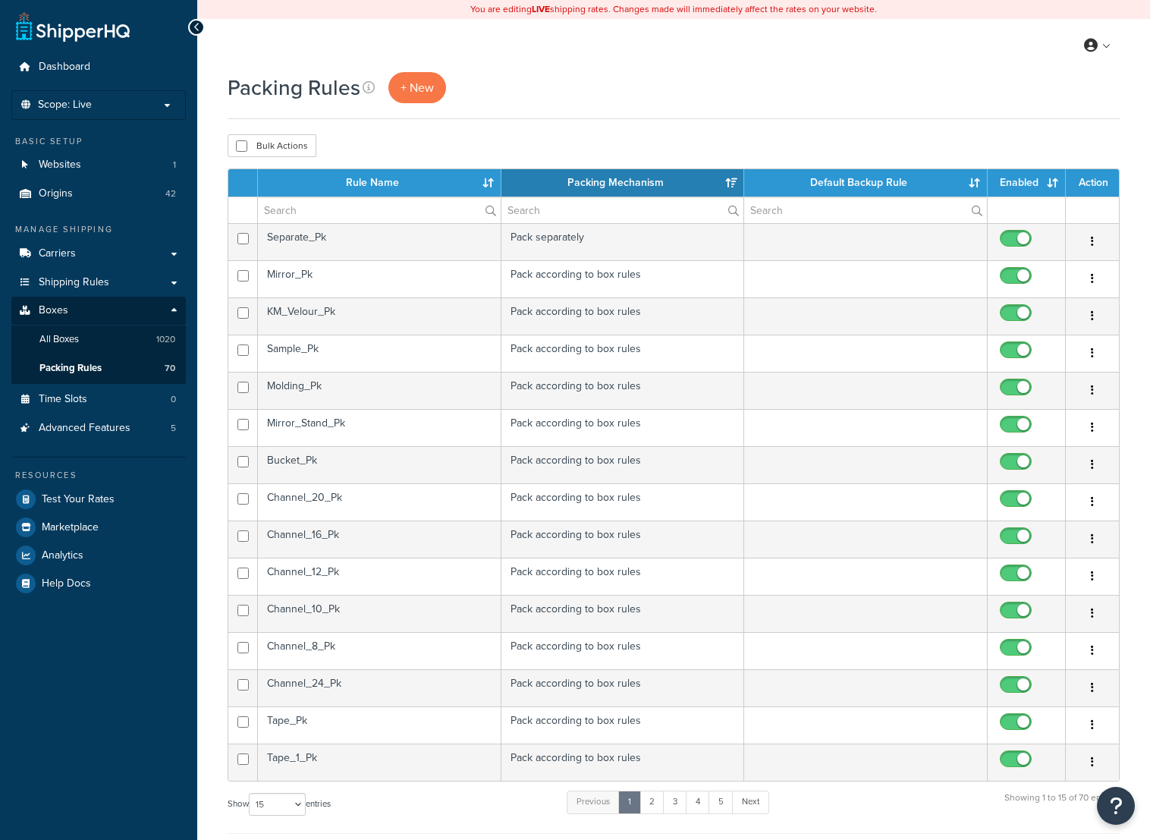
select select "15"
click at [318, 204] on input "text" at bounding box center [379, 210] width 243 height 26
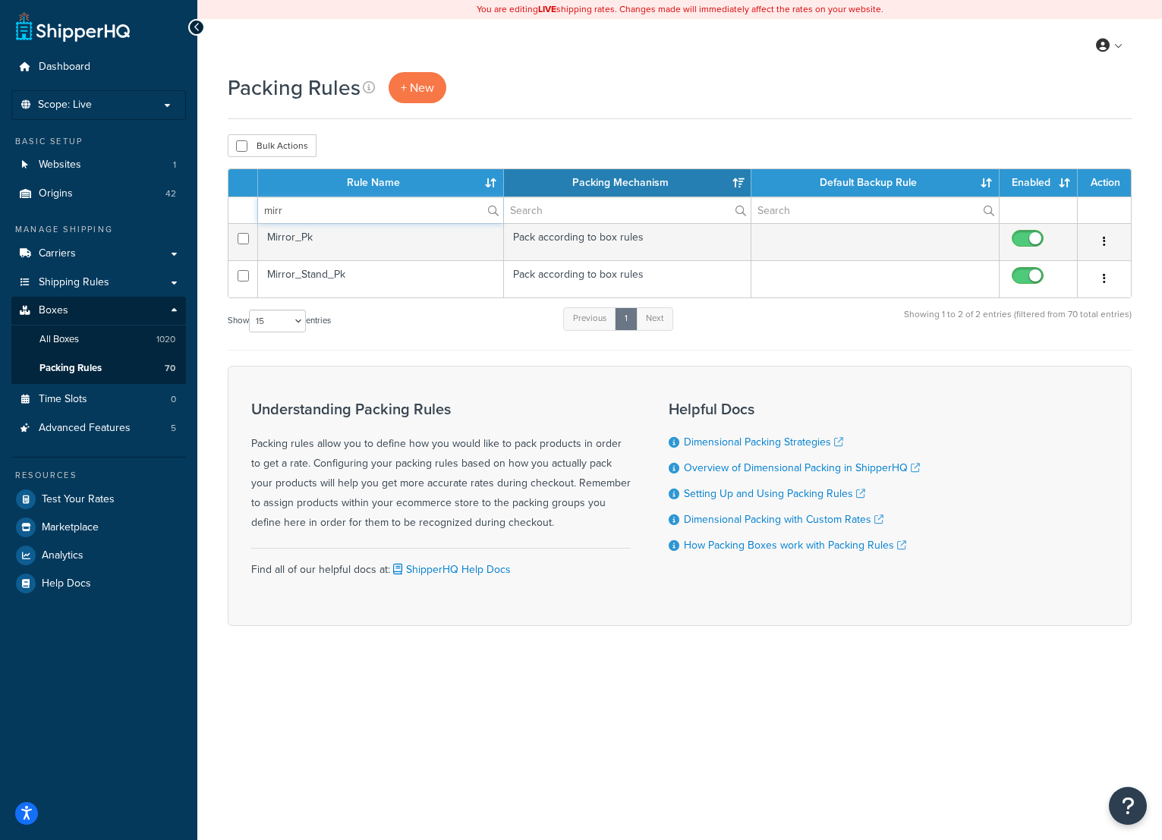
type input "mirr"
click at [320, 274] on td "Mirror_Stand_Pk" at bounding box center [381, 278] width 246 height 37
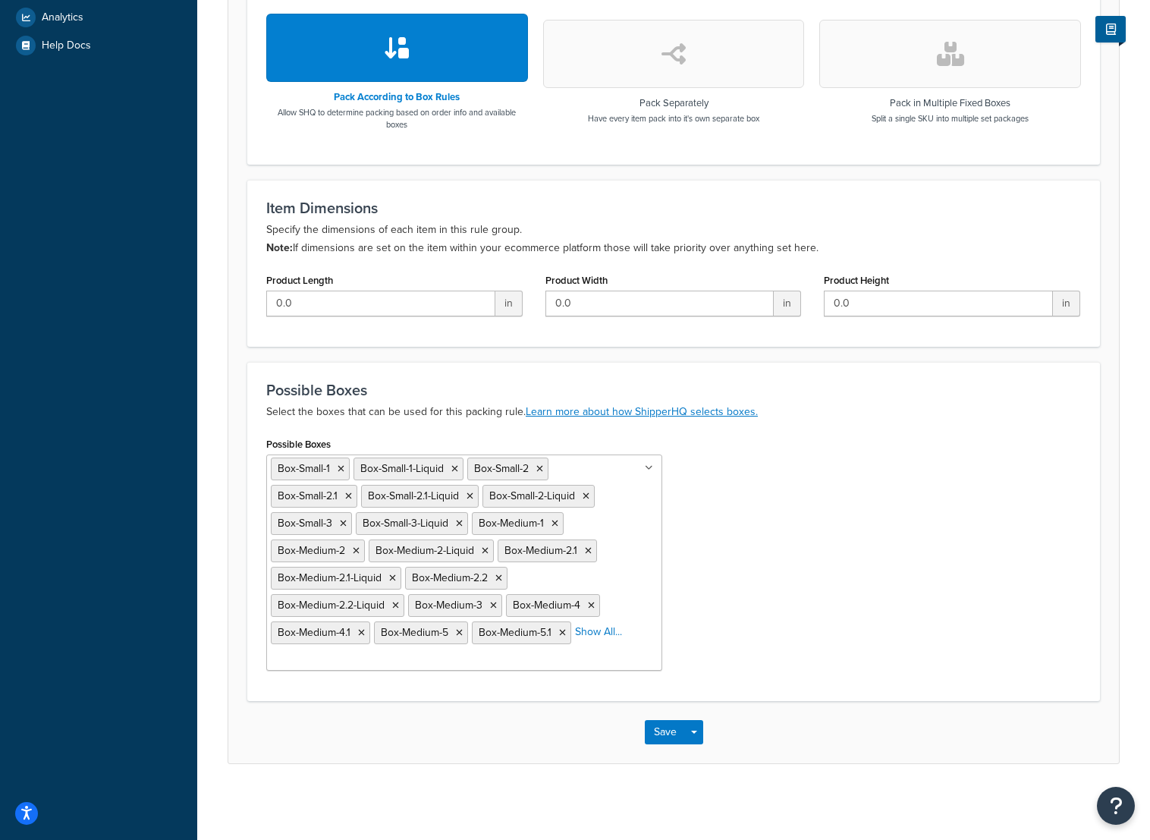
scroll to position [539, 0]
drag, startPoint x: 590, startPoint y: 631, endPoint x: 600, endPoint y: 622, distance: 12.9
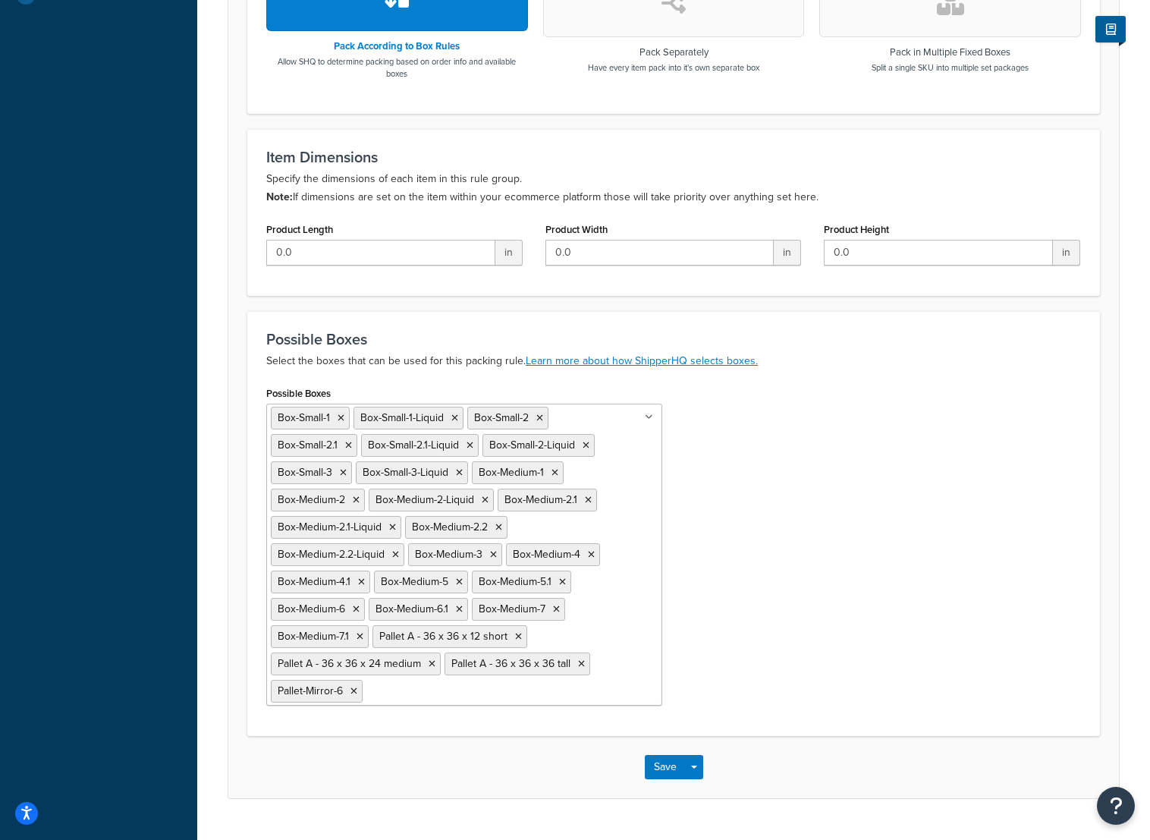
scroll to position [615, 0]
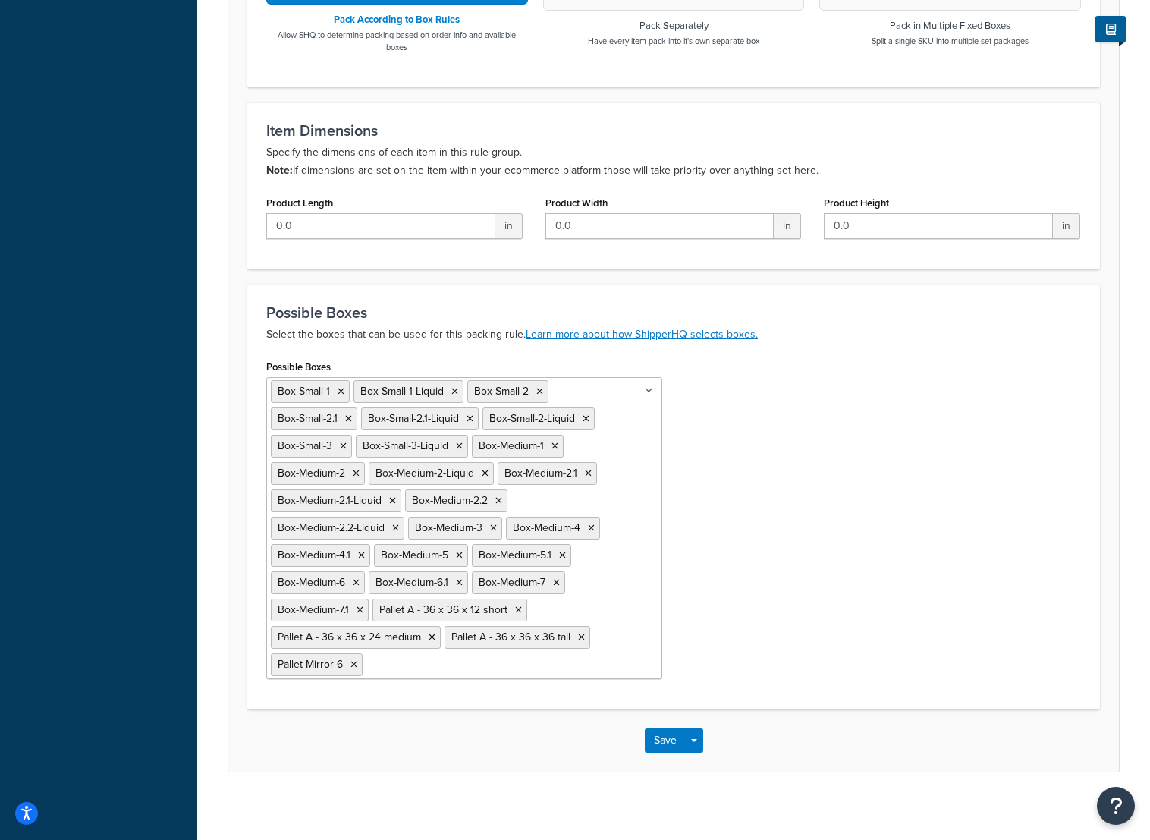
click at [389, 668] on input "Possible Boxes" at bounding box center [433, 664] width 134 height 17
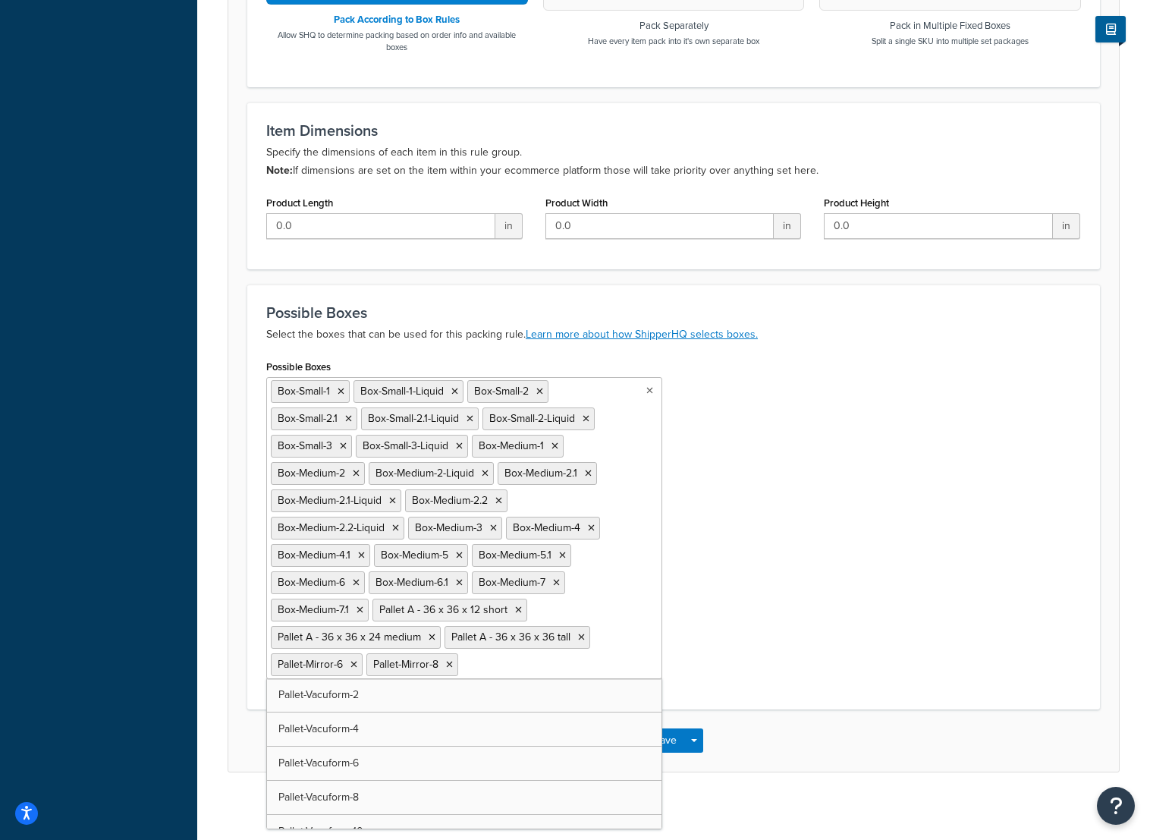
scroll to position [7478, 0]
click at [845, 499] on div "Possible Boxes Box-Small-1 Box-Small-1-Liquid Box-Small-2 Box-Small-2.1 Box-Sma…" at bounding box center [674, 523] width 838 height 335
click at [668, 741] on button "Save" at bounding box center [665, 740] width 41 height 24
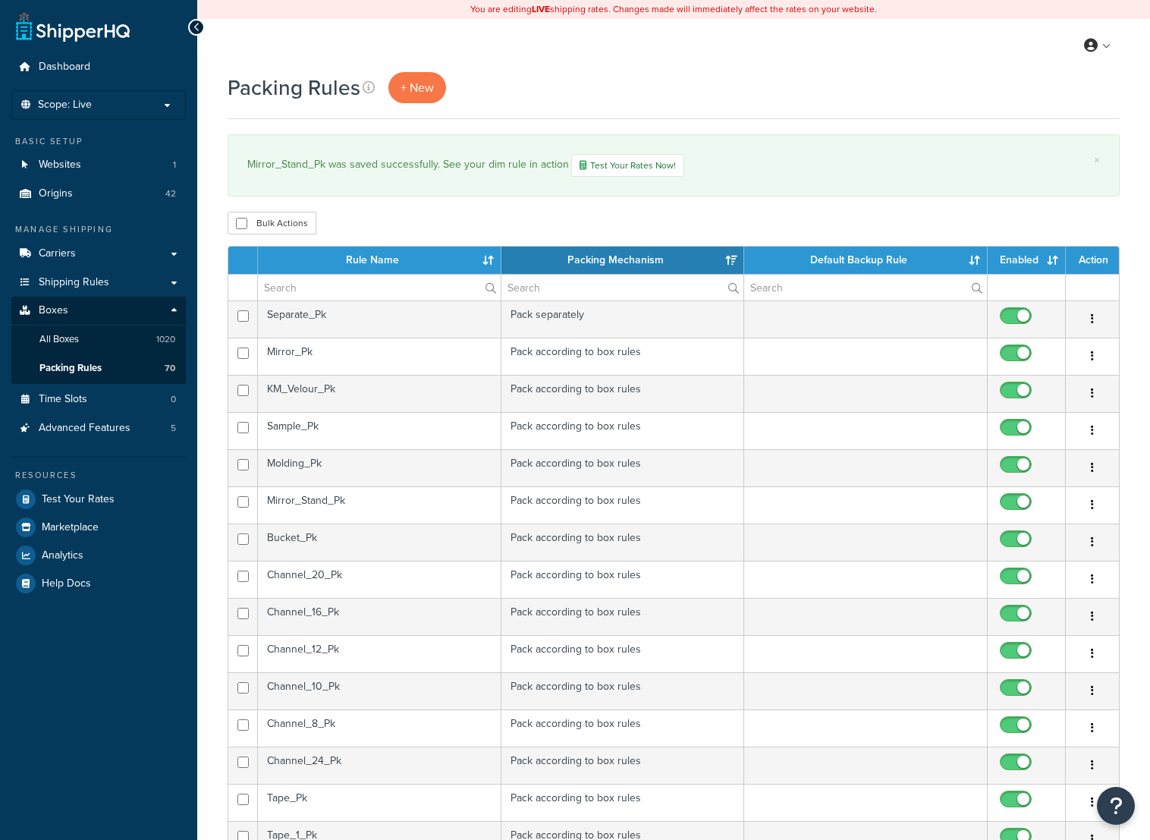
select select "15"
click at [300, 297] on input "text" at bounding box center [379, 288] width 243 height 26
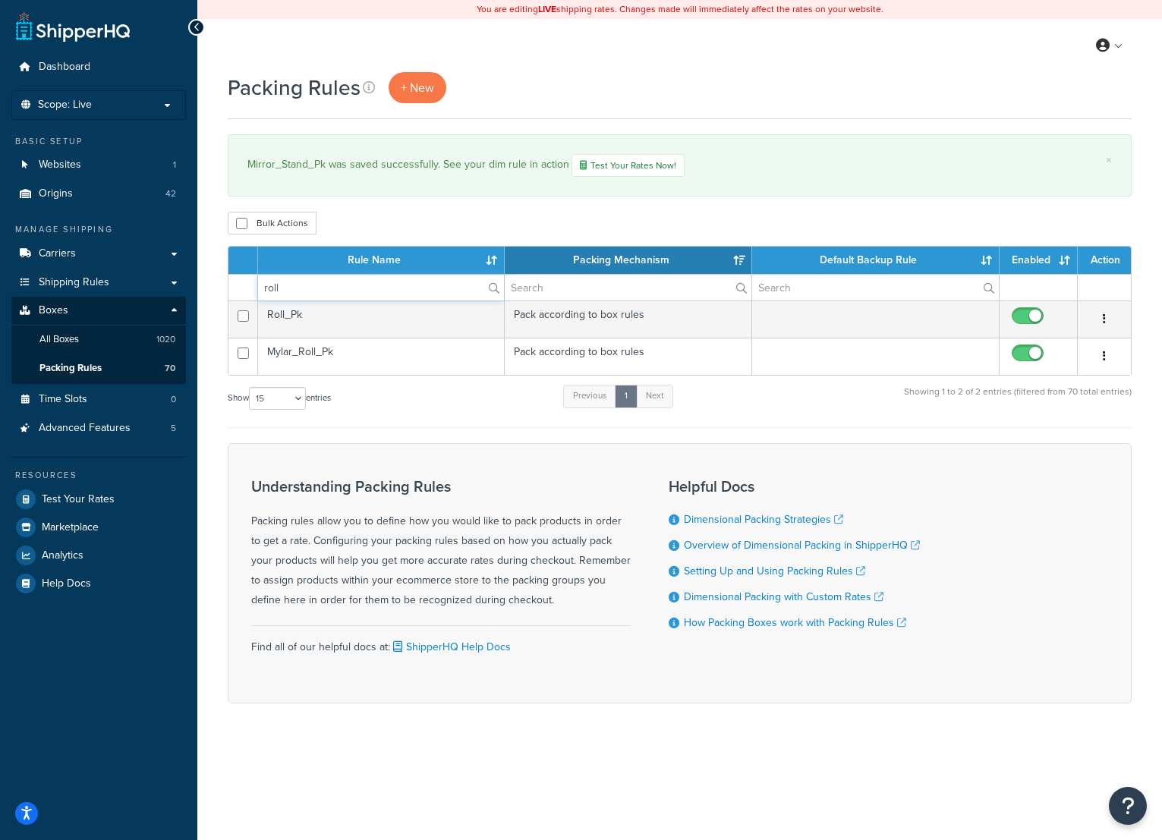
type input "roll"
click at [339, 324] on td "Roll_Pk" at bounding box center [381, 318] width 247 height 37
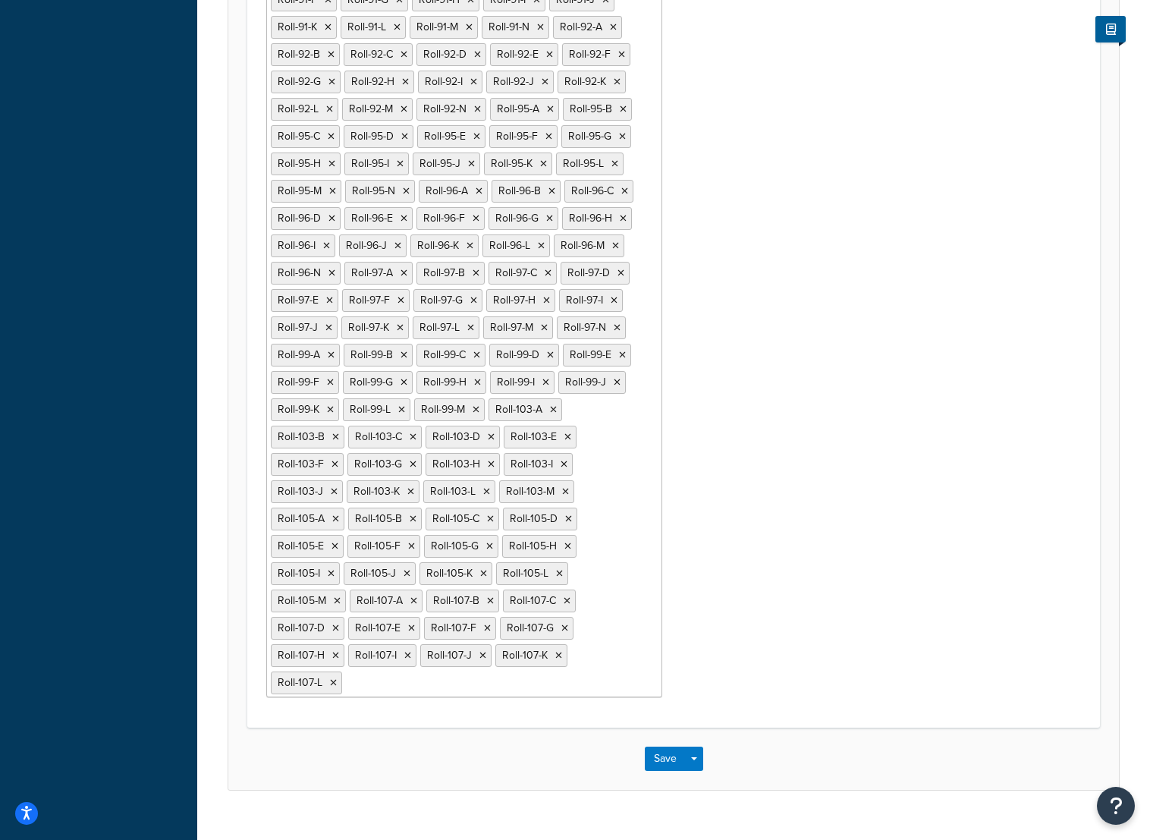
scroll to position [4968, 0]
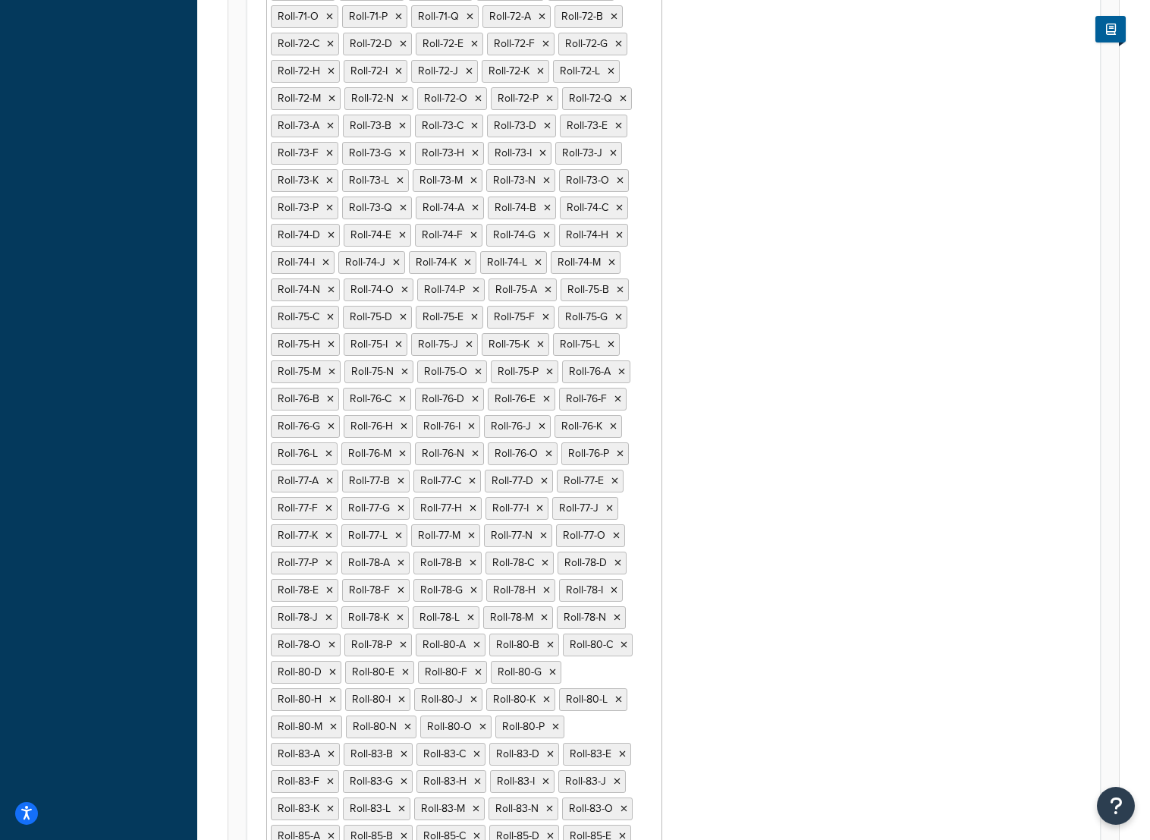
scroll to position [3830, 0]
